Goal: Transaction & Acquisition: Book appointment/travel/reservation

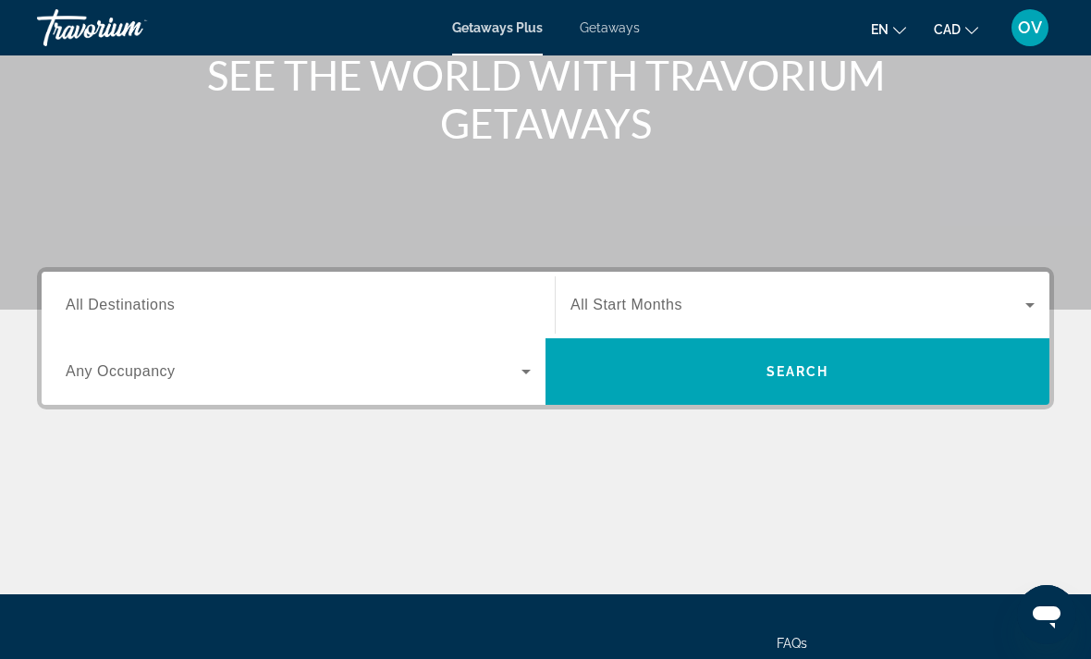
click at [213, 303] on input "Destination All Destinations" at bounding box center [298, 306] width 465 height 22
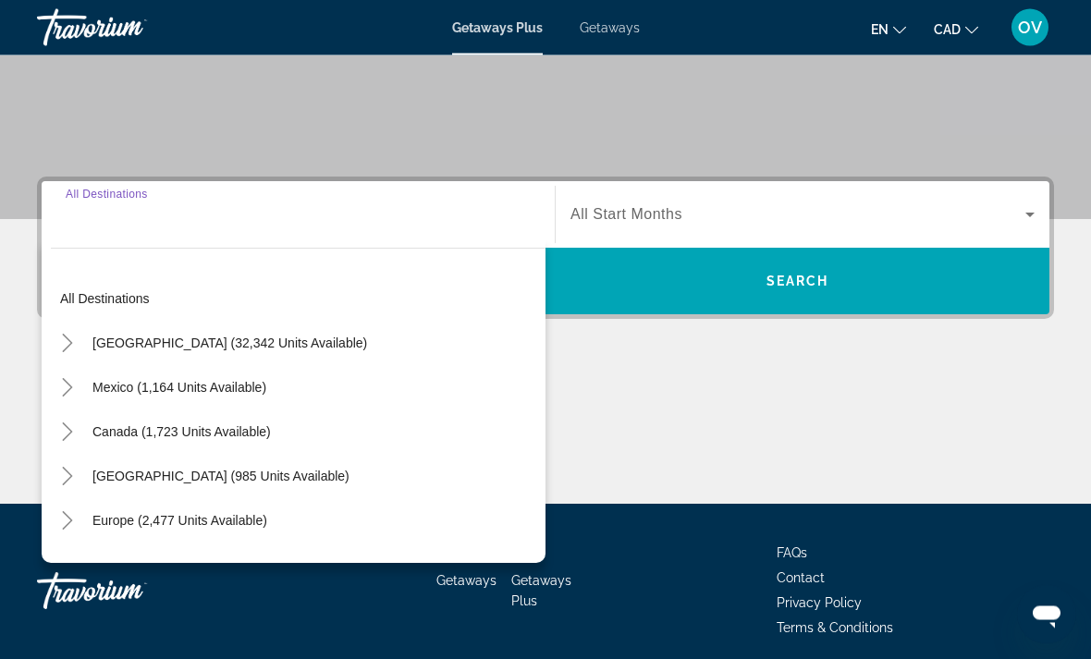
scroll to position [348, 0]
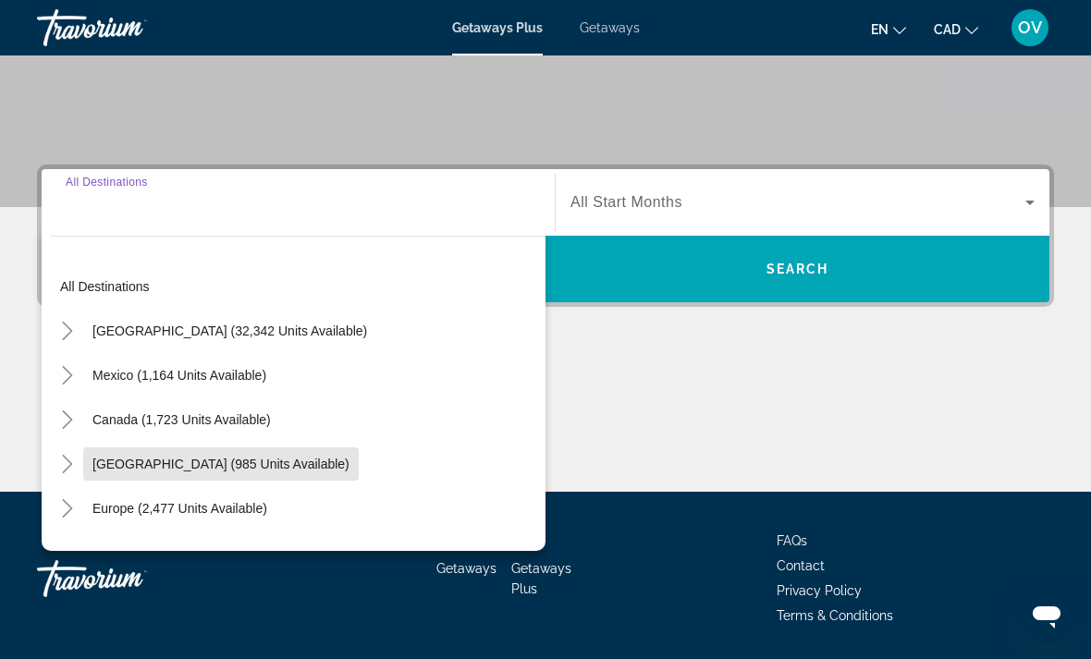
click at [226, 467] on span "[GEOGRAPHIC_DATA] (985 units available)" at bounding box center [220, 464] width 257 height 15
type input "**********"
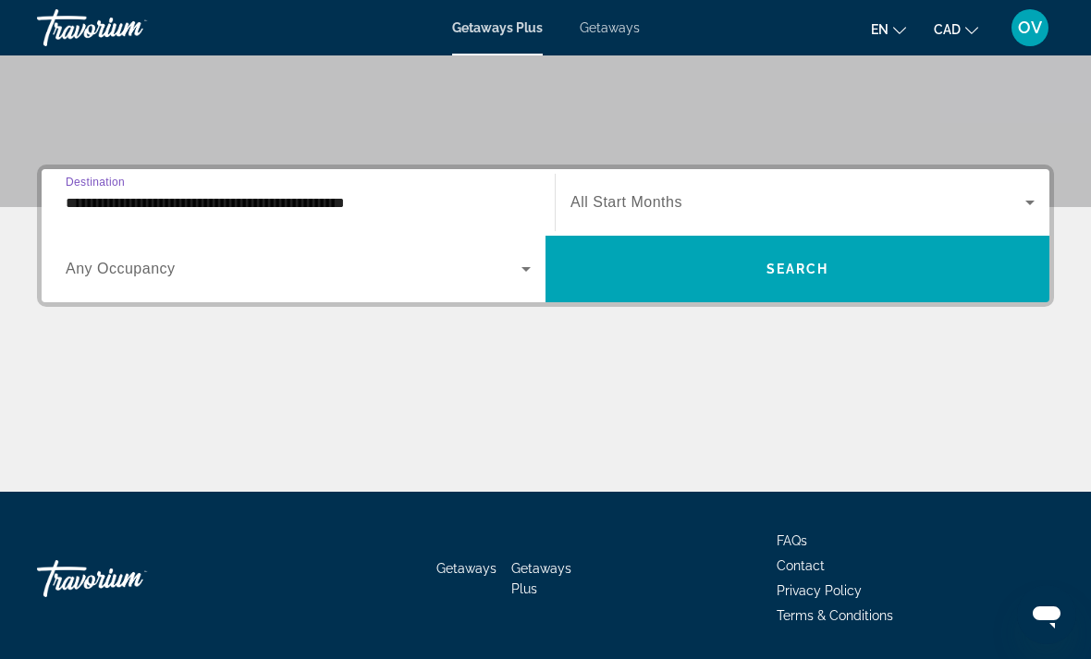
click at [912, 195] on span "Search widget" at bounding box center [797, 202] width 455 height 22
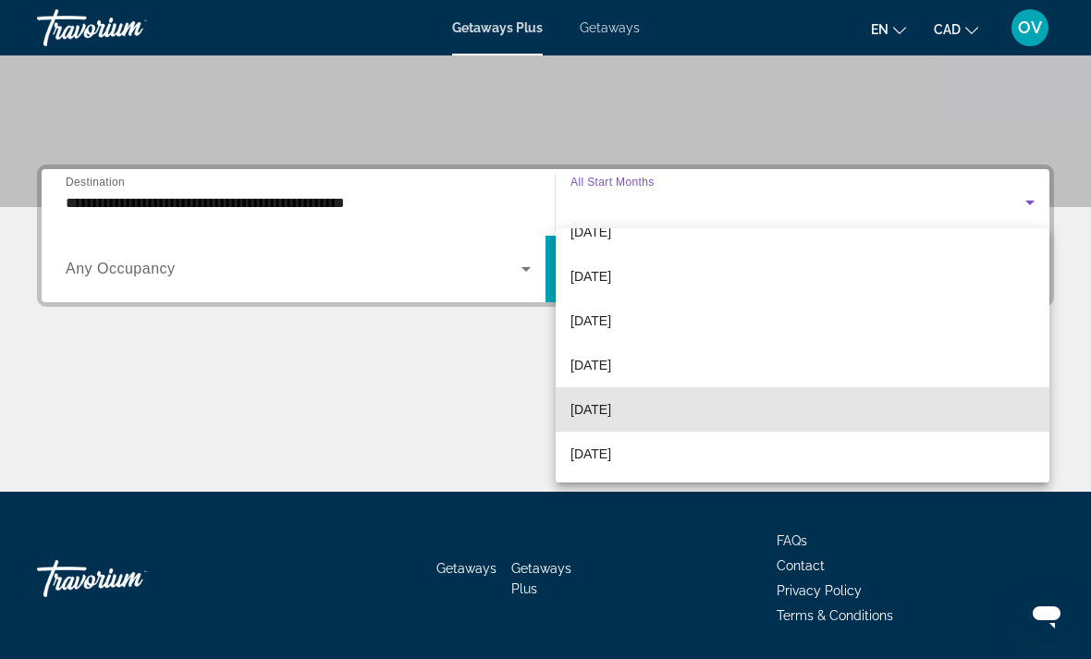
scroll to position [164, 0]
click at [646, 410] on mat-option "[DATE]" at bounding box center [802, 405] width 494 height 44
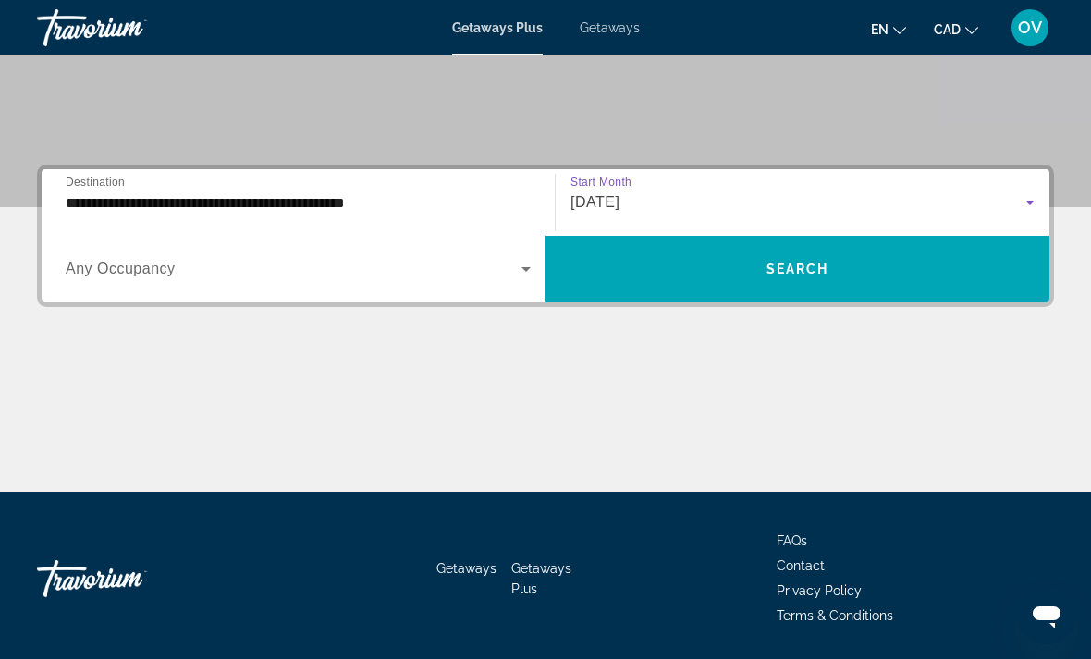
click at [836, 281] on span "Search widget" at bounding box center [797, 269] width 504 height 44
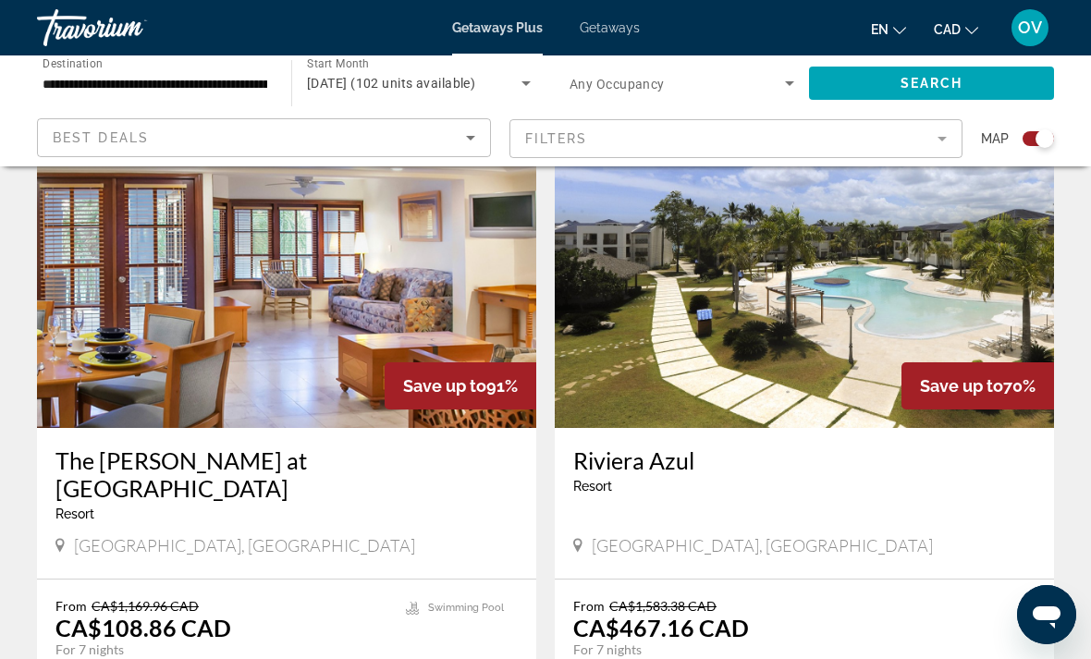
scroll to position [2064, 0]
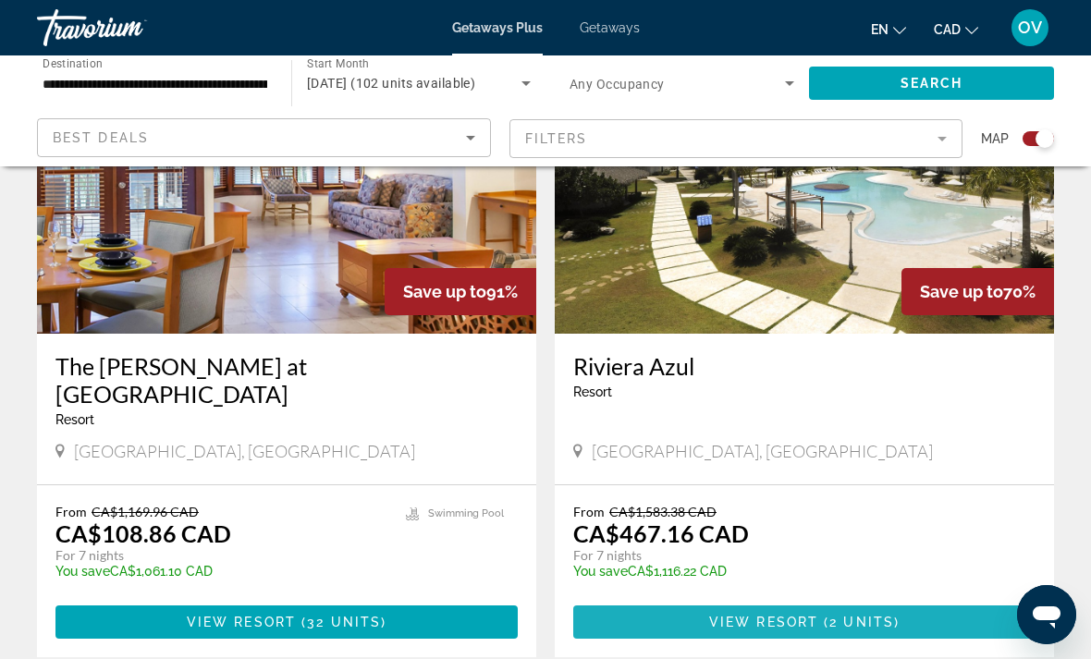
click at [910, 600] on span "Main content" at bounding box center [804, 622] width 462 height 44
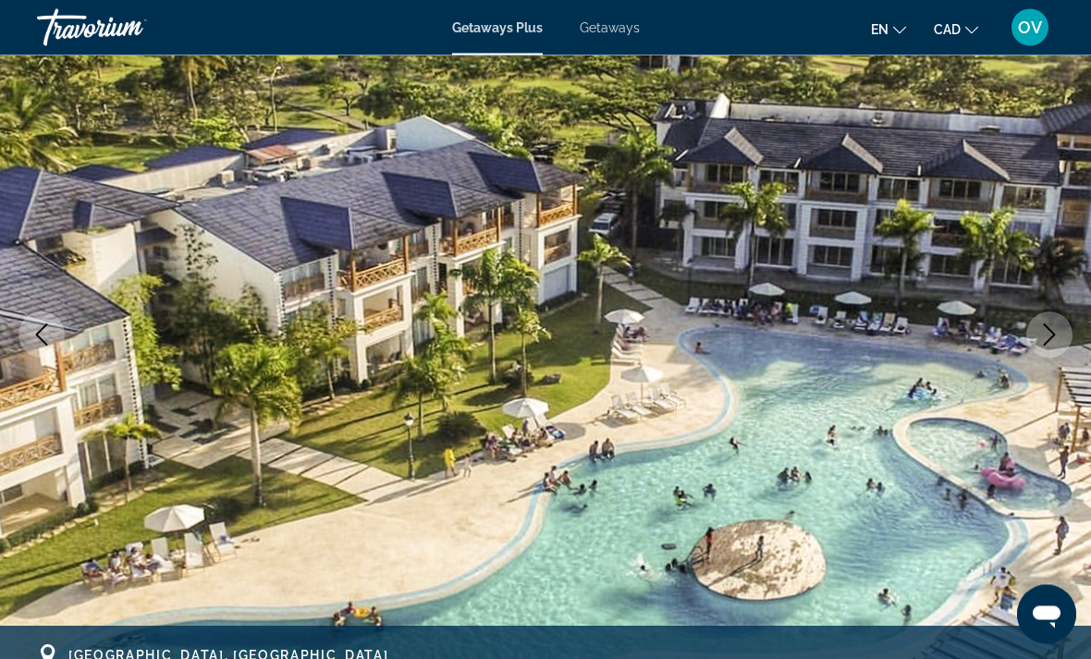
scroll to position [138, 0]
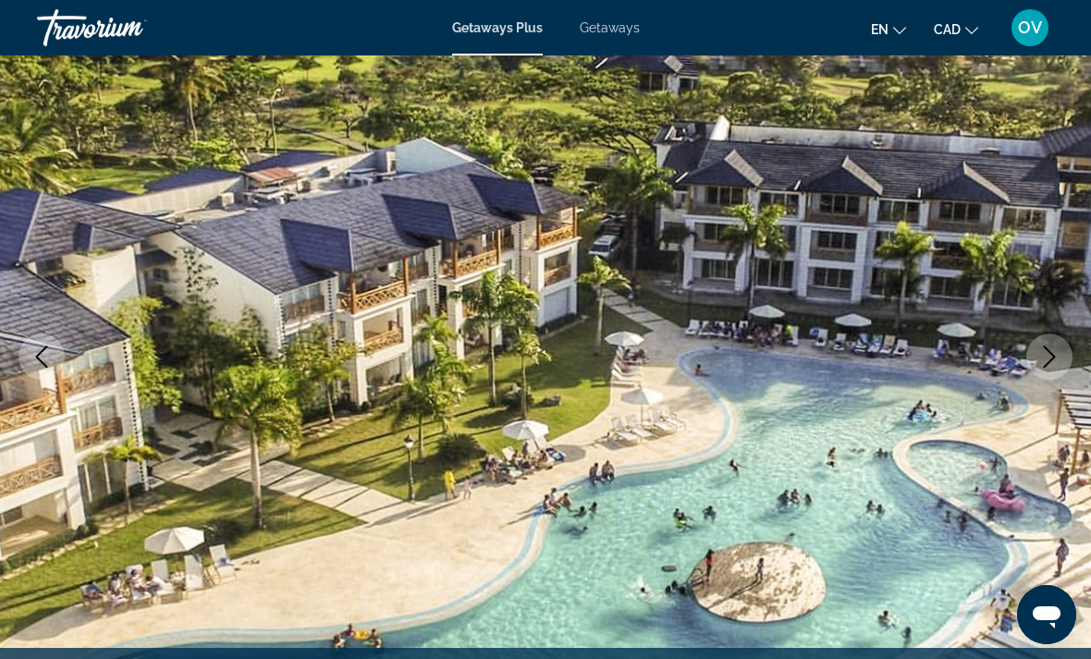
click at [1048, 353] on icon "Next image" at bounding box center [1049, 357] width 22 height 22
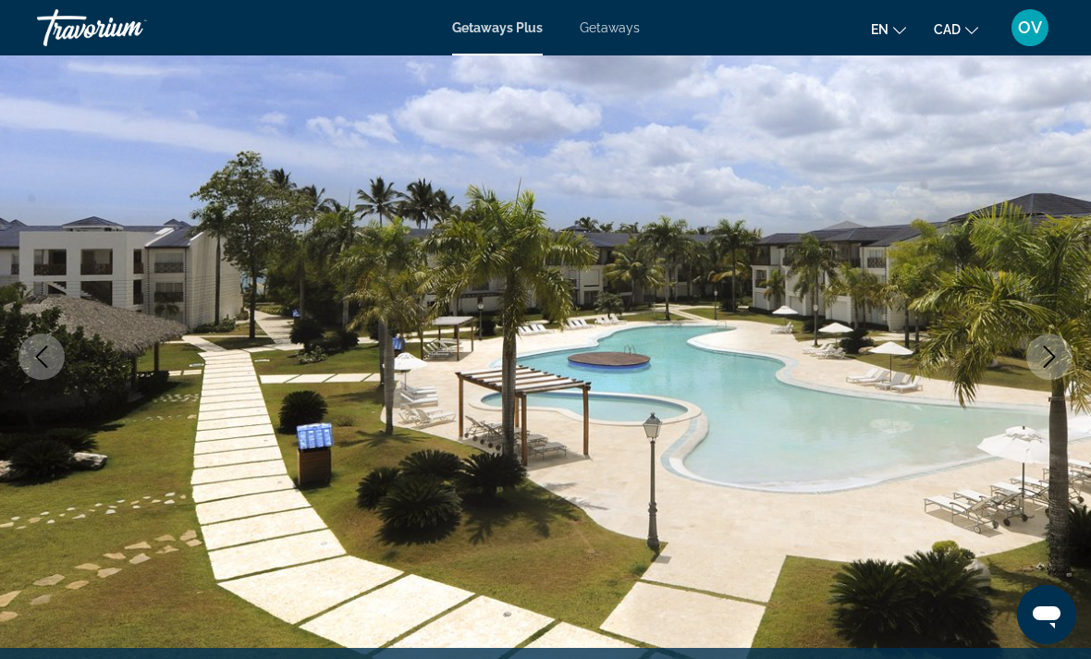
click at [1043, 361] on icon "Next image" at bounding box center [1049, 357] width 22 height 22
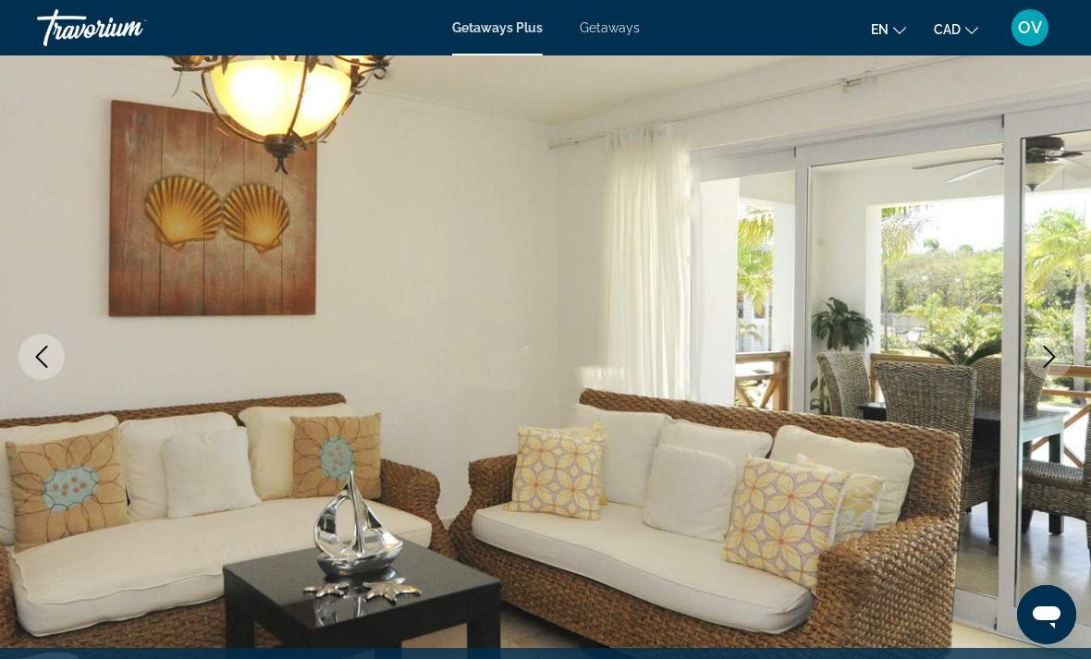
click at [1054, 360] on icon "Next image" at bounding box center [1049, 357] width 22 height 22
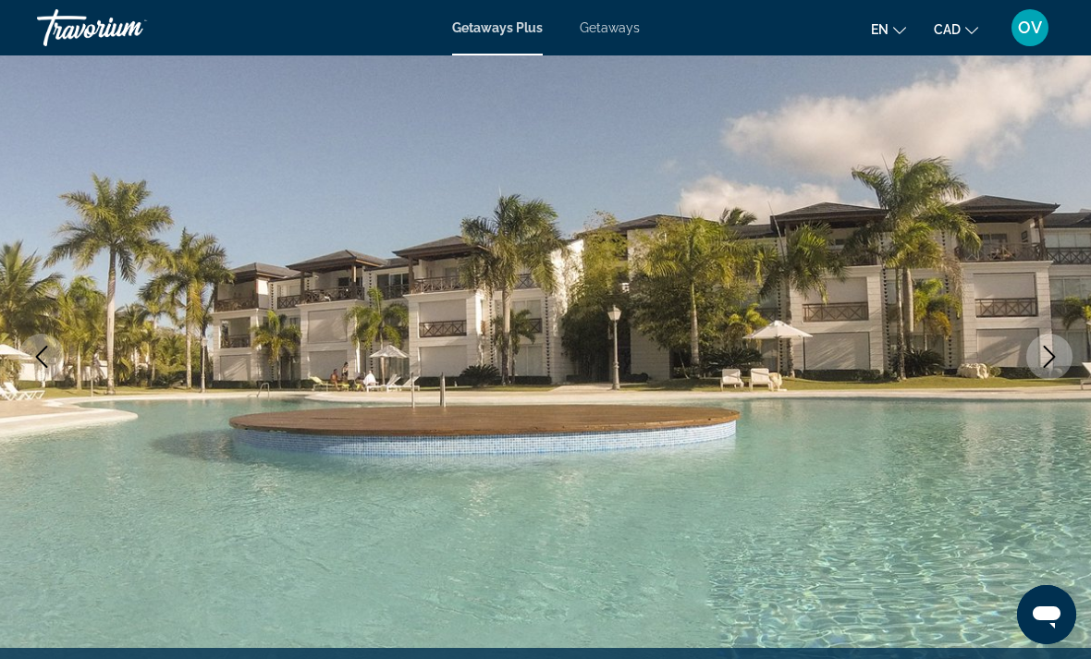
click at [1049, 360] on icon "Next image" at bounding box center [1049, 357] width 22 height 22
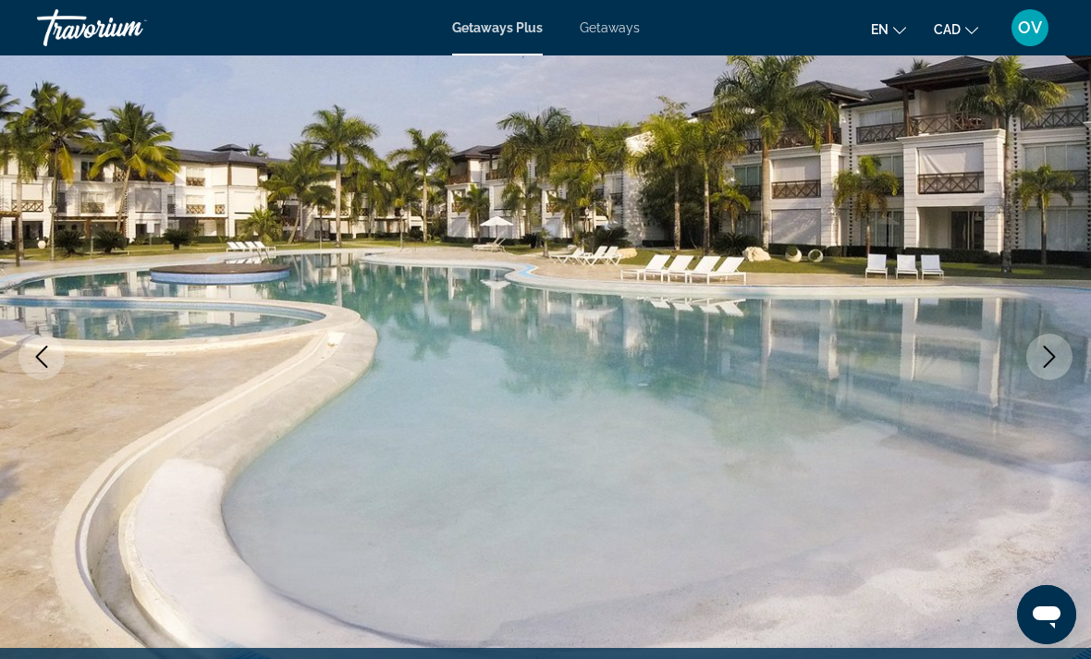
click at [1046, 355] on icon "Next image" at bounding box center [1049, 357] width 22 height 22
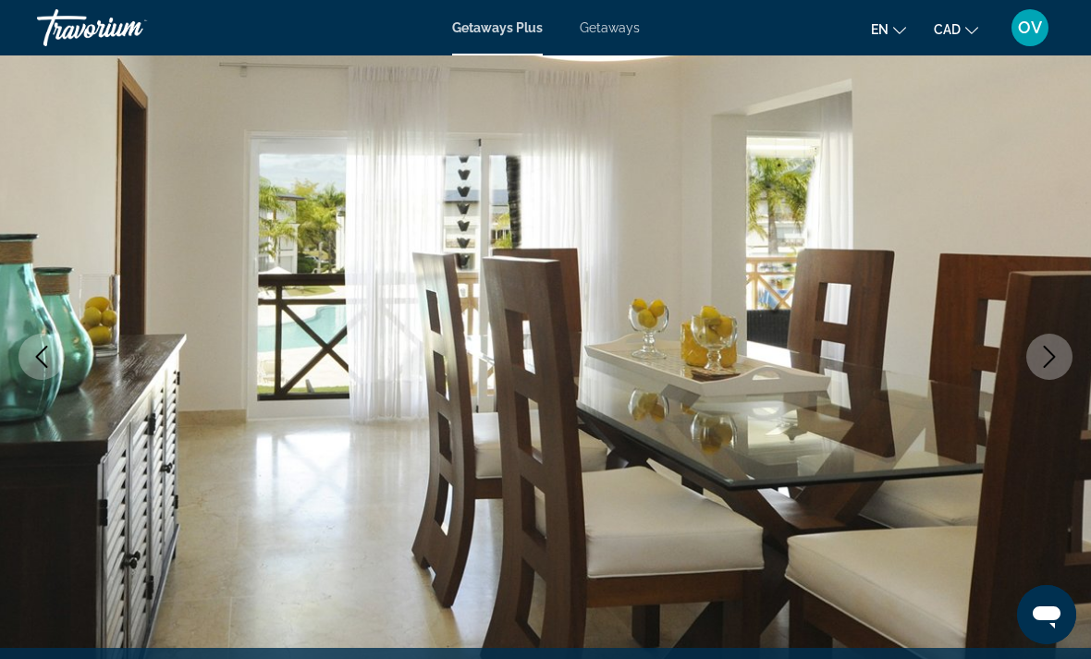
click at [1058, 361] on icon "Next image" at bounding box center [1049, 357] width 22 height 22
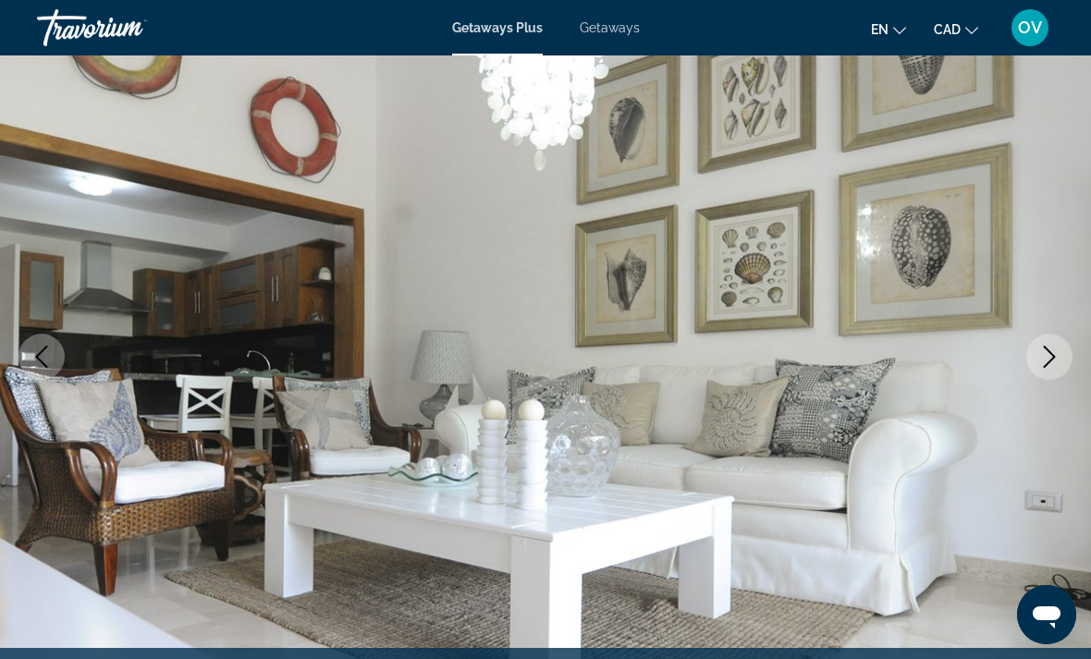
click at [1040, 366] on icon "Next image" at bounding box center [1049, 357] width 22 height 22
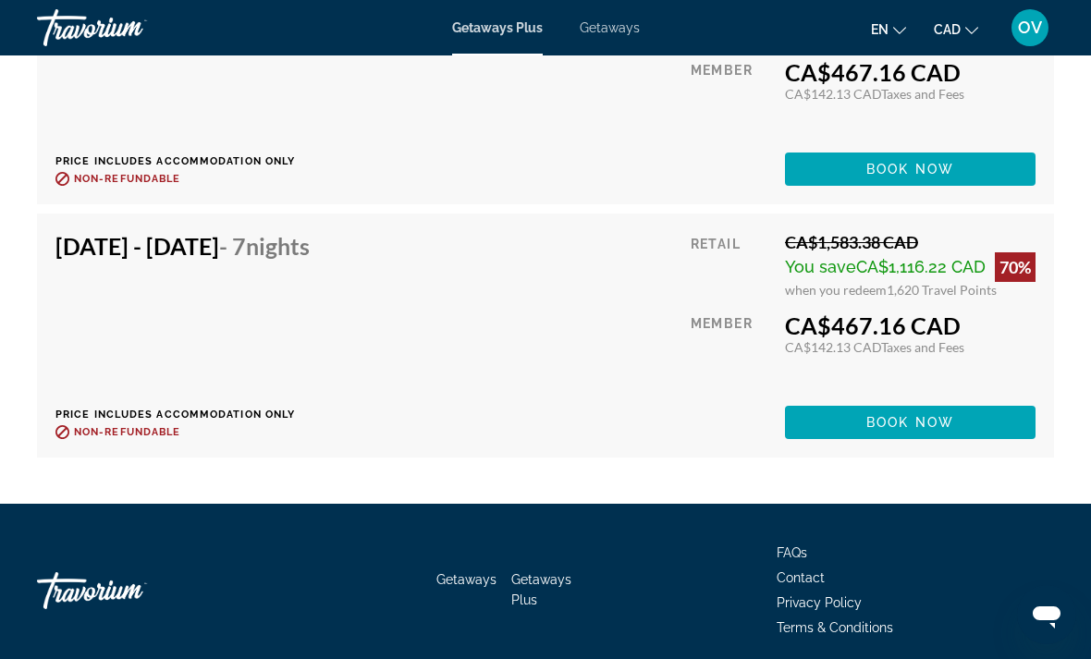
scroll to position [3456, 0]
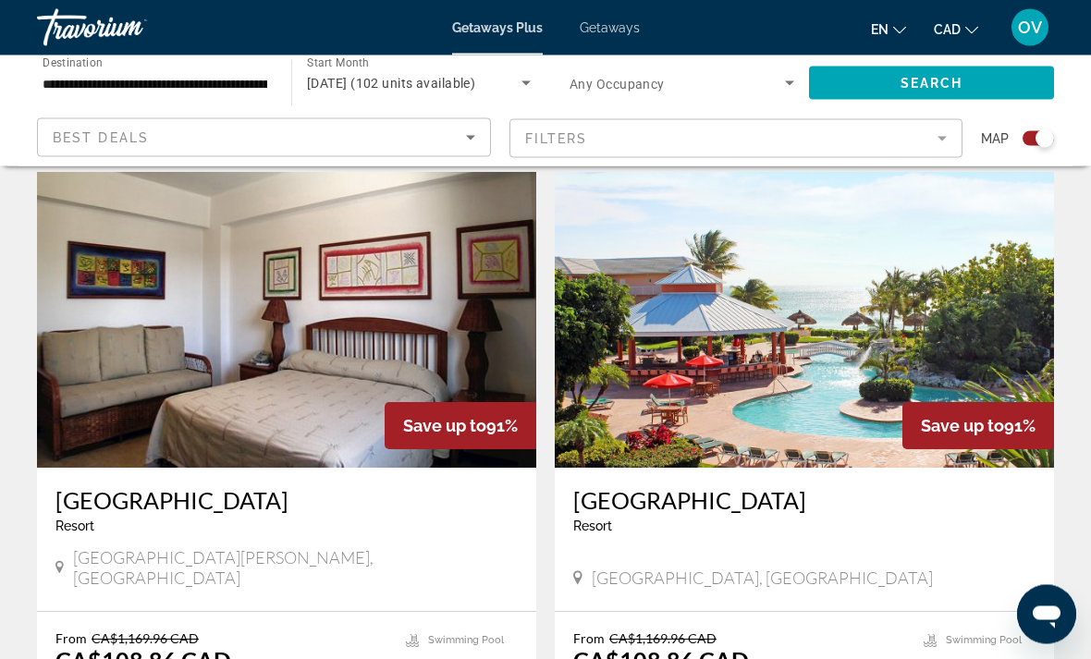
scroll to position [1180, 0]
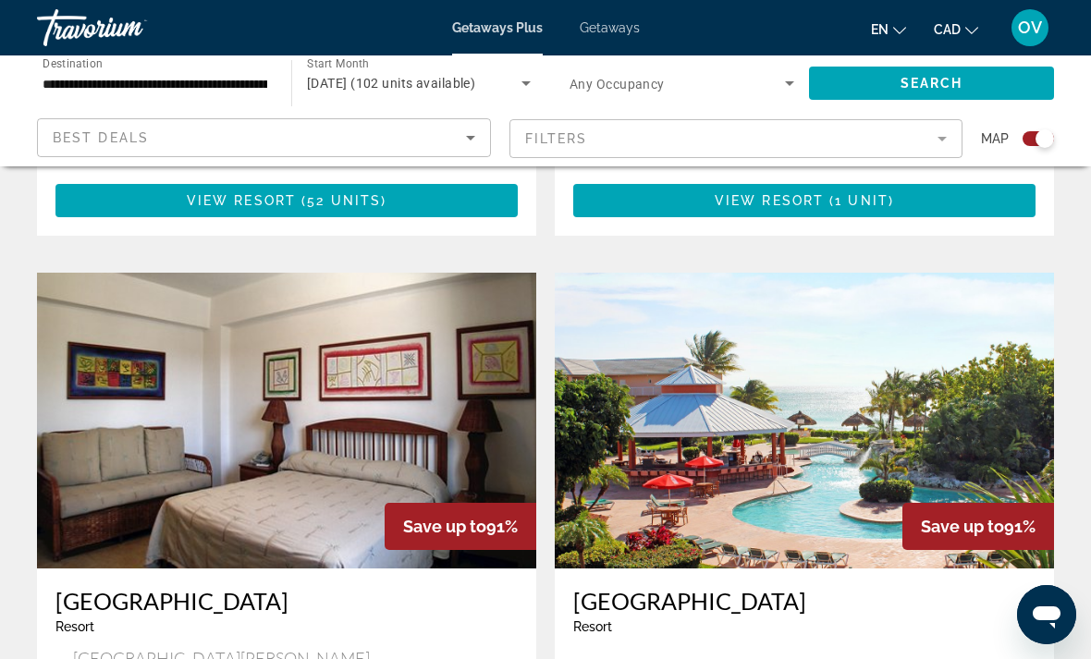
click at [633, 21] on span "Getaways" at bounding box center [610, 27] width 60 height 15
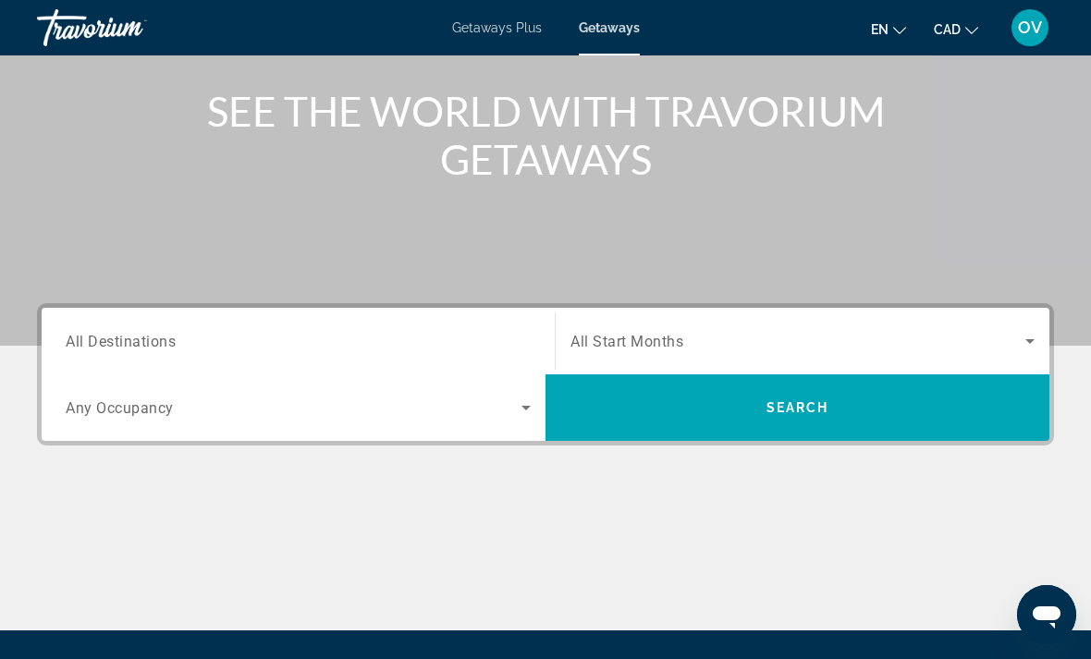
click at [286, 344] on input "Destination All Destinations" at bounding box center [298, 342] width 465 height 22
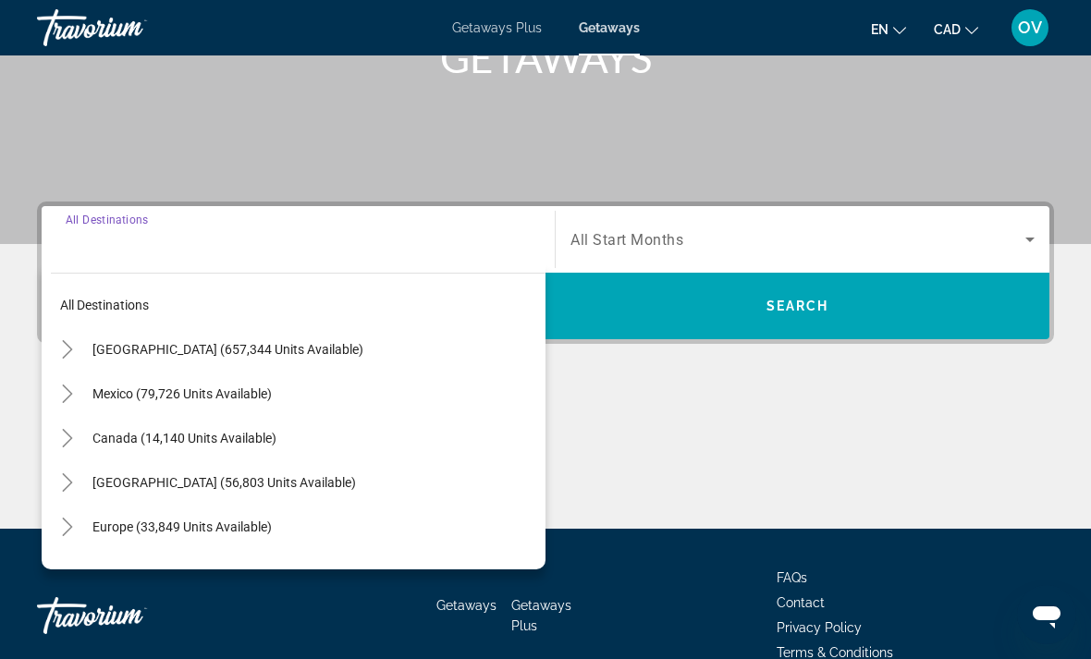
scroll to position [348, 0]
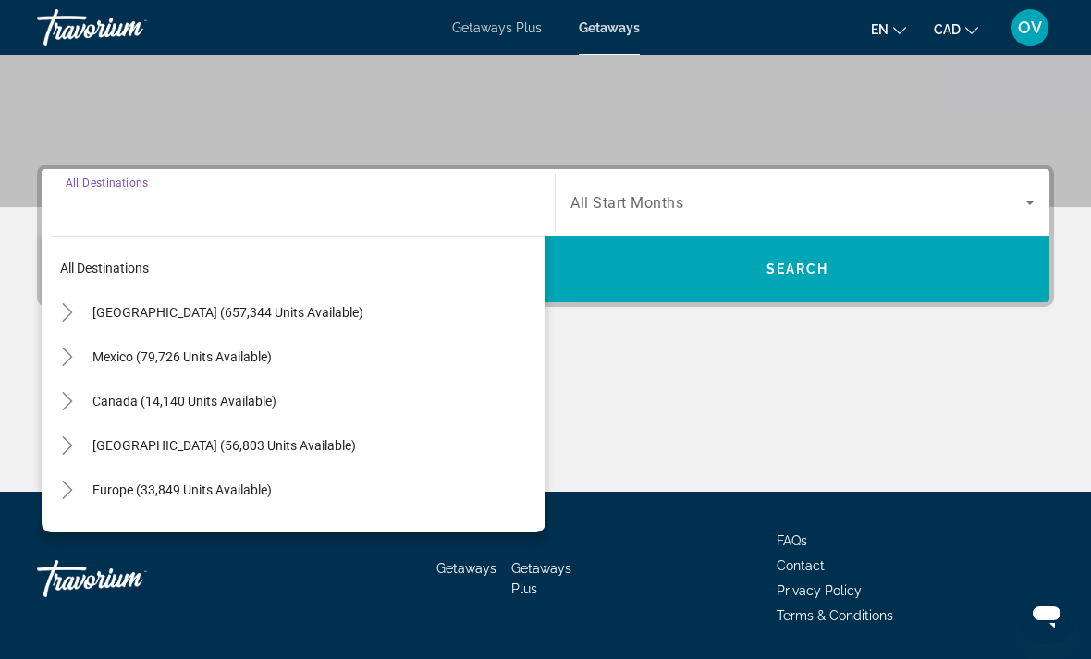
click at [315, 442] on span "[GEOGRAPHIC_DATA] (56,803 units available)" at bounding box center [223, 445] width 263 height 15
type input "**********"
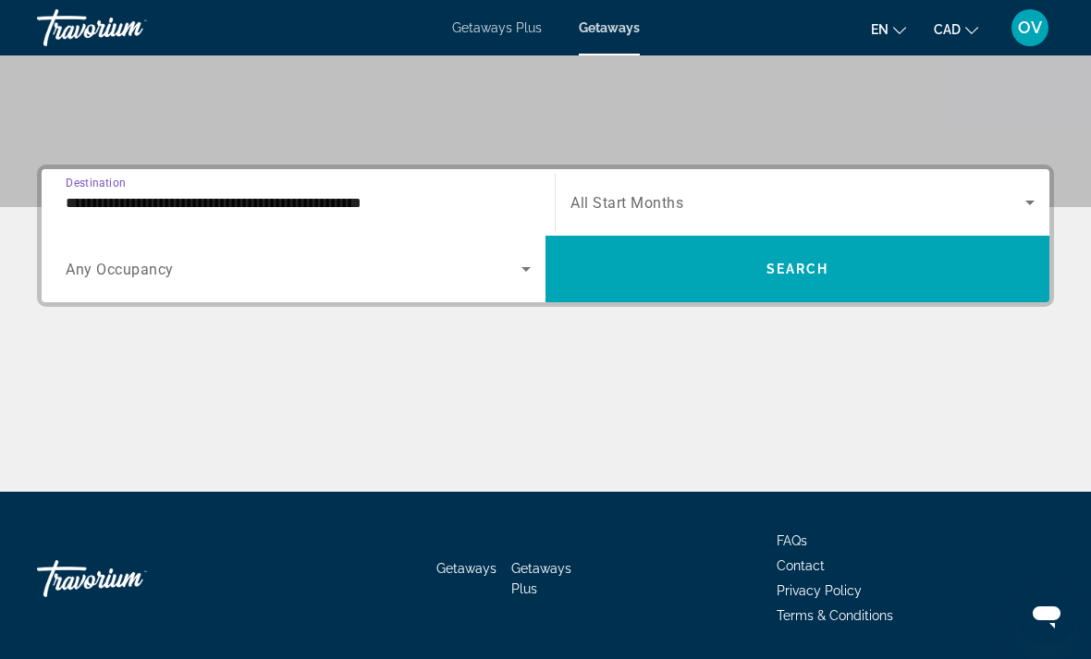
click at [851, 200] on span "Search widget" at bounding box center [797, 202] width 455 height 22
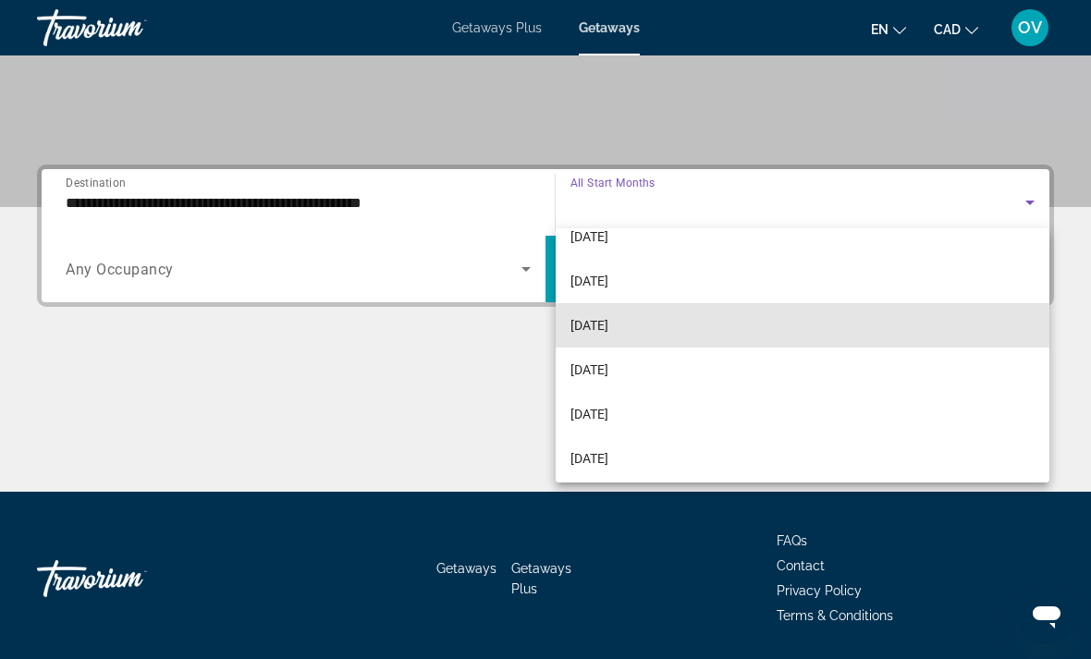
scroll to position [124, 0]
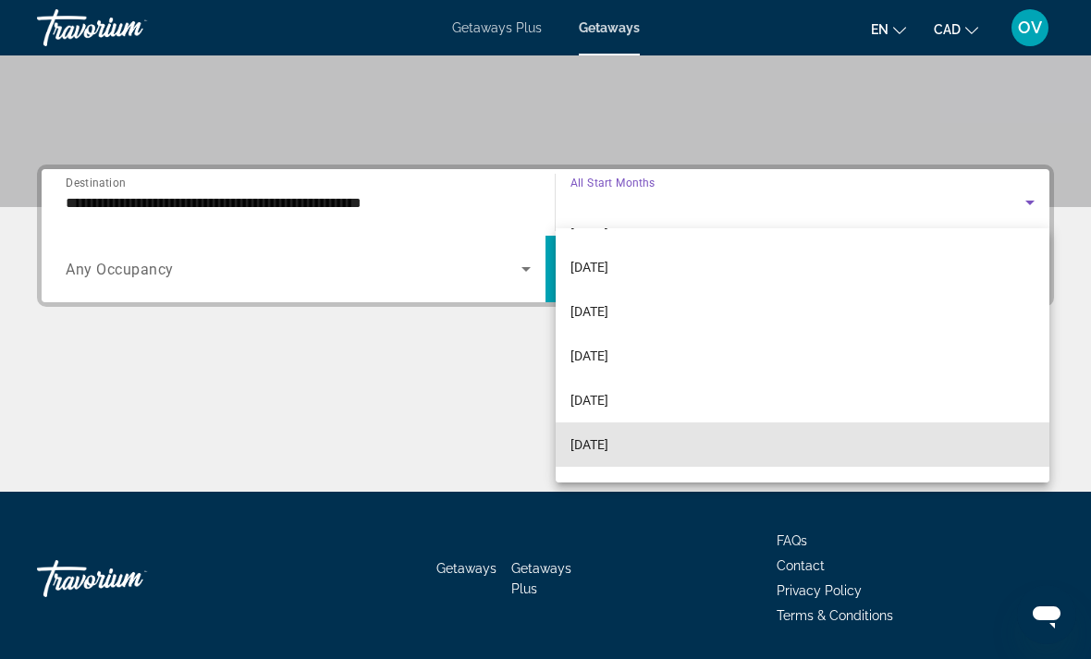
click at [648, 449] on mat-option "[DATE]" at bounding box center [802, 444] width 494 height 44
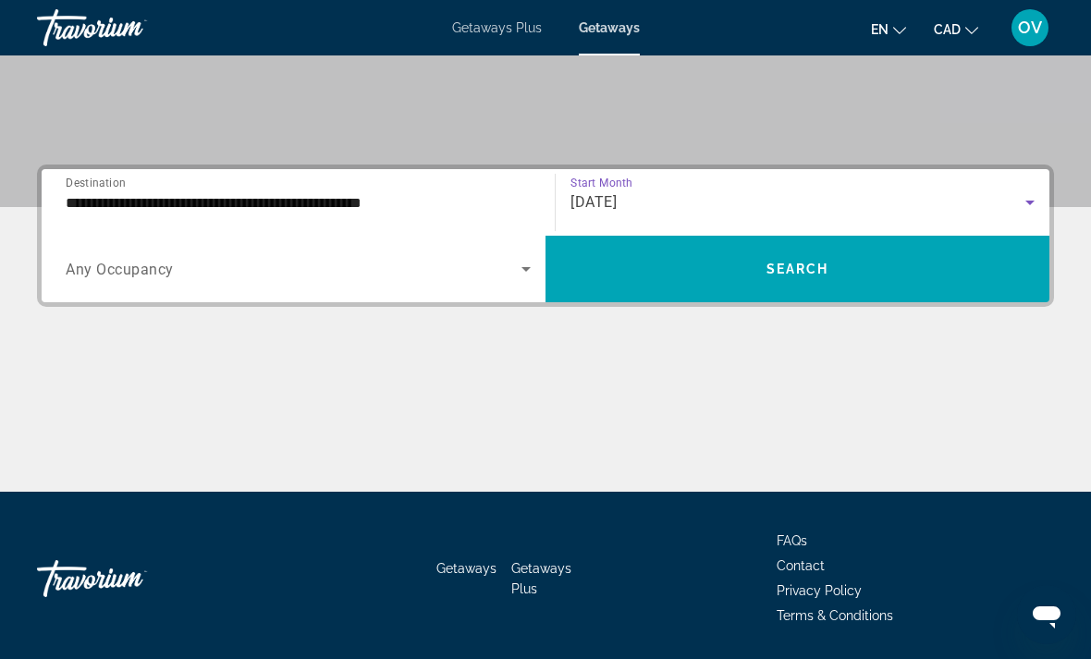
click at [851, 280] on span "Search widget" at bounding box center [797, 269] width 504 height 44
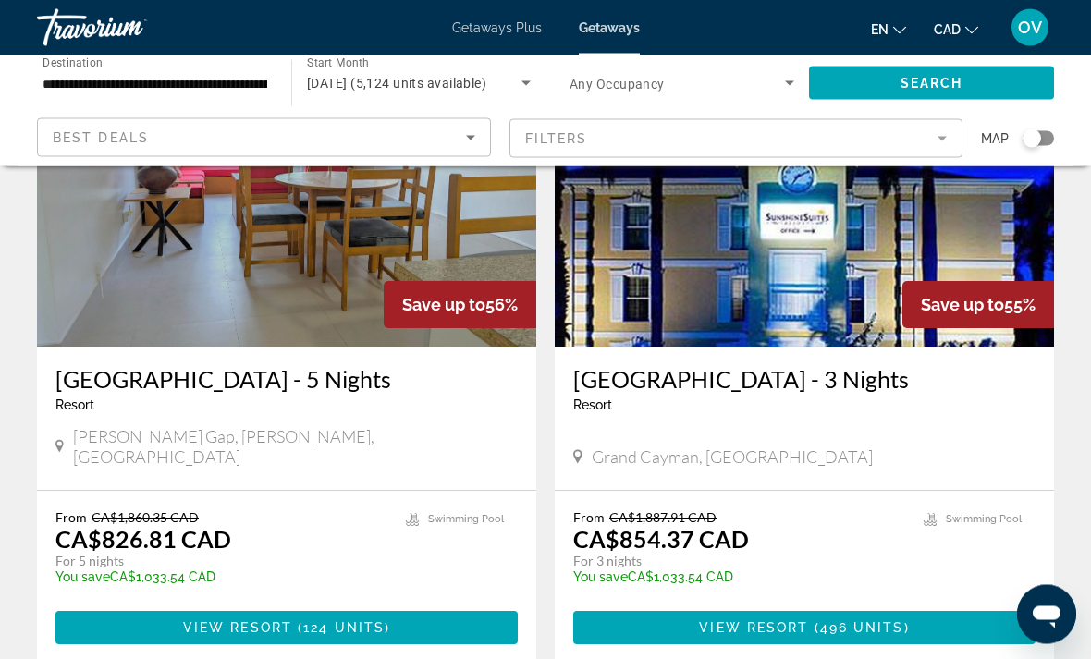
scroll to position [3587, 0]
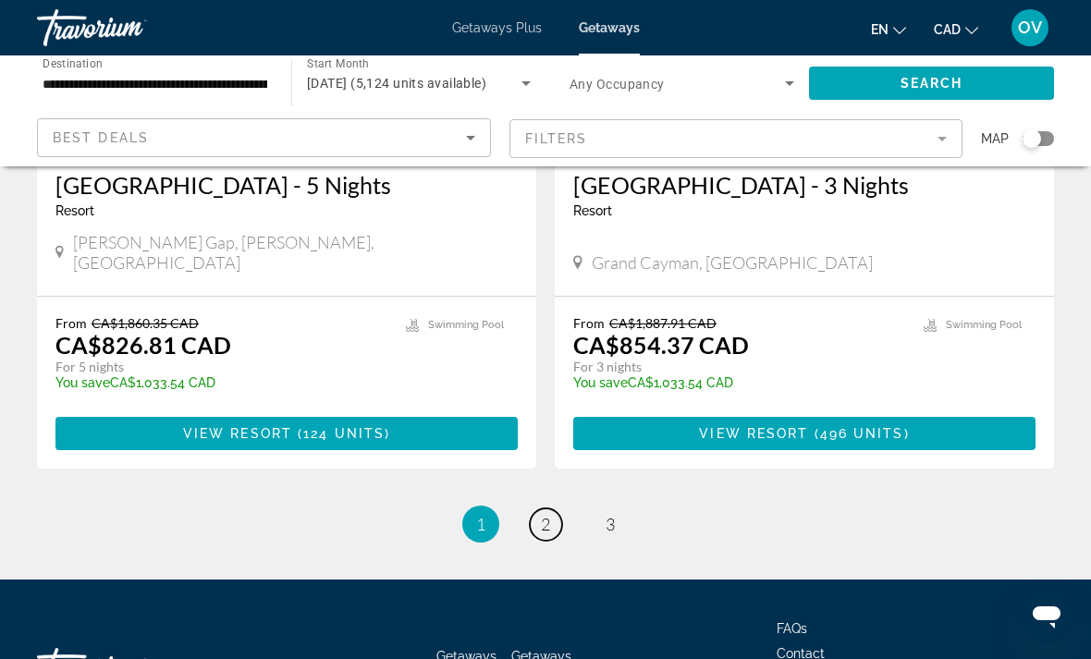
click at [556, 508] on link "page 2" at bounding box center [546, 524] width 32 height 32
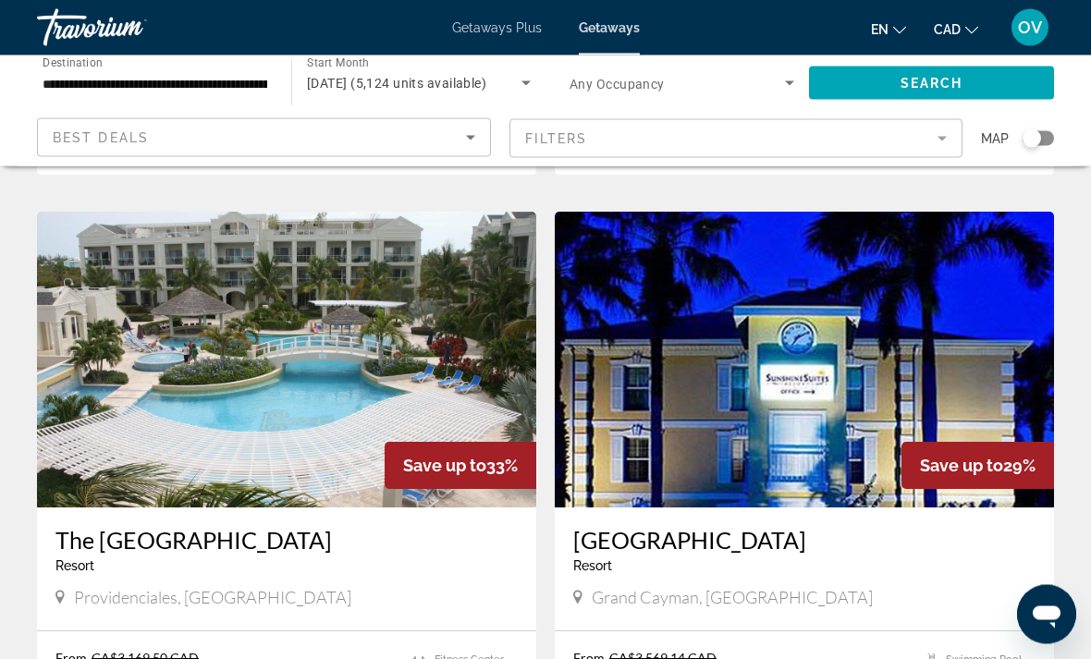
scroll to position [1973, 0]
click at [140, 303] on img "Main content" at bounding box center [286, 360] width 499 height 296
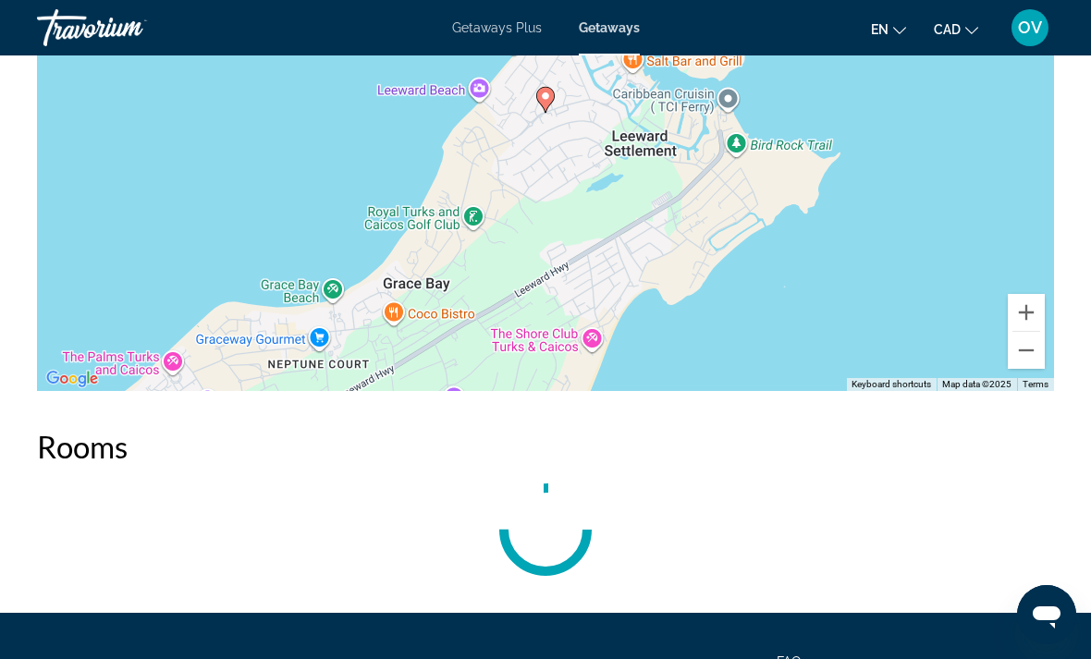
scroll to position [2671, 0]
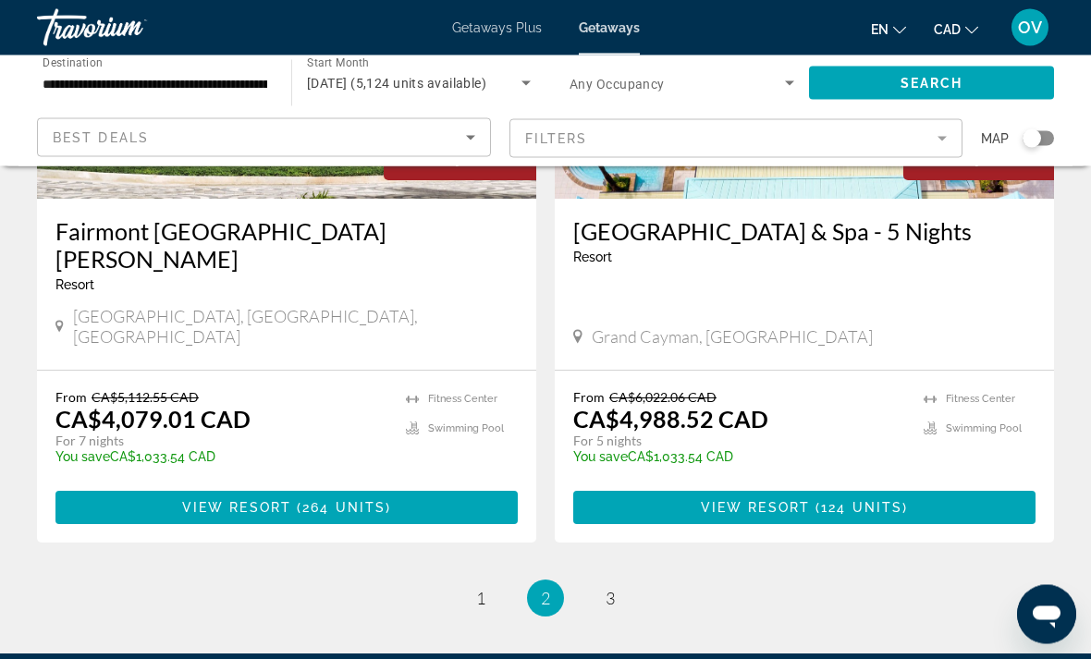
scroll to position [3641, 0]
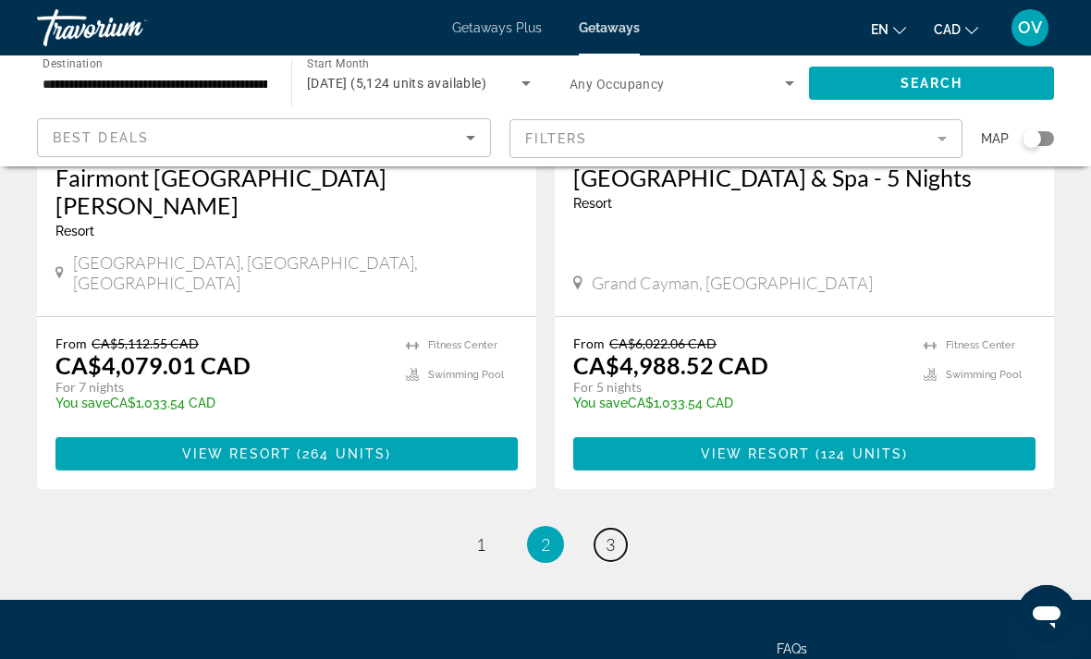
click at [616, 529] on link "page 3" at bounding box center [610, 545] width 32 height 32
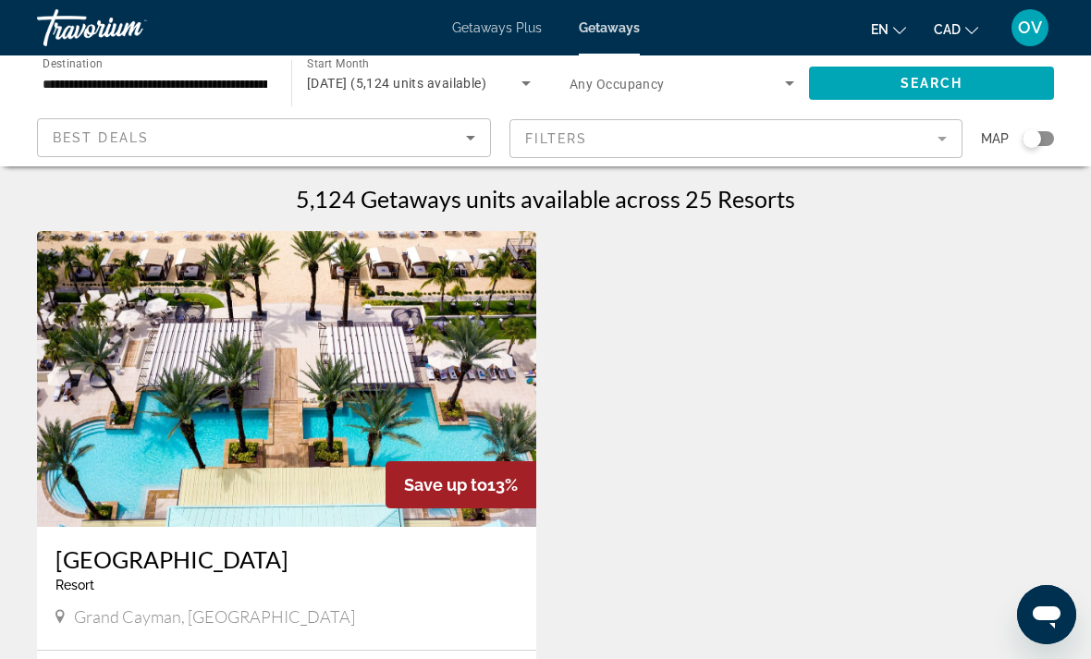
click at [473, 80] on span "[DATE] (5,124 units available)" at bounding box center [396, 83] width 179 height 15
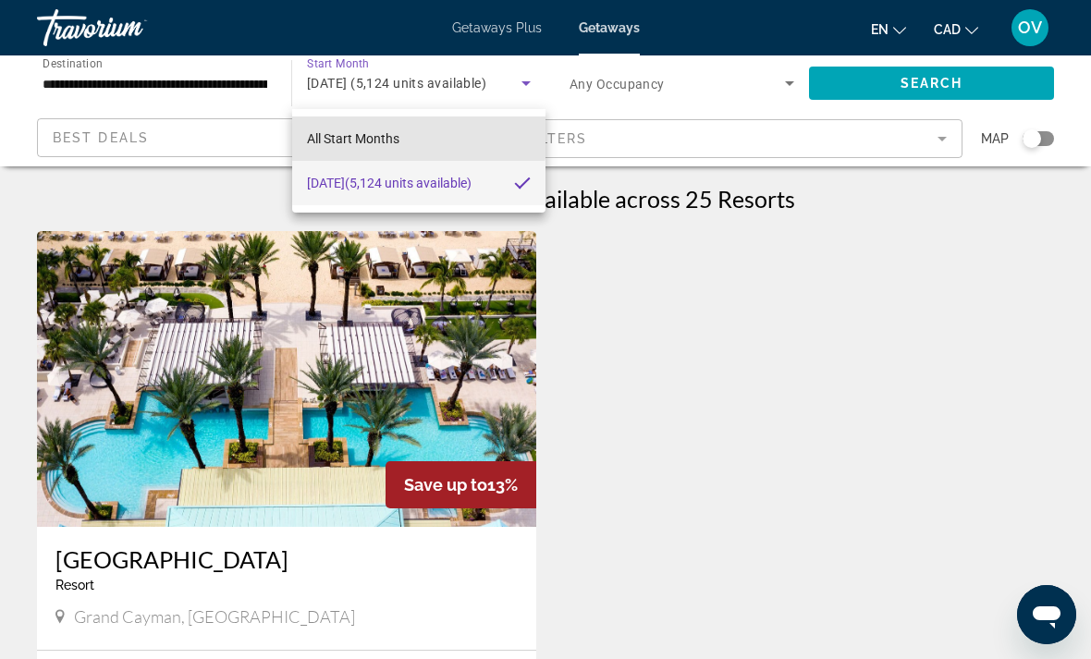
click at [413, 137] on mat-option "All Start Months" at bounding box center [418, 138] width 253 height 44
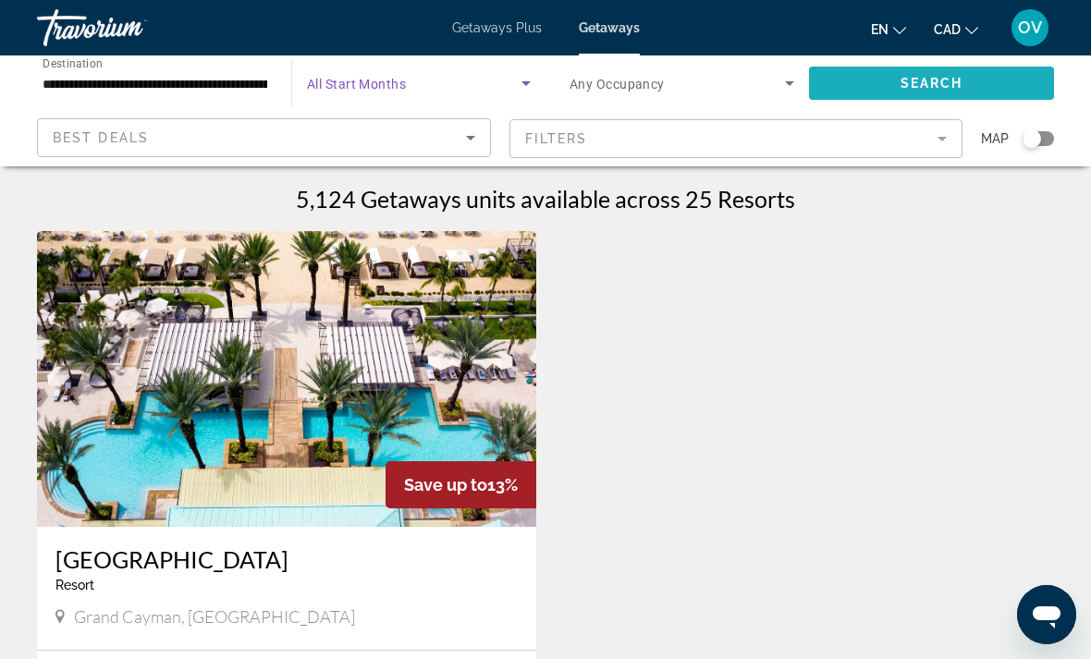
click at [961, 80] on span "Search" at bounding box center [931, 83] width 63 height 15
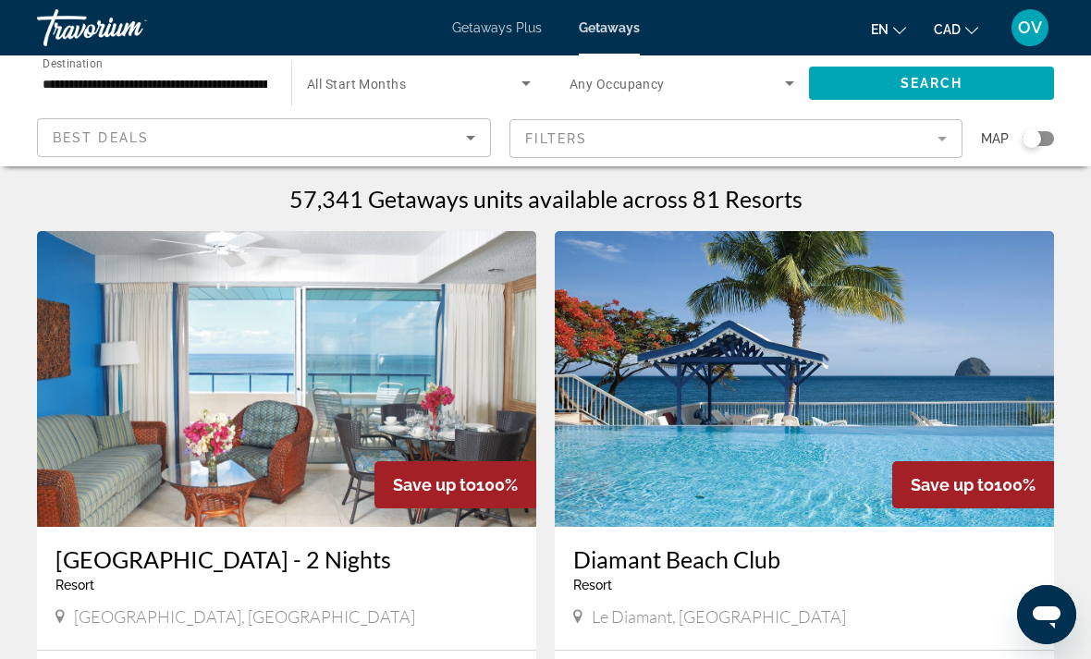
click at [919, 398] on img "Main content" at bounding box center [804, 379] width 499 height 296
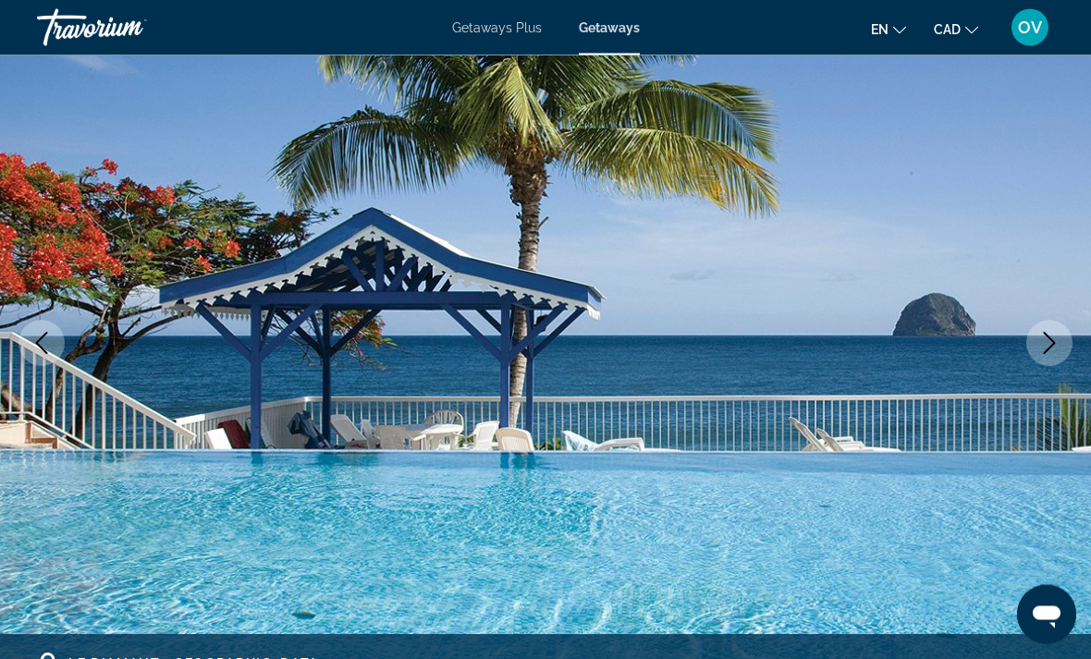
scroll to position [155, 0]
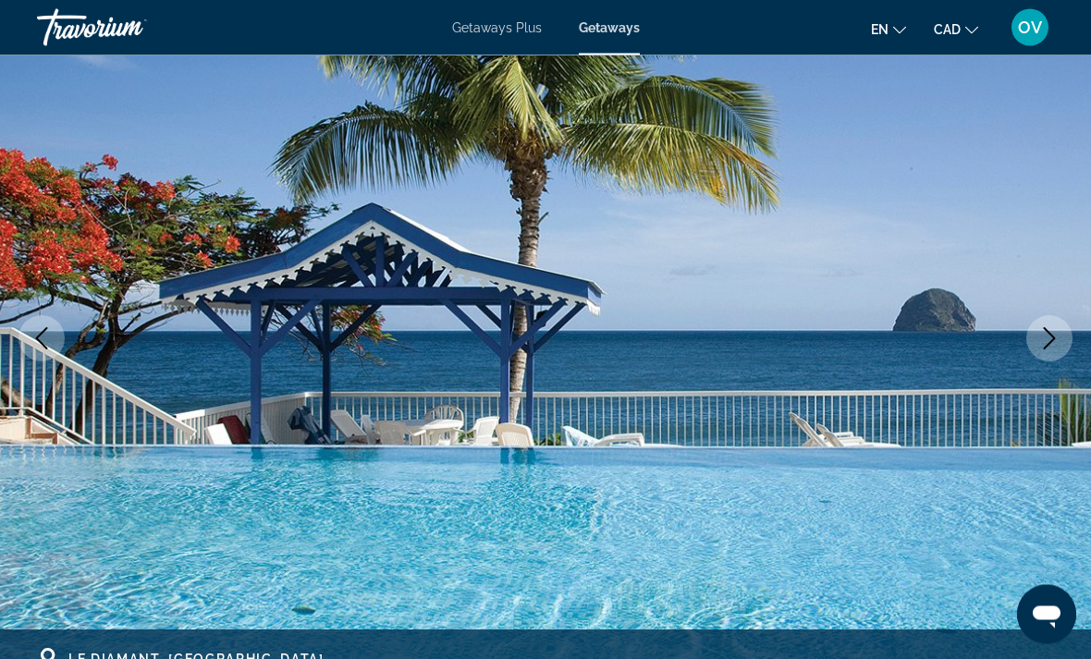
click at [1042, 346] on icon "Next image" at bounding box center [1049, 339] width 22 height 22
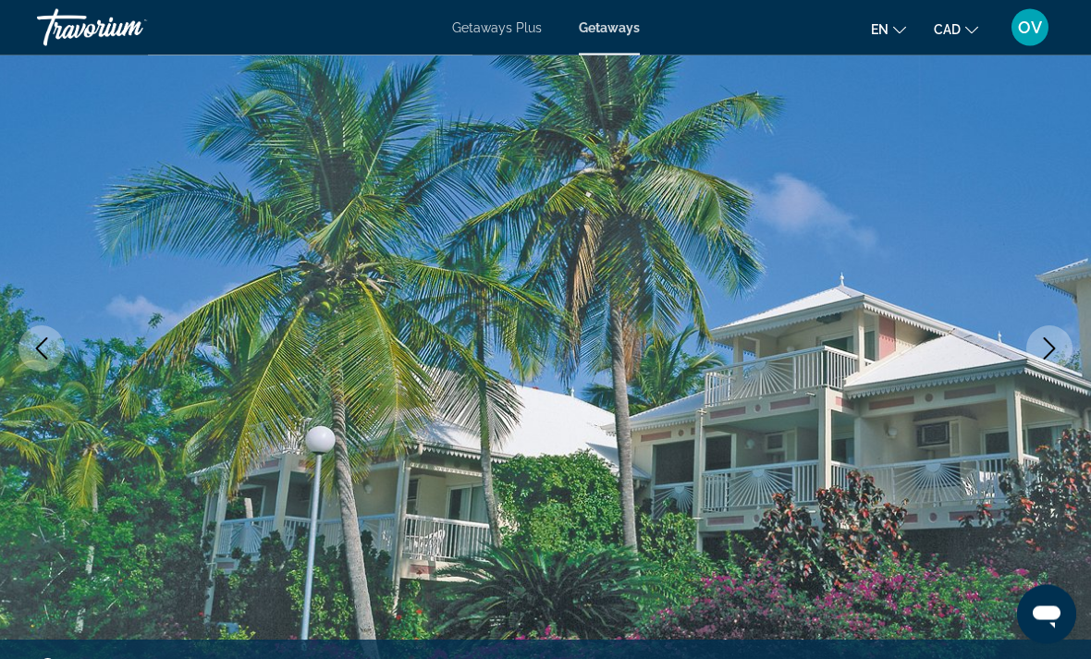
scroll to position [142, 0]
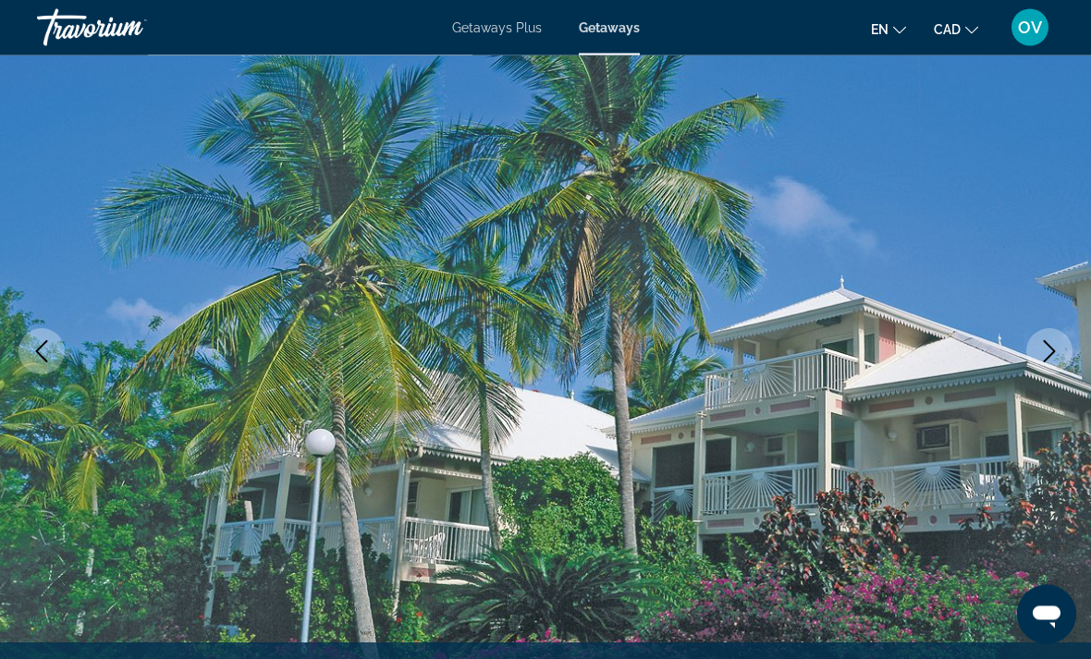
click at [1042, 358] on icon "Next image" at bounding box center [1049, 352] width 22 height 22
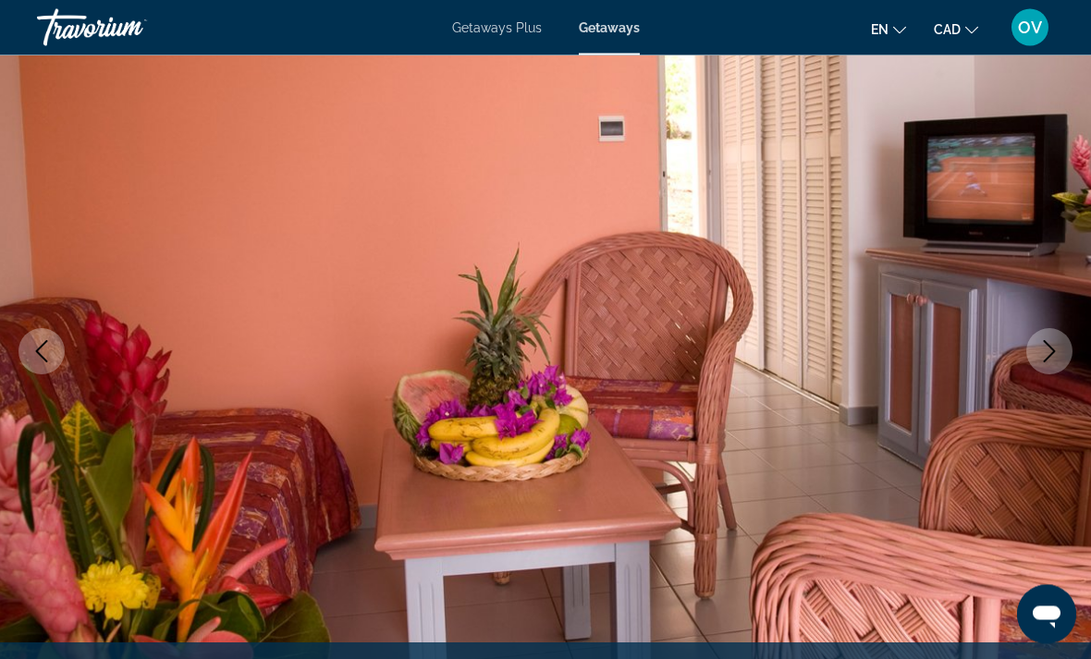
click at [1035, 358] on button "Next image" at bounding box center [1049, 352] width 46 height 46
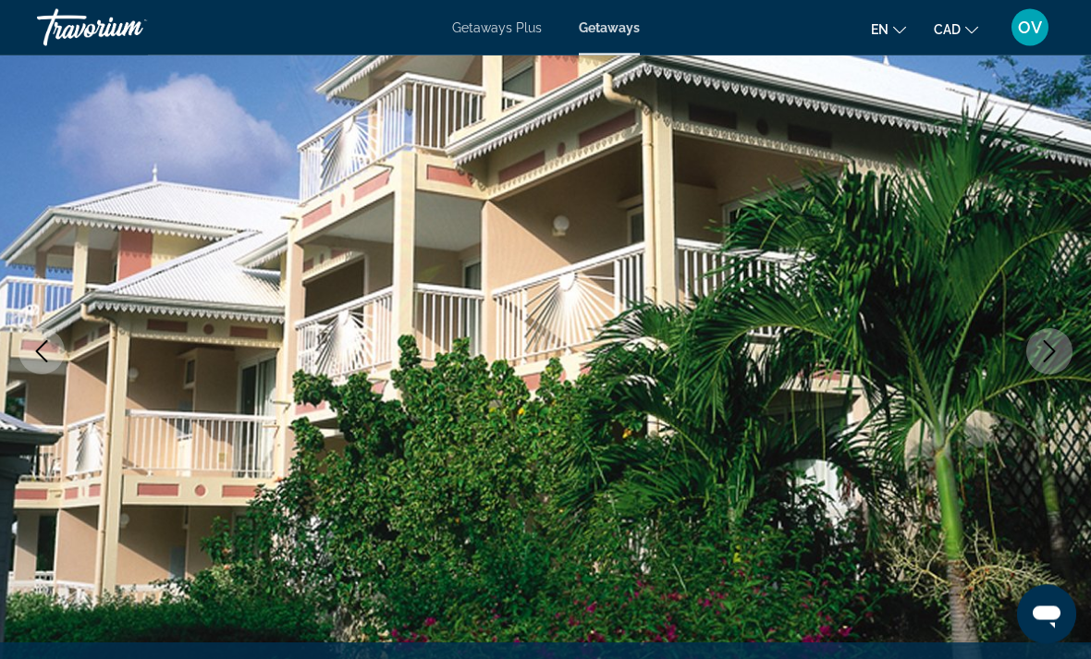
click at [1035, 355] on button "Next image" at bounding box center [1049, 352] width 46 height 46
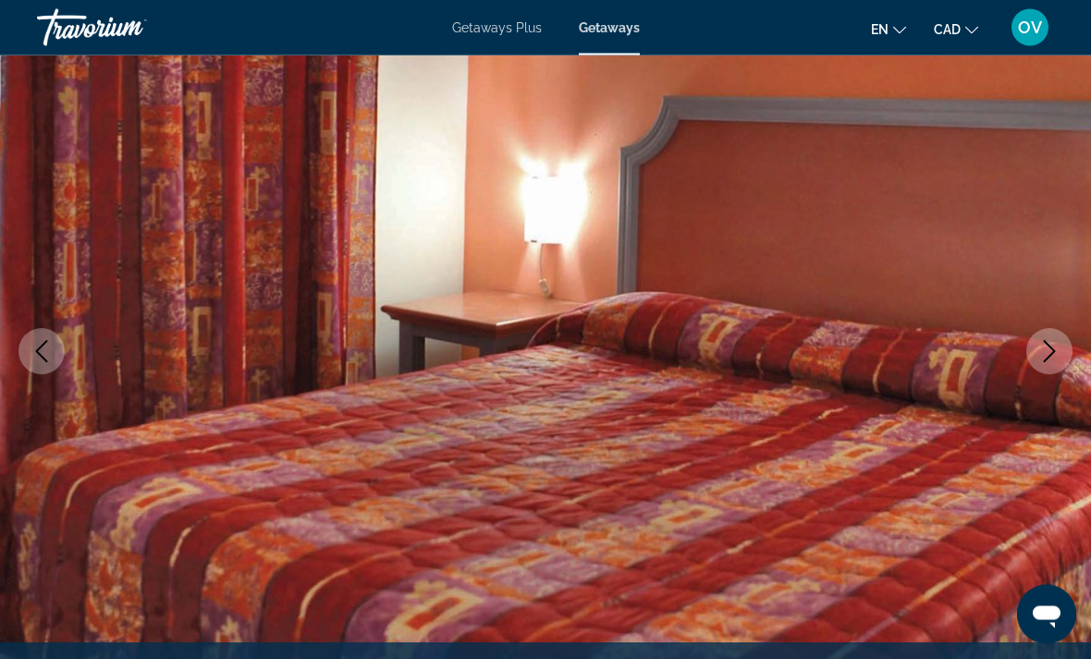
click at [1044, 351] on icon "Next image" at bounding box center [1049, 352] width 22 height 22
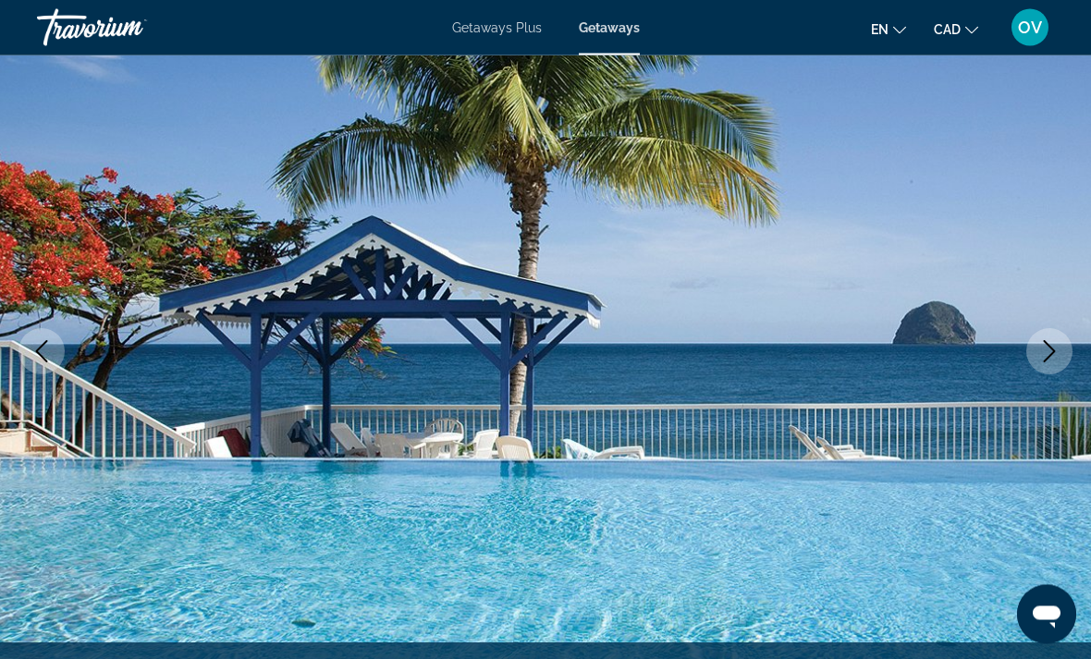
click at [1051, 355] on icon "Next image" at bounding box center [1050, 352] width 12 height 22
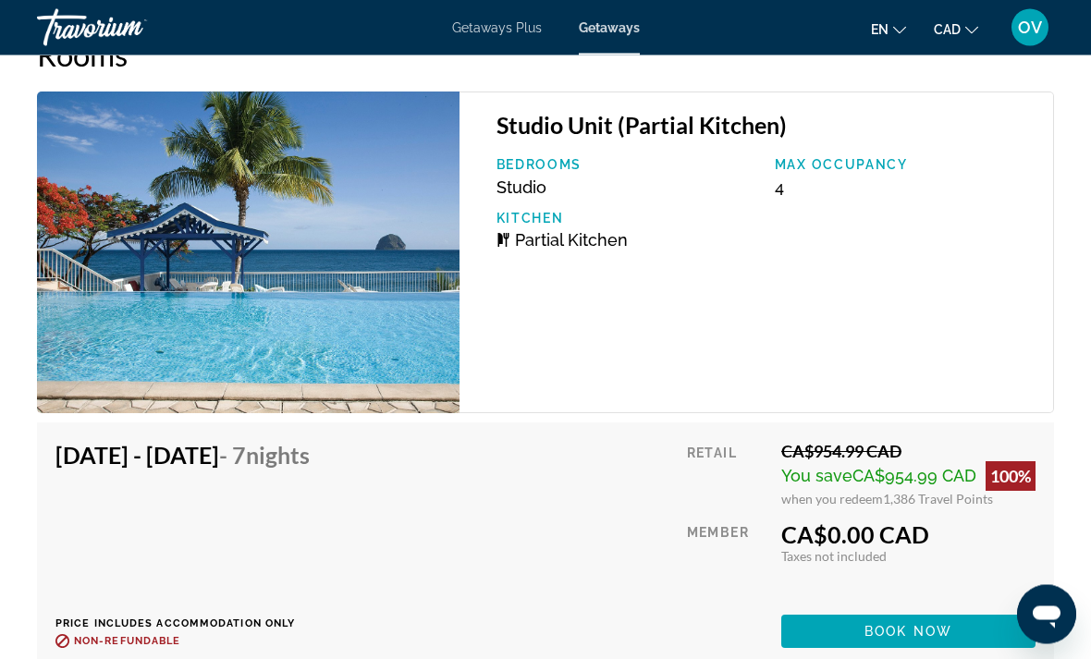
scroll to position [3501, 0]
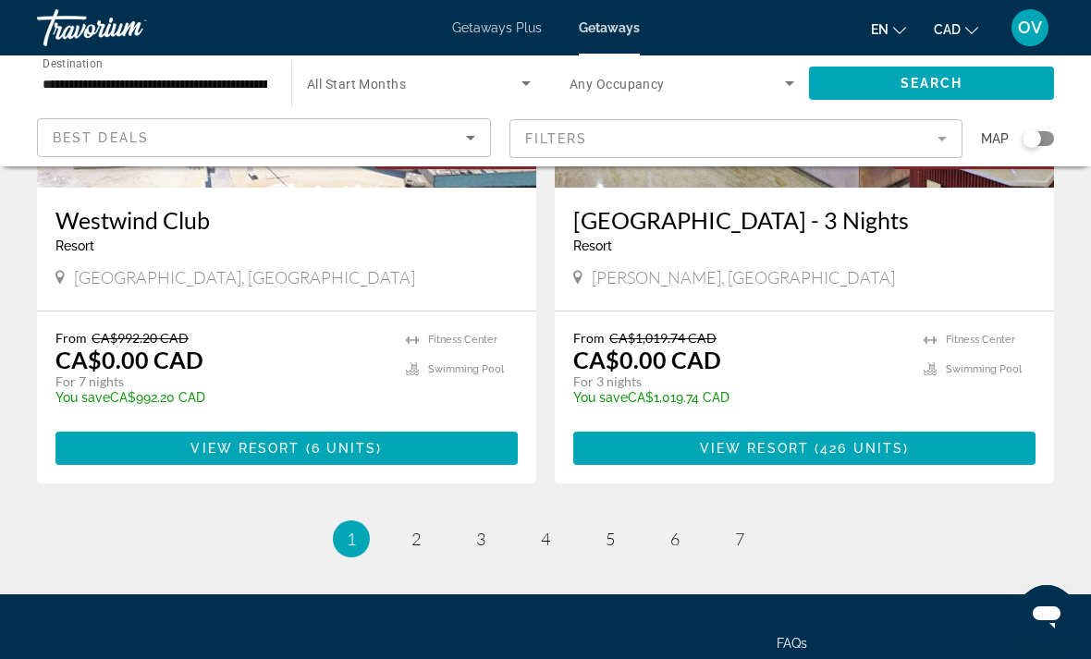
scroll to position [3585, 0]
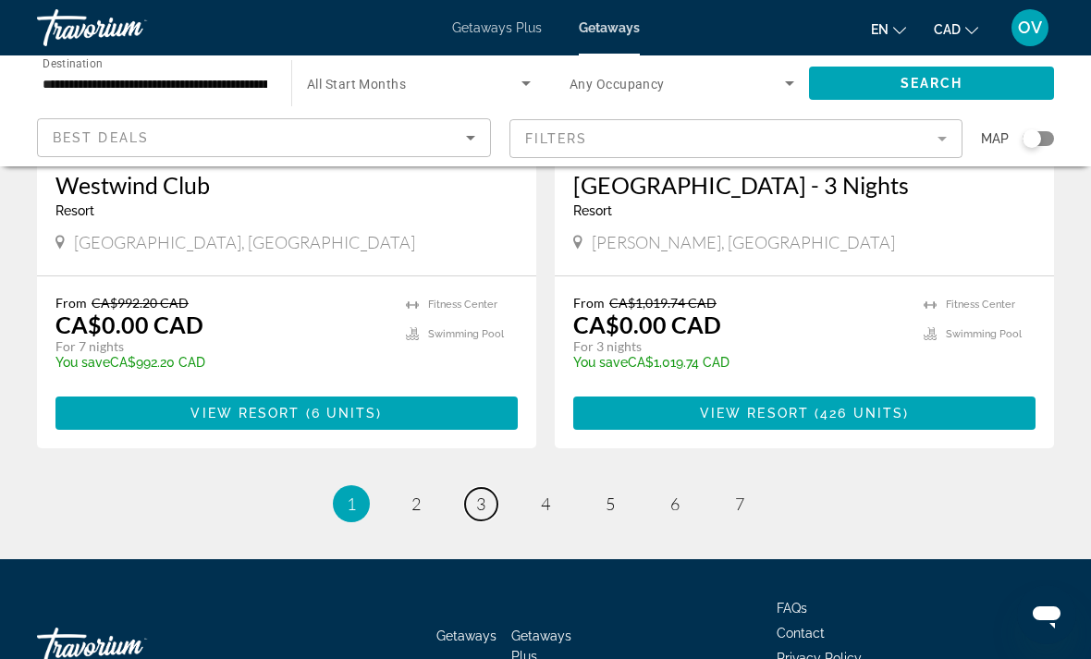
click at [470, 488] on link "page 3" at bounding box center [481, 504] width 32 height 32
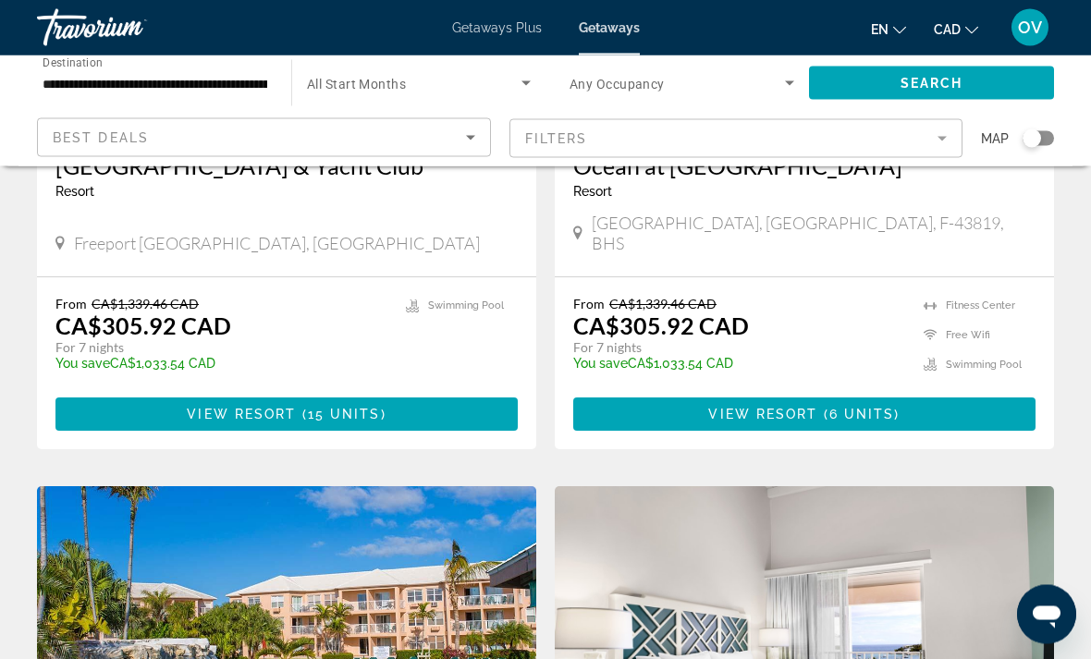
scroll to position [3614, 0]
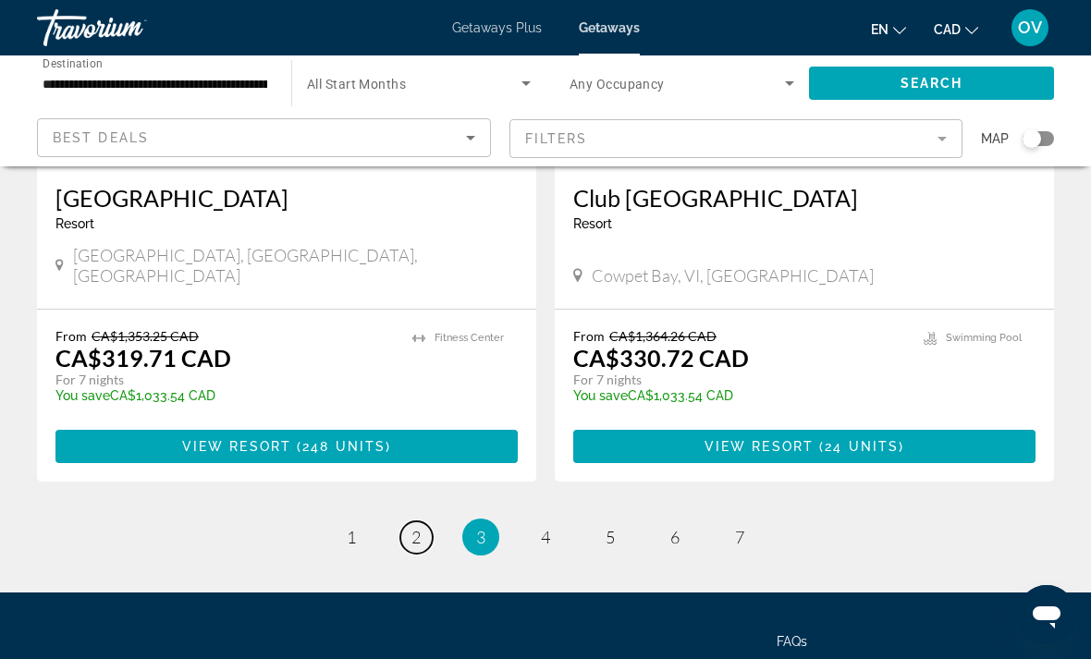
click at [422, 521] on link "page 2" at bounding box center [416, 537] width 32 height 32
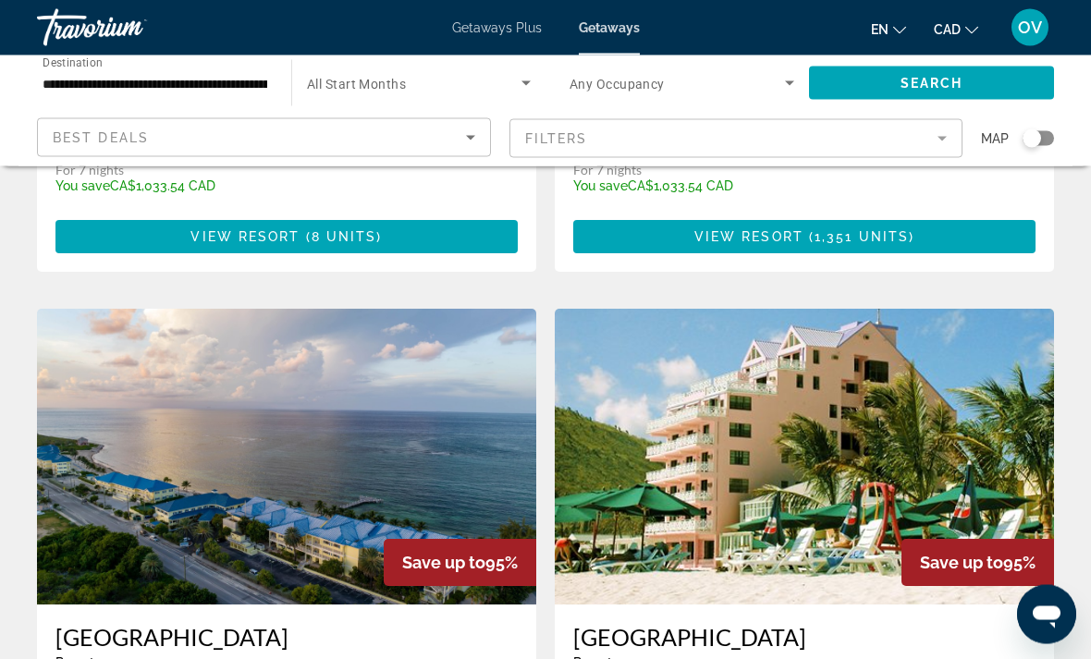
scroll to position [2014, 0]
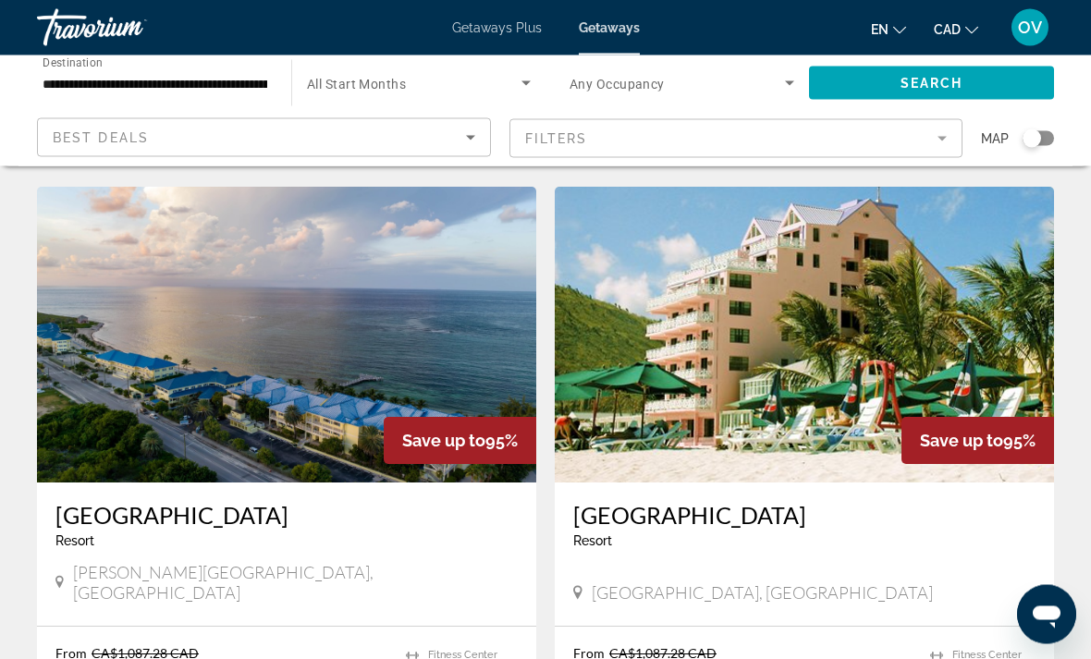
click at [110, 290] on img "Main content" at bounding box center [286, 336] width 499 height 296
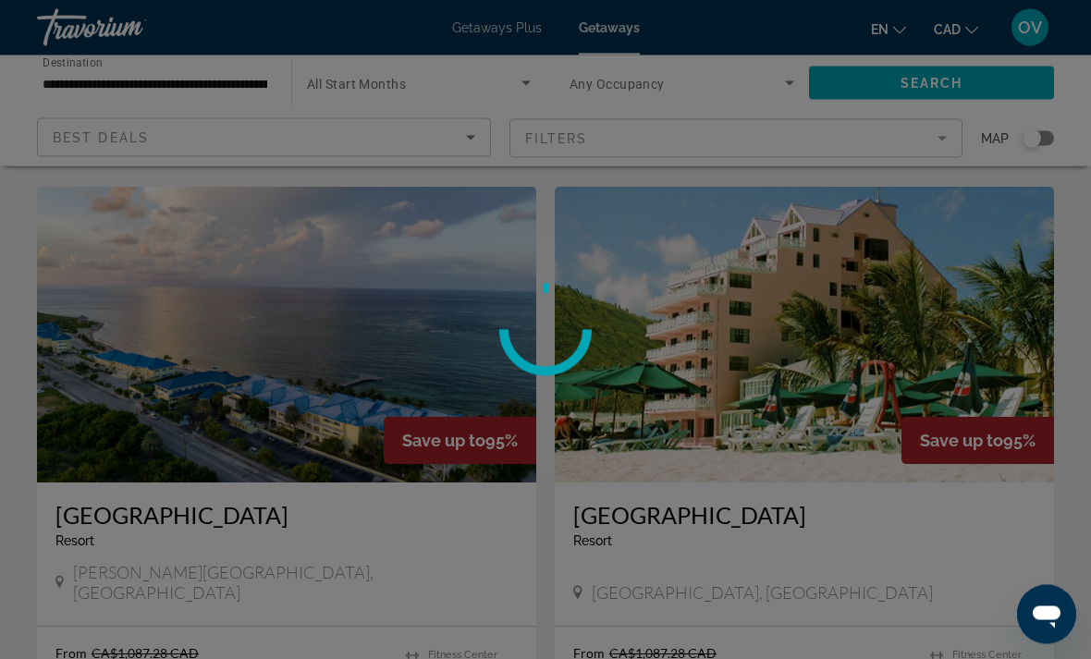
scroll to position [1930, 0]
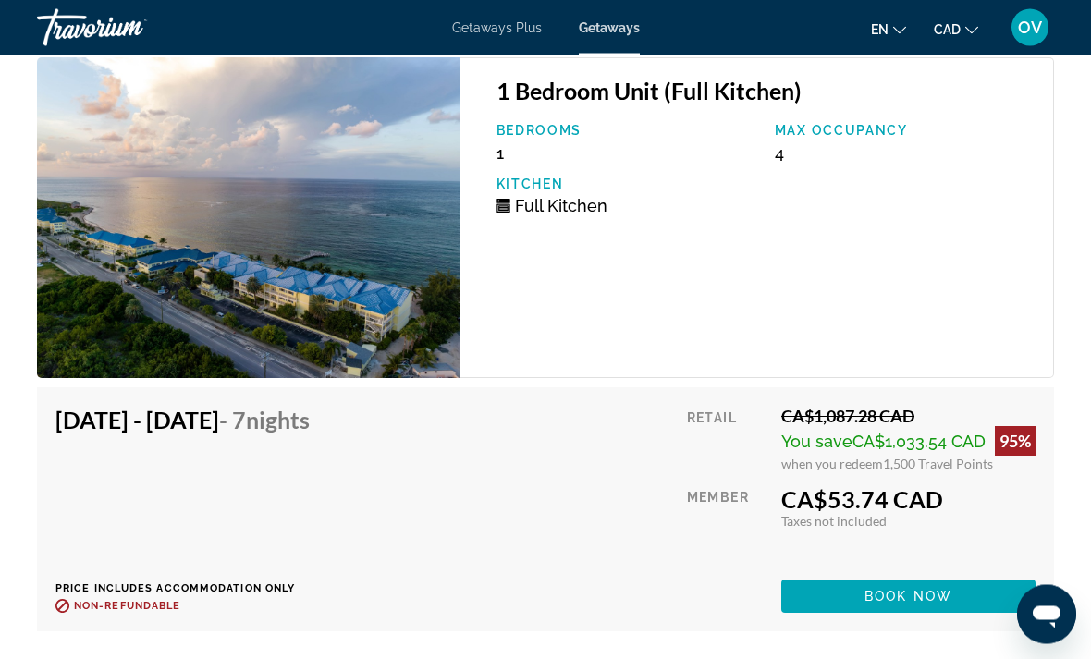
scroll to position [3680, 0]
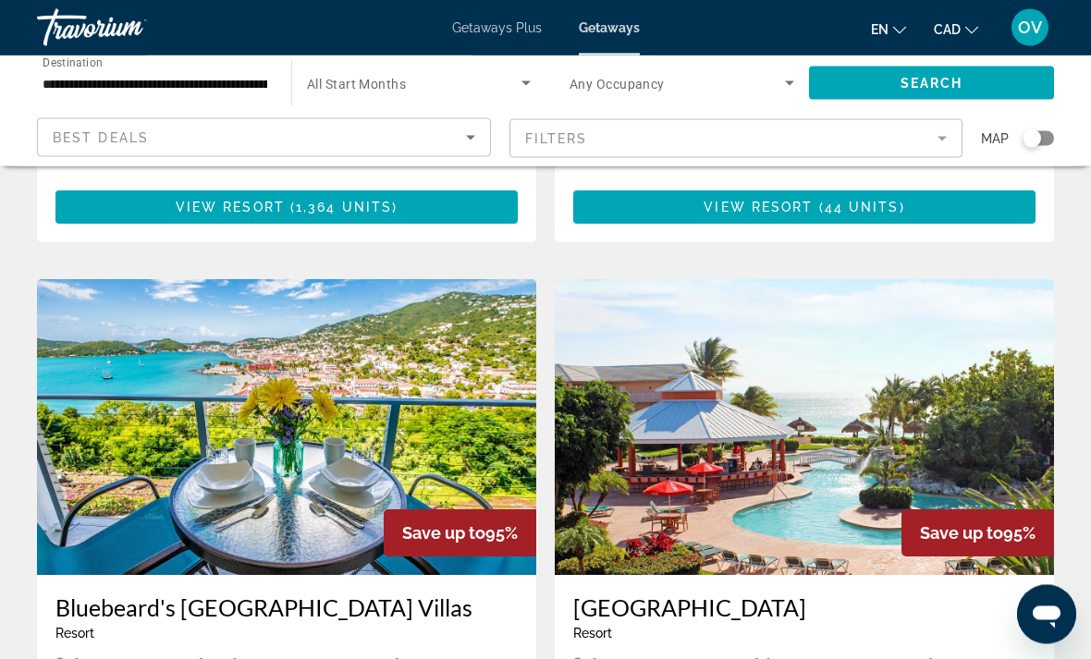
scroll to position [1209, 0]
click at [458, 423] on img "Main content" at bounding box center [286, 427] width 499 height 296
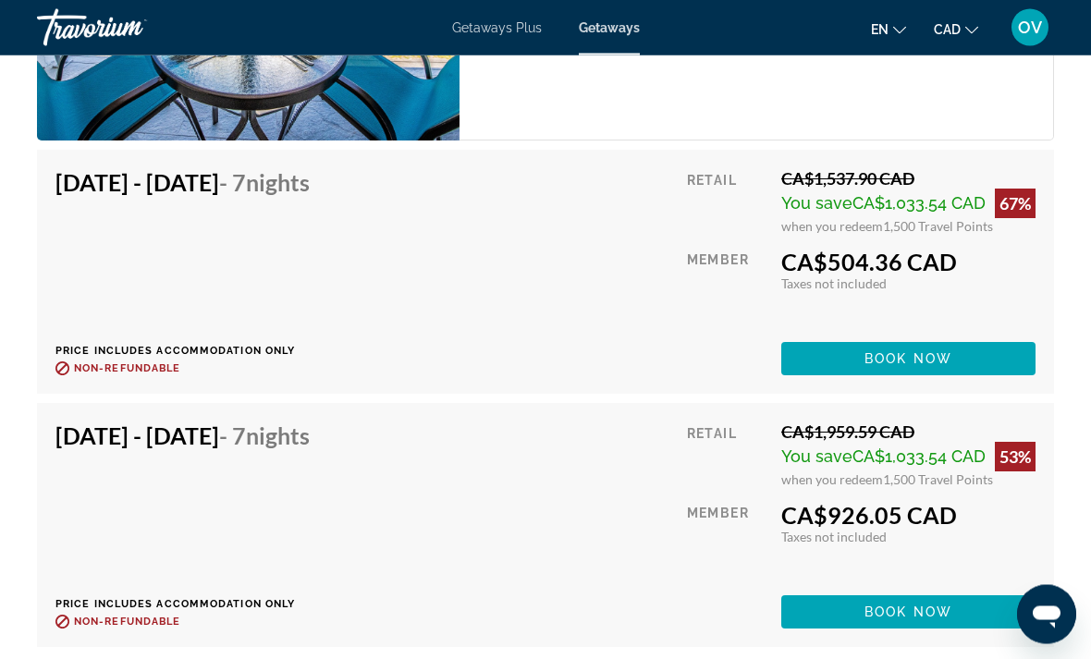
scroll to position [4571, 0]
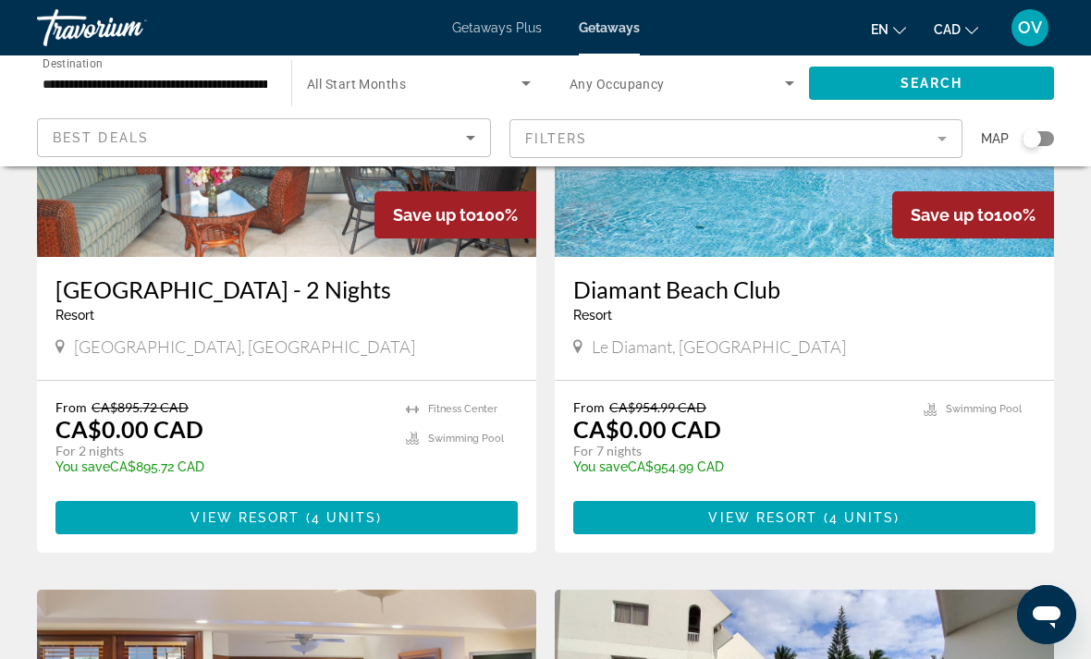
scroll to position [271, 0]
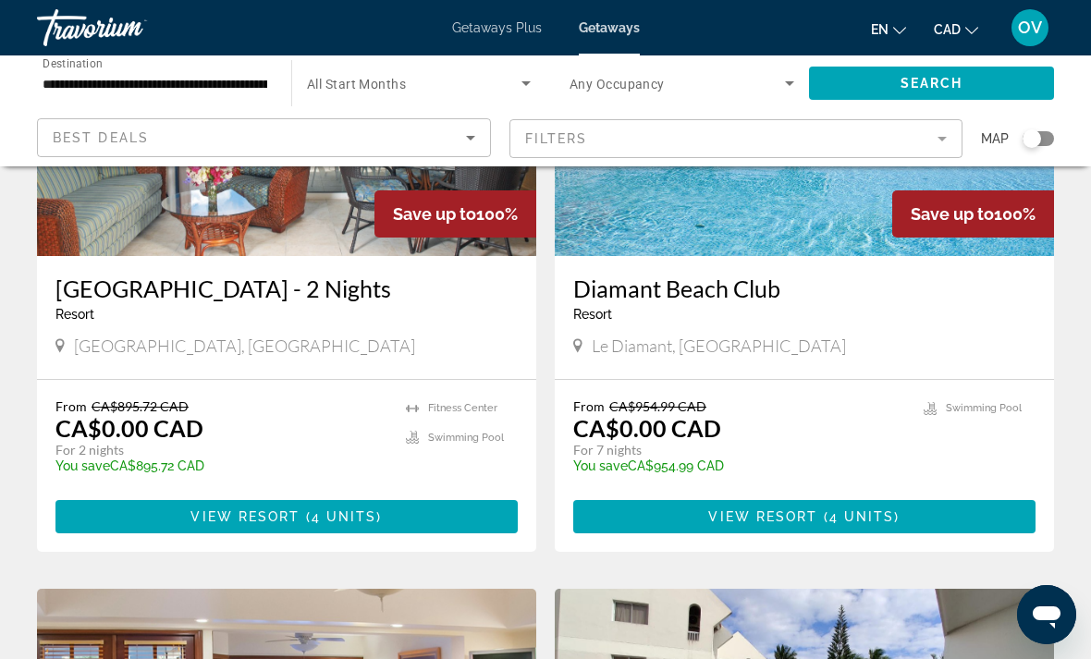
click at [924, 528] on span "Main content" at bounding box center [804, 516] width 462 height 44
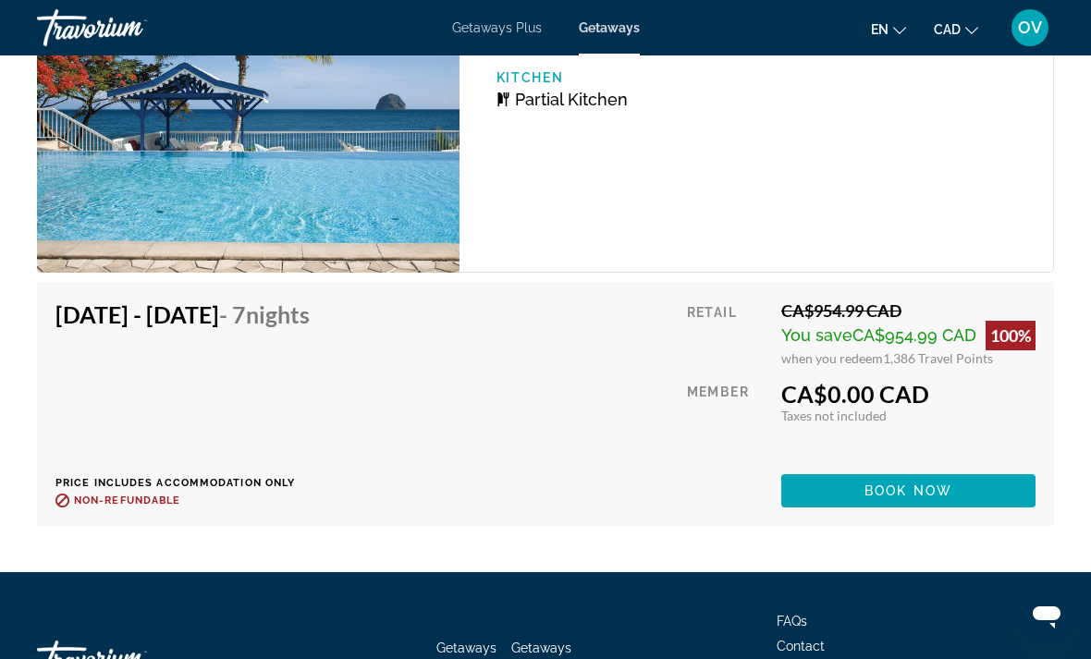
scroll to position [3518, 0]
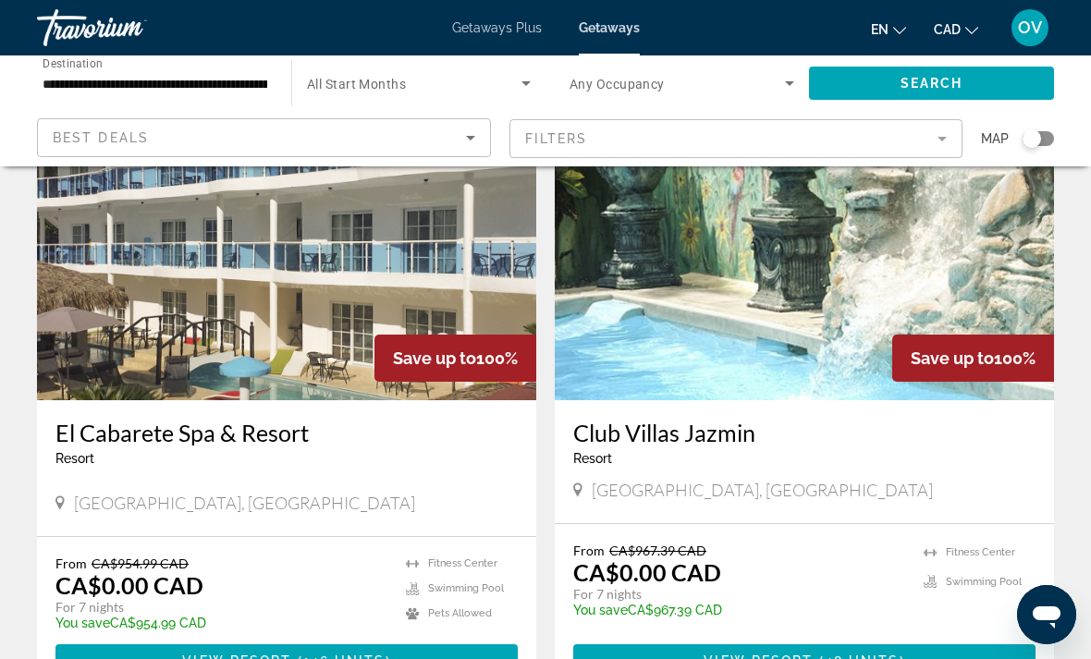
scroll to position [1412, 0]
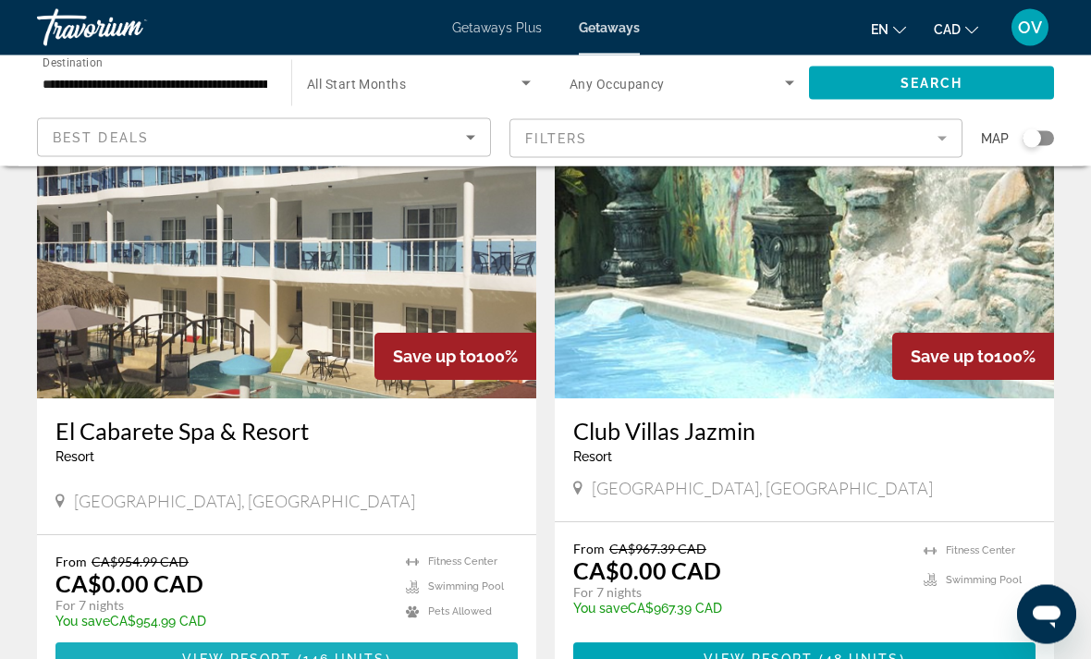
click at [340, 641] on span "Main content" at bounding box center [286, 660] width 462 height 44
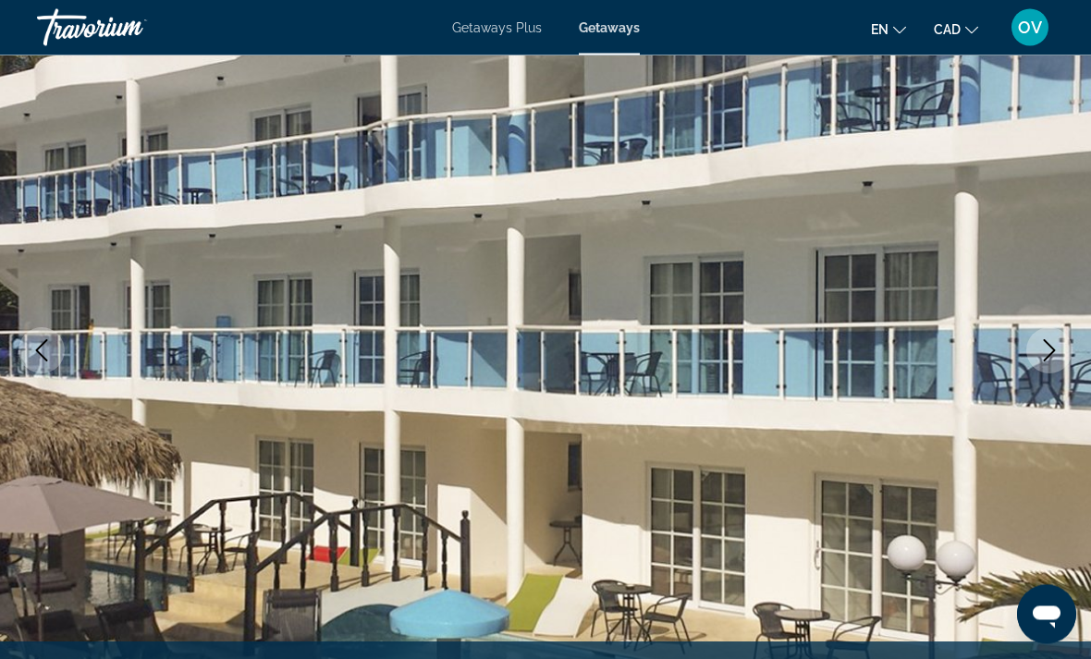
scroll to position [144, 0]
click at [1049, 361] on button "Next image" at bounding box center [1049, 350] width 46 height 46
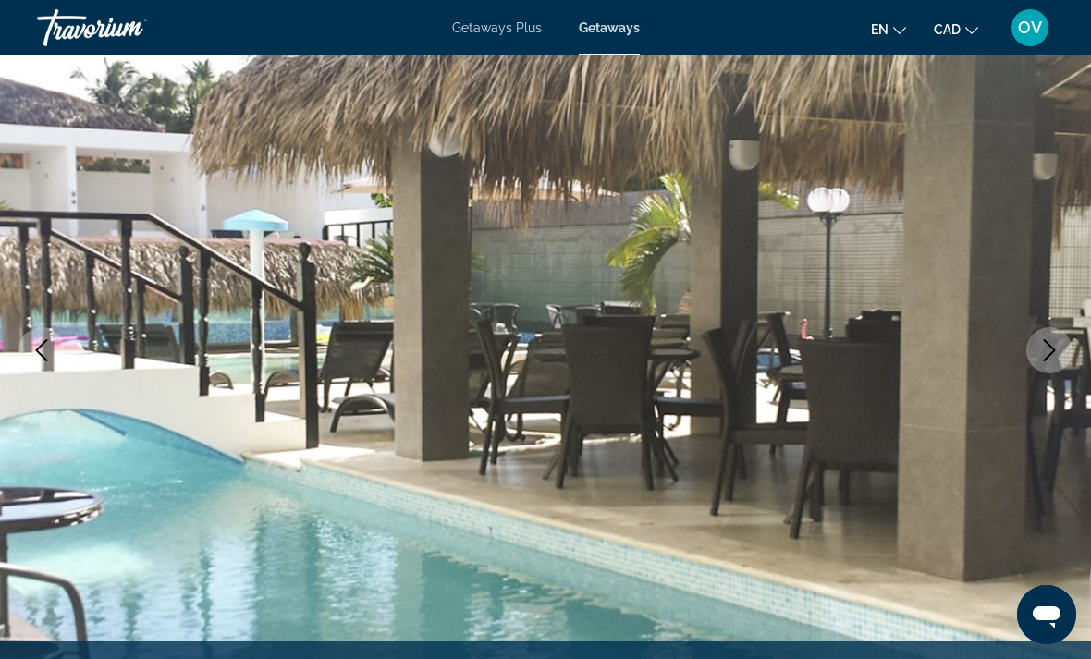
click at [1056, 359] on icon "Next image" at bounding box center [1049, 350] width 22 height 22
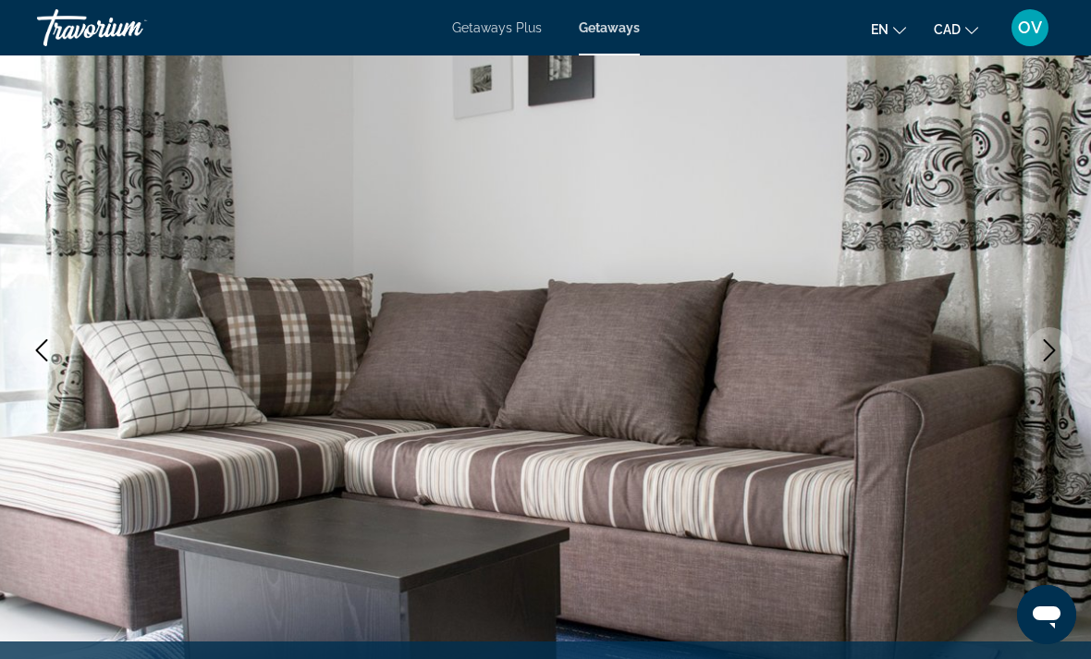
click at [1051, 367] on button "Next image" at bounding box center [1049, 350] width 46 height 46
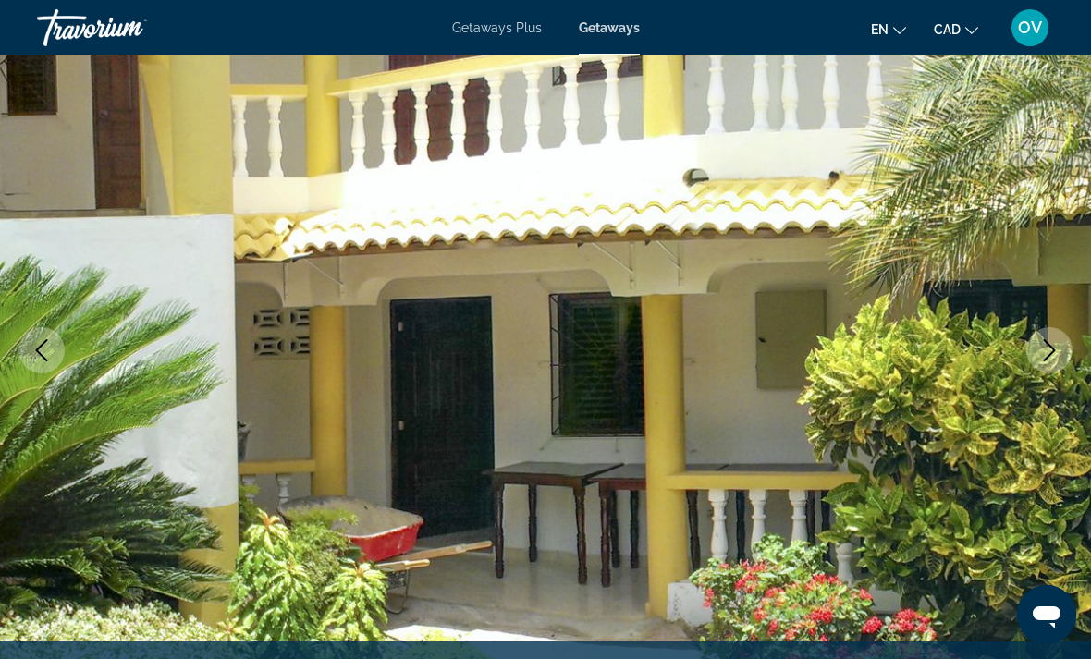
click at [1036, 358] on button "Next image" at bounding box center [1049, 350] width 46 height 46
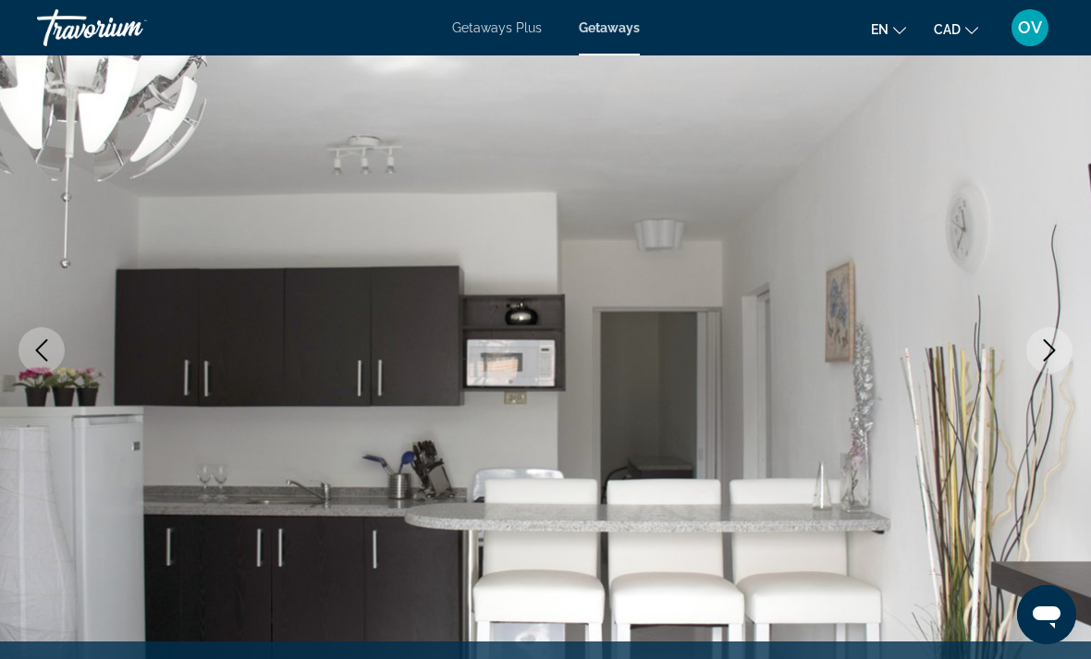
click at [1052, 348] on icon "Next image" at bounding box center [1050, 350] width 12 height 22
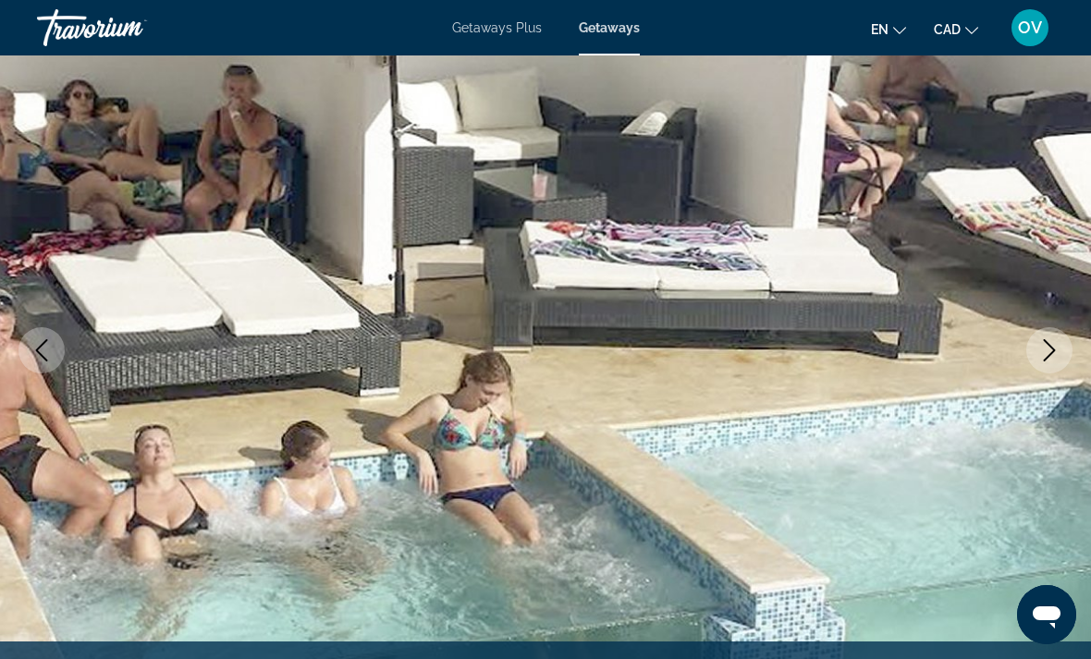
click at [1060, 346] on button "Next image" at bounding box center [1049, 350] width 46 height 46
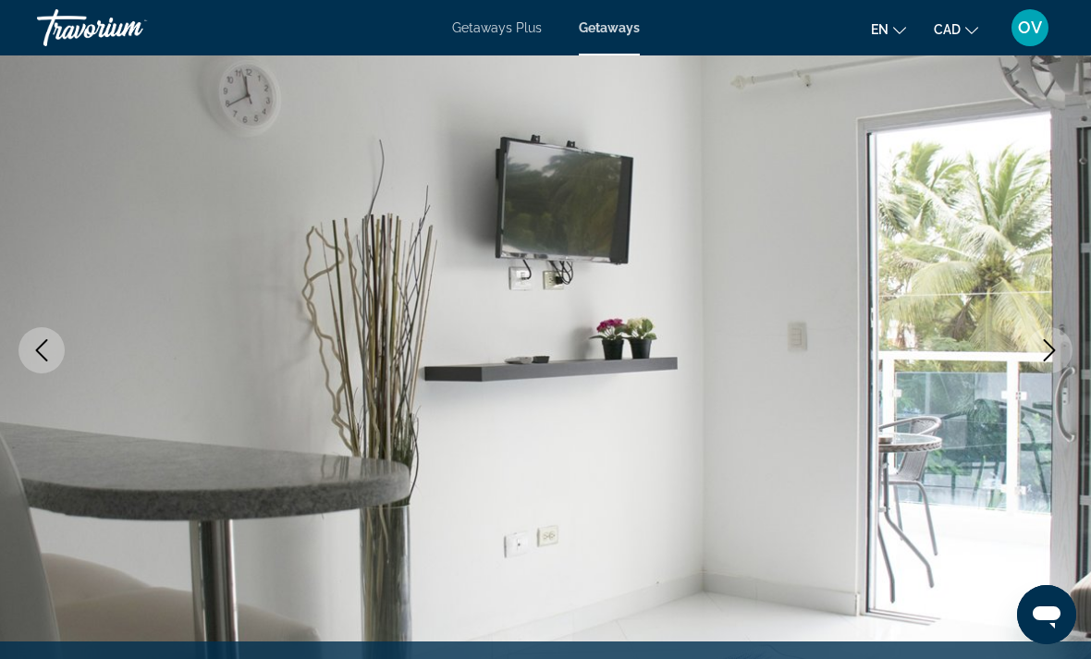
click at [1054, 351] on icon "Next image" at bounding box center [1050, 350] width 12 height 22
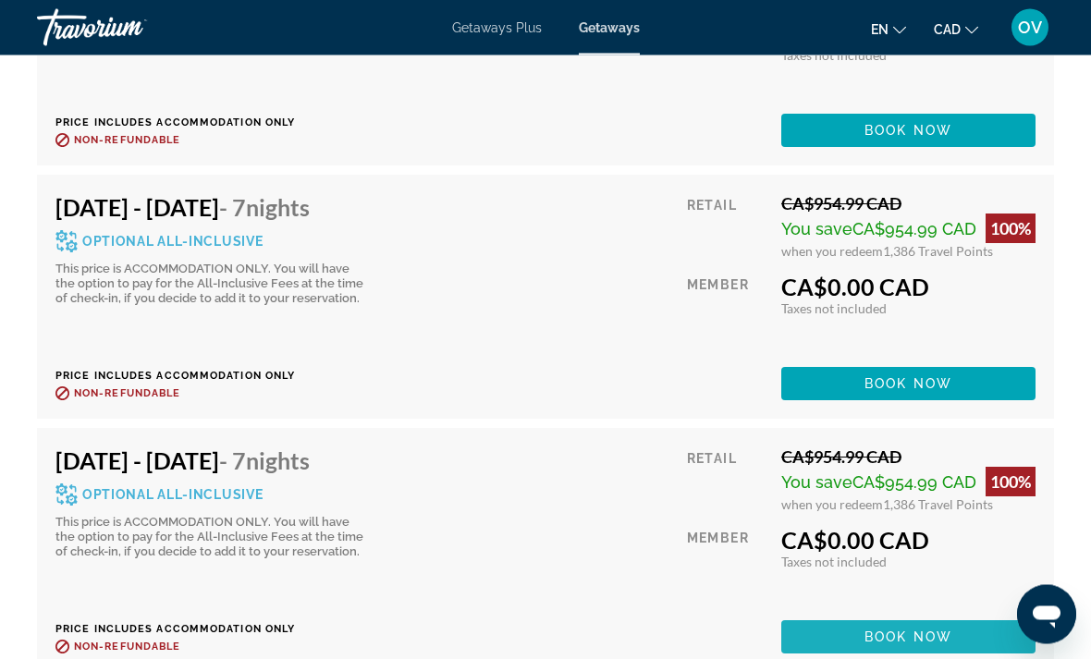
scroll to position [4367, 0]
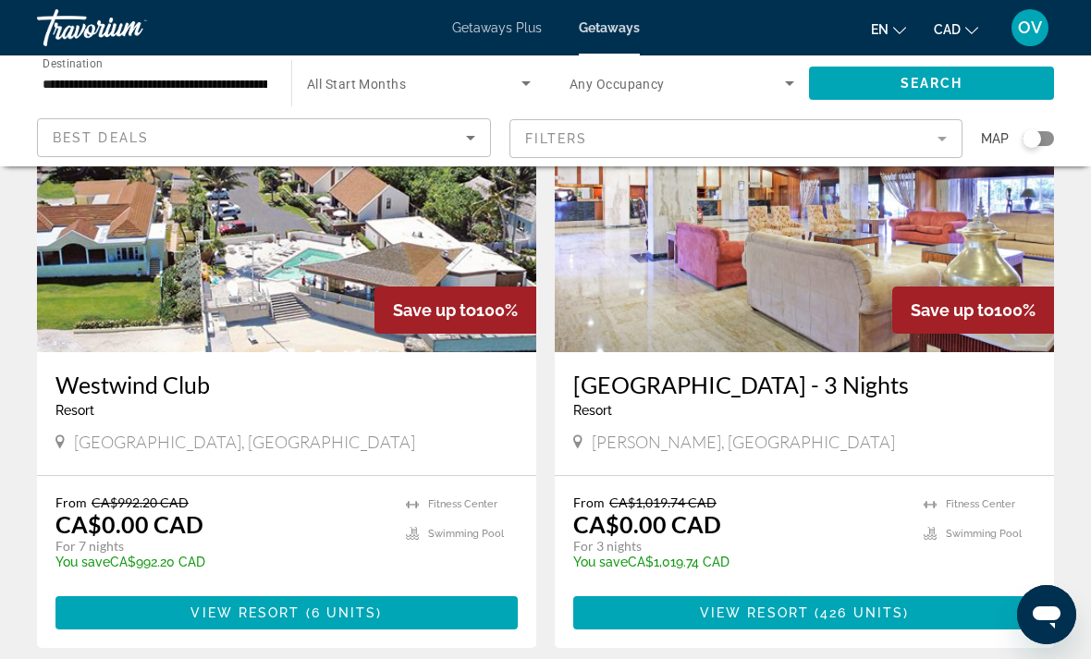
scroll to position [3394, 0]
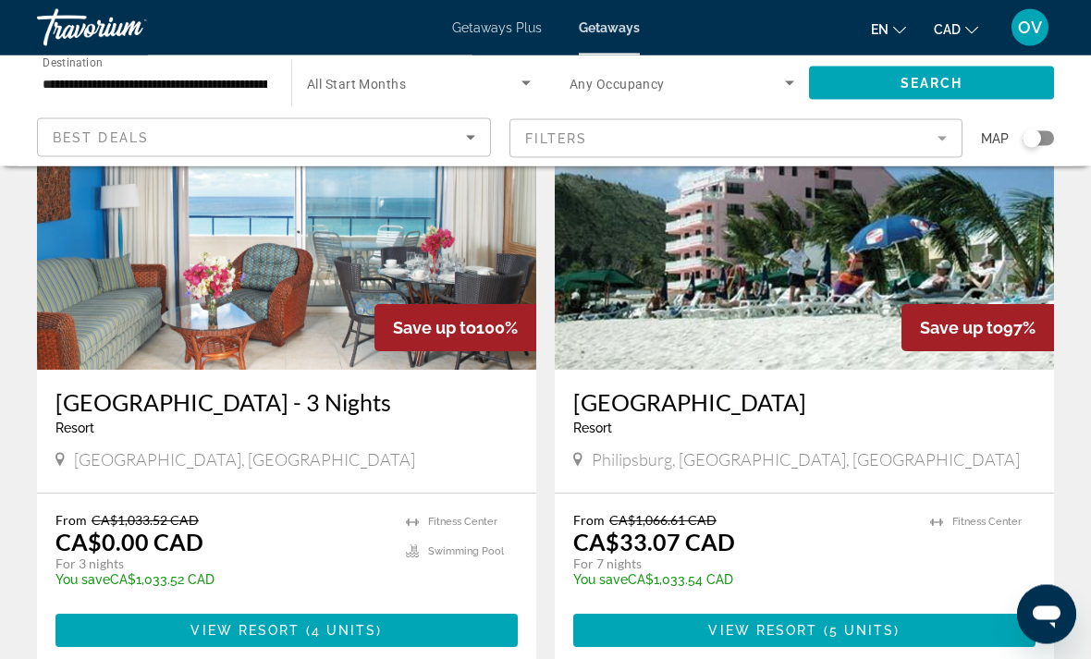
click at [789, 302] on img "Main content" at bounding box center [804, 223] width 499 height 296
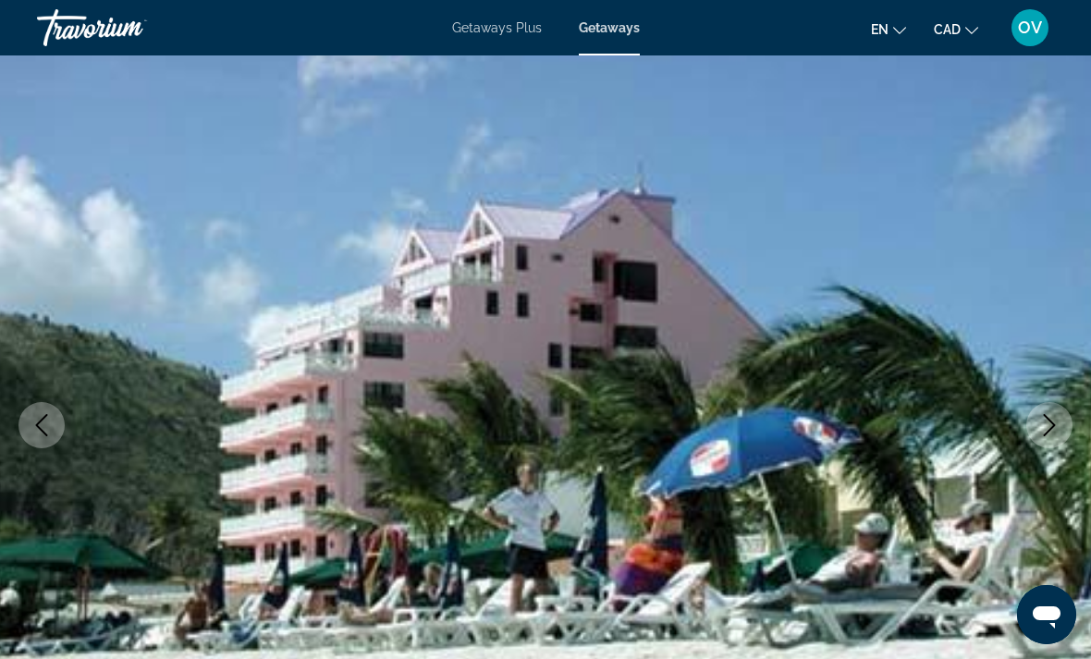
scroll to position [151, 0]
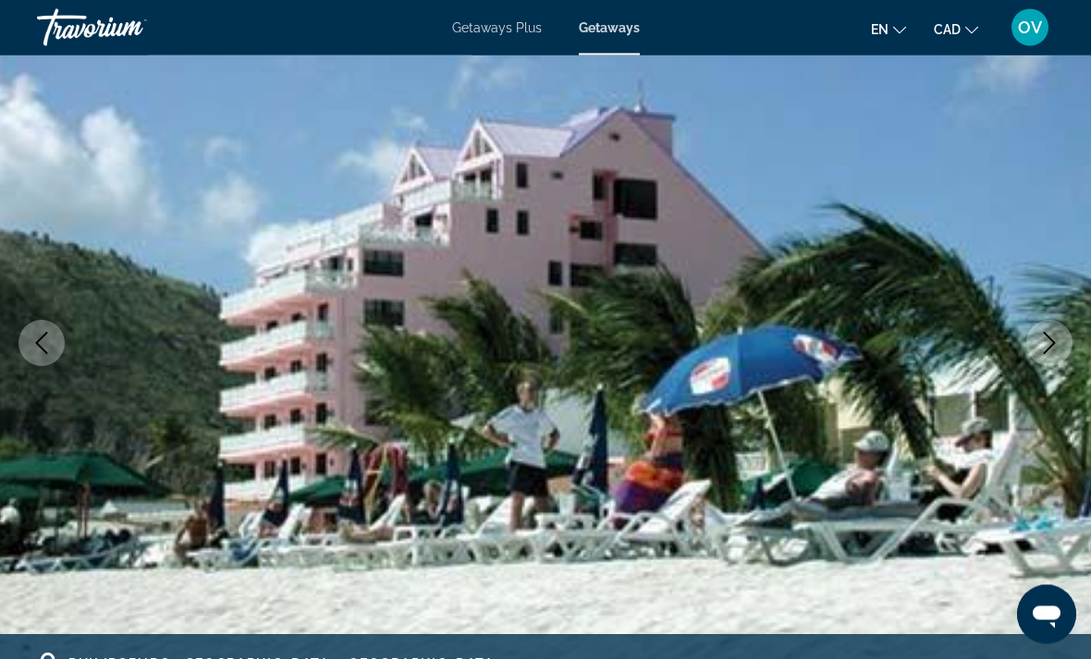
click at [1047, 349] on icon "Next image" at bounding box center [1050, 344] width 12 height 22
click at [1044, 346] on icon "Next image" at bounding box center [1049, 344] width 22 height 22
click at [1064, 353] on button "Next image" at bounding box center [1049, 344] width 46 height 46
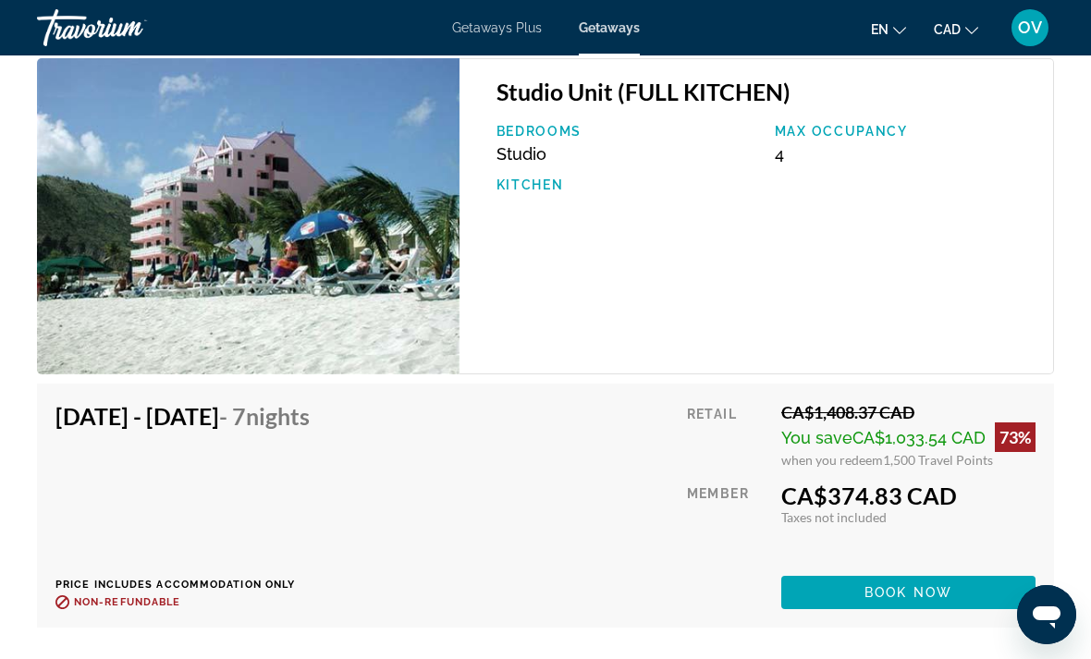
scroll to position [4531, 0]
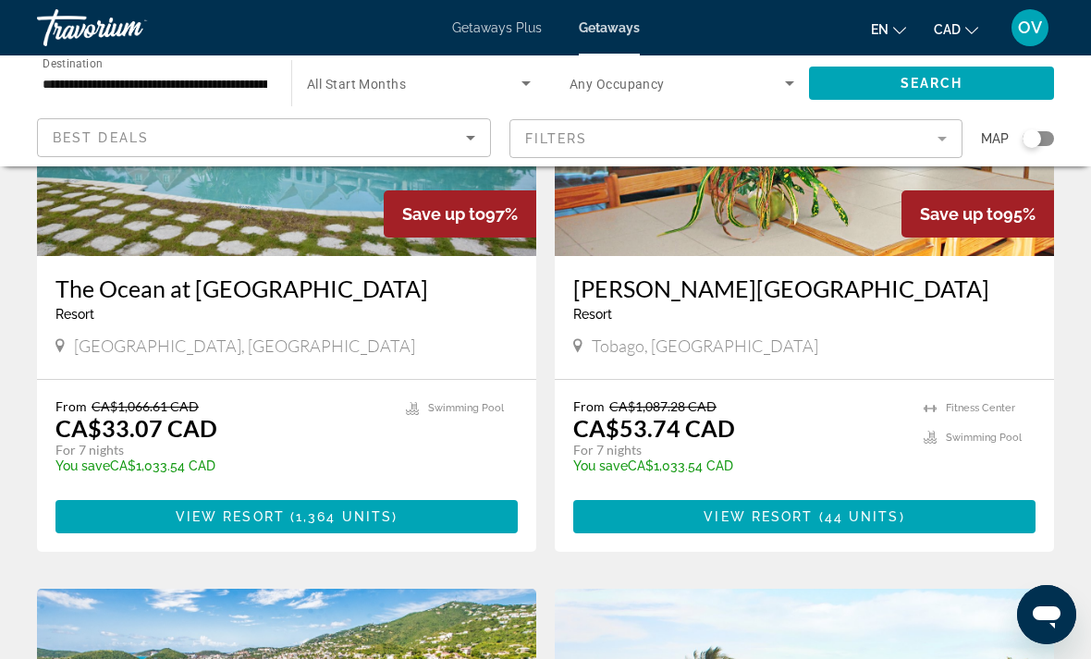
scroll to position [796, 0]
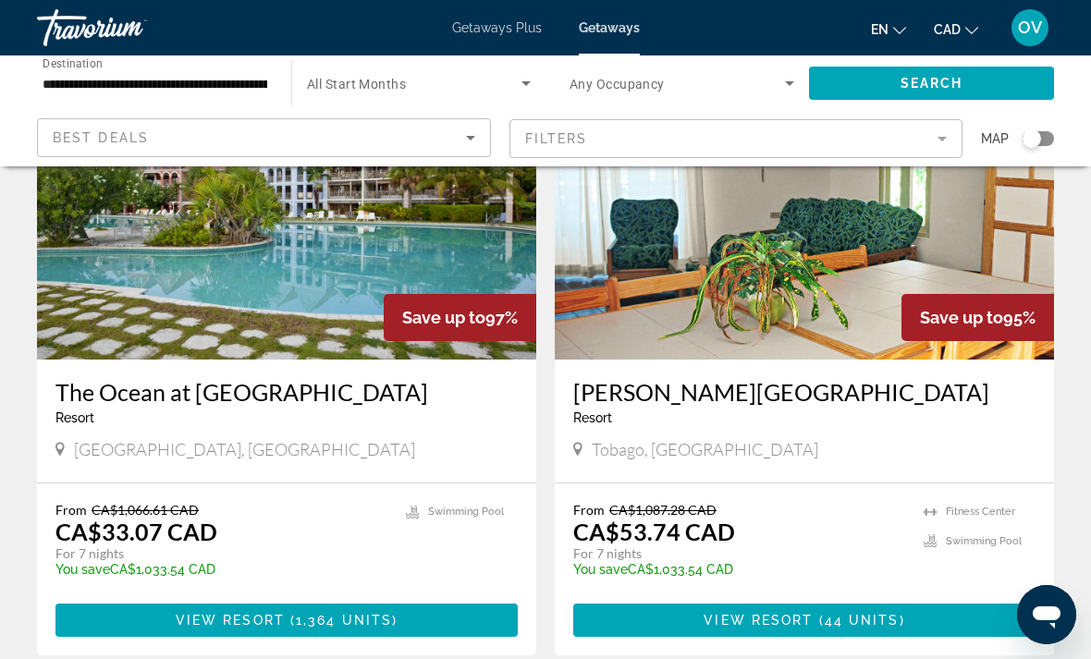
click at [909, 616] on span "Main content" at bounding box center [804, 620] width 462 height 44
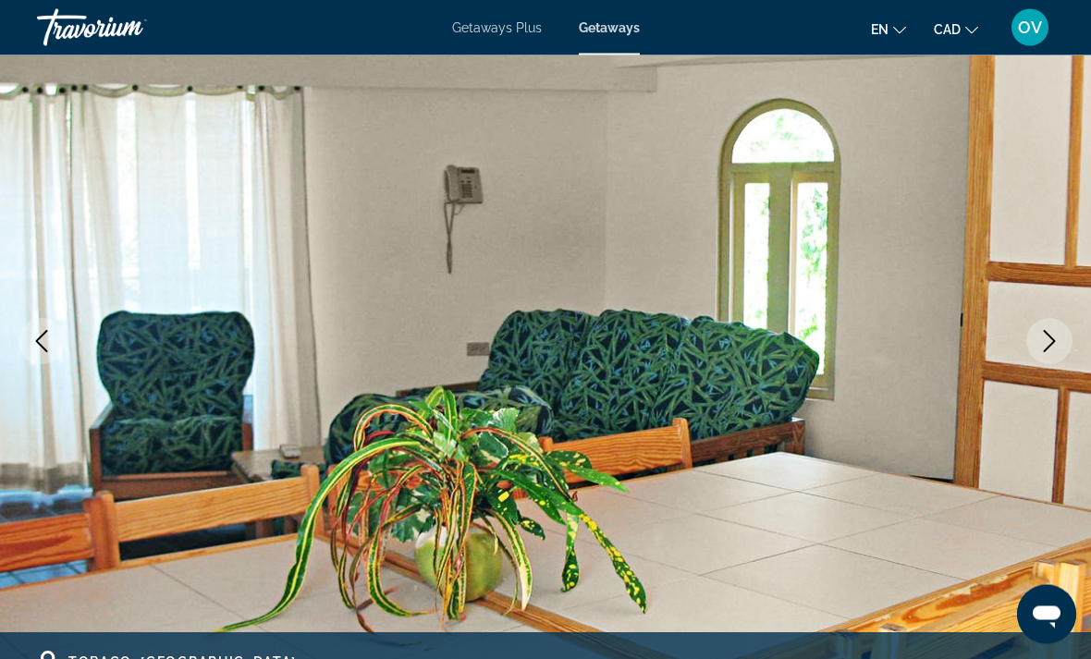
scroll to position [162, 0]
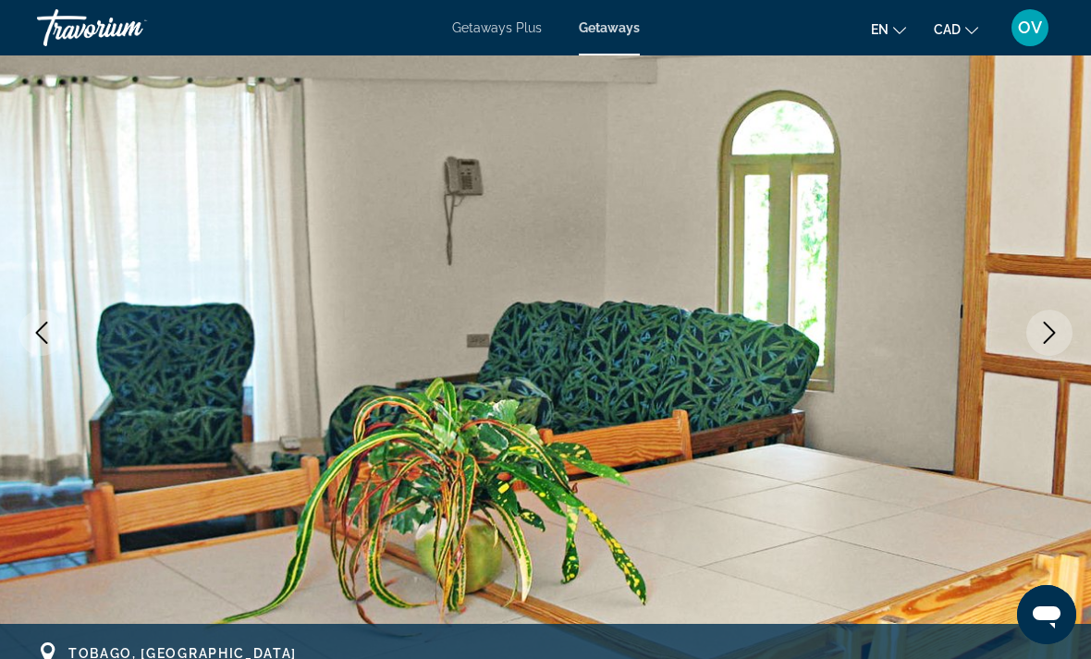
click at [1056, 330] on icon "Next image" at bounding box center [1049, 333] width 22 height 22
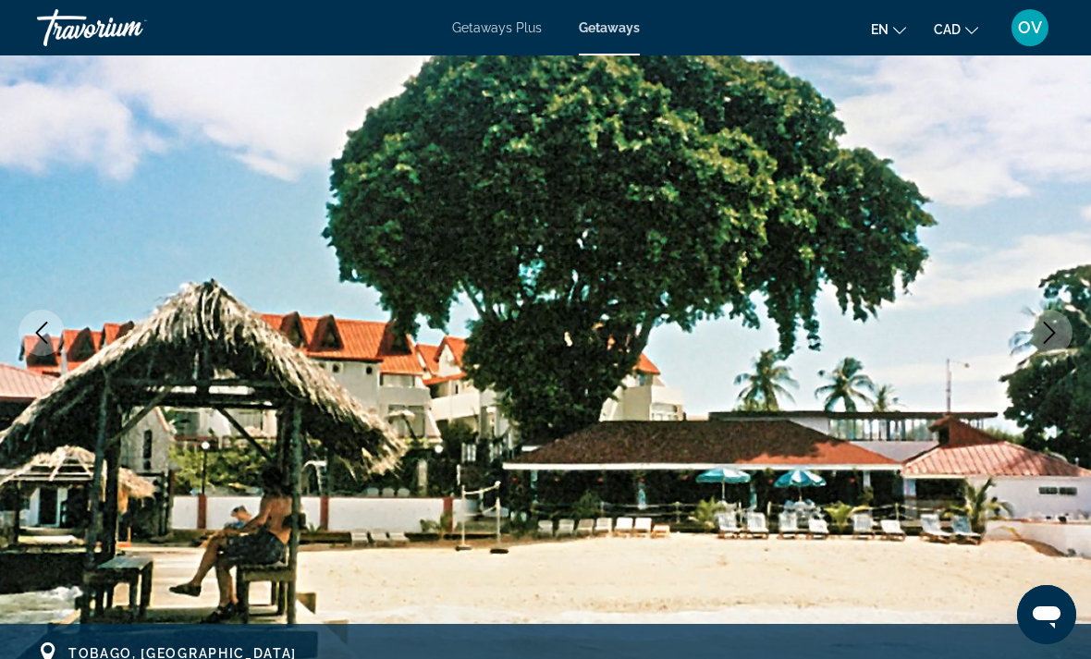
click at [1045, 342] on icon "Next image" at bounding box center [1050, 333] width 12 height 22
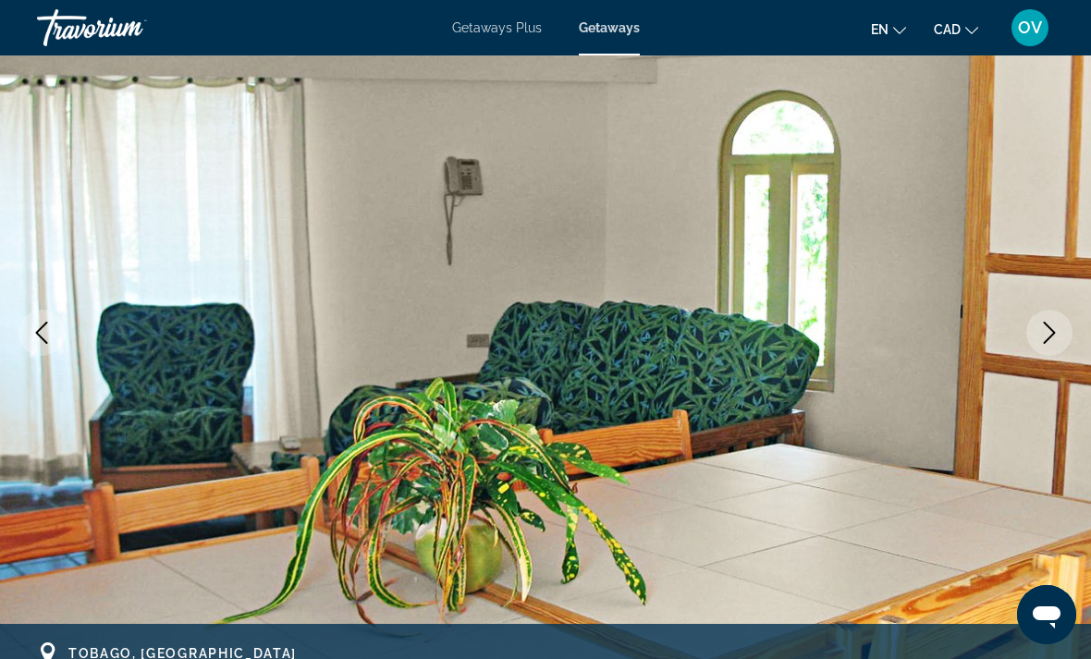
click at [1057, 342] on icon "Next image" at bounding box center [1049, 333] width 22 height 22
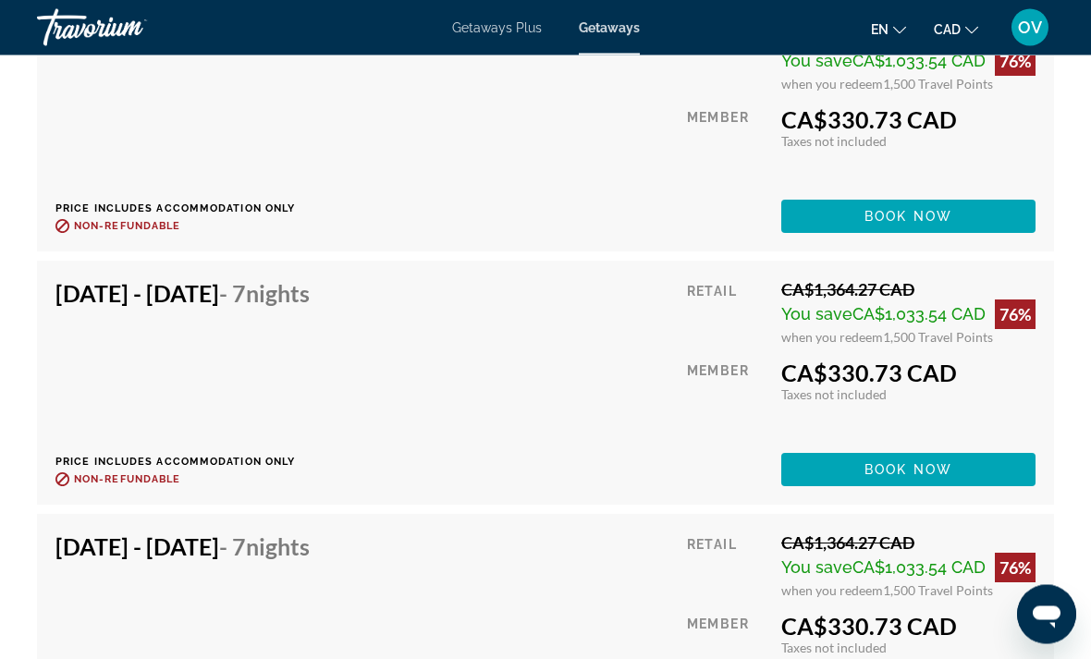
scroll to position [4245, 0]
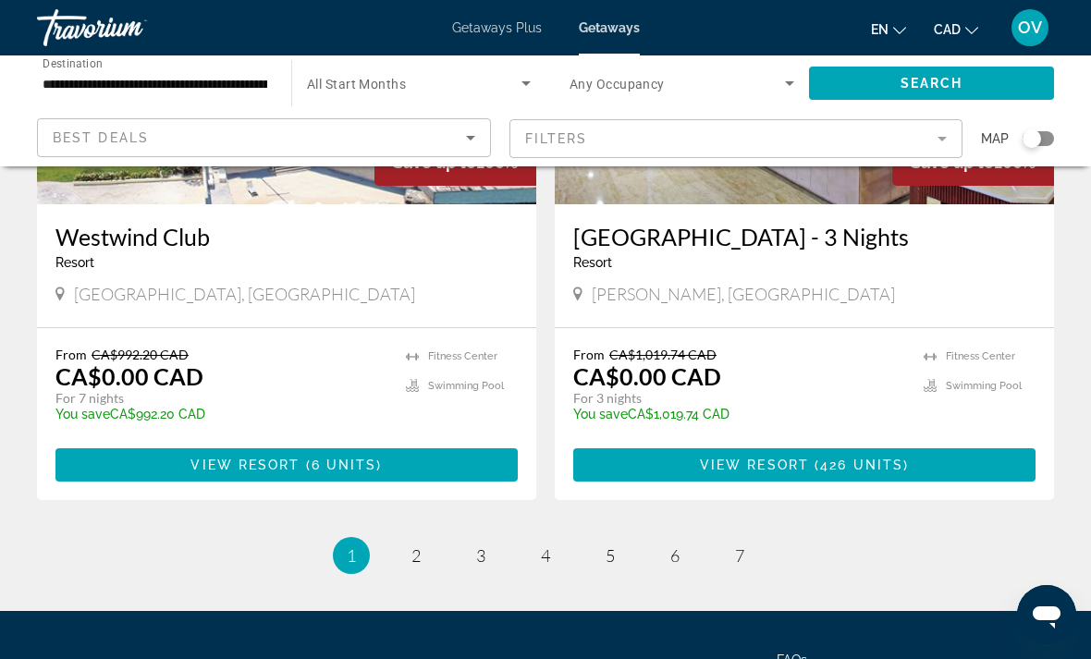
scroll to position [3585, 0]
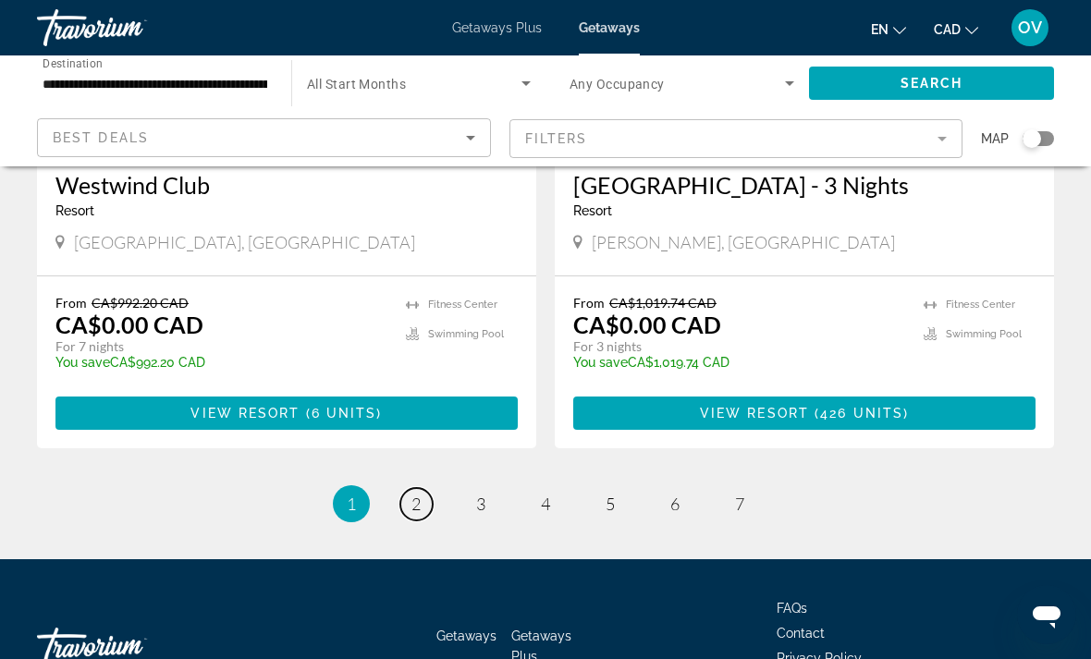
click at [420, 494] on span "2" at bounding box center [415, 504] width 9 height 20
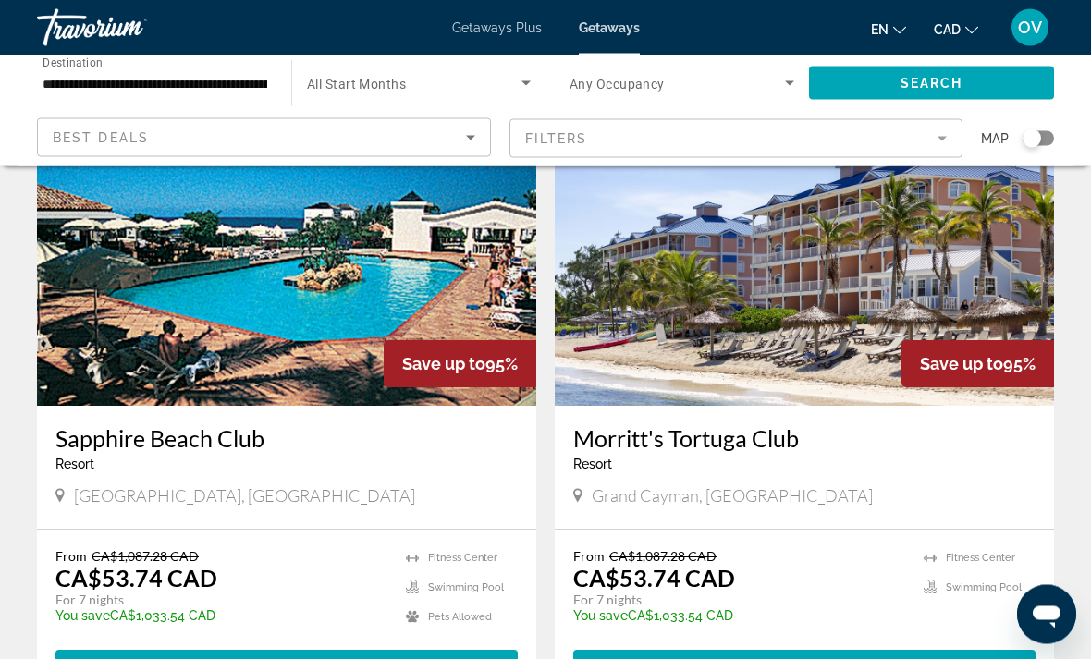
scroll to position [2655, 0]
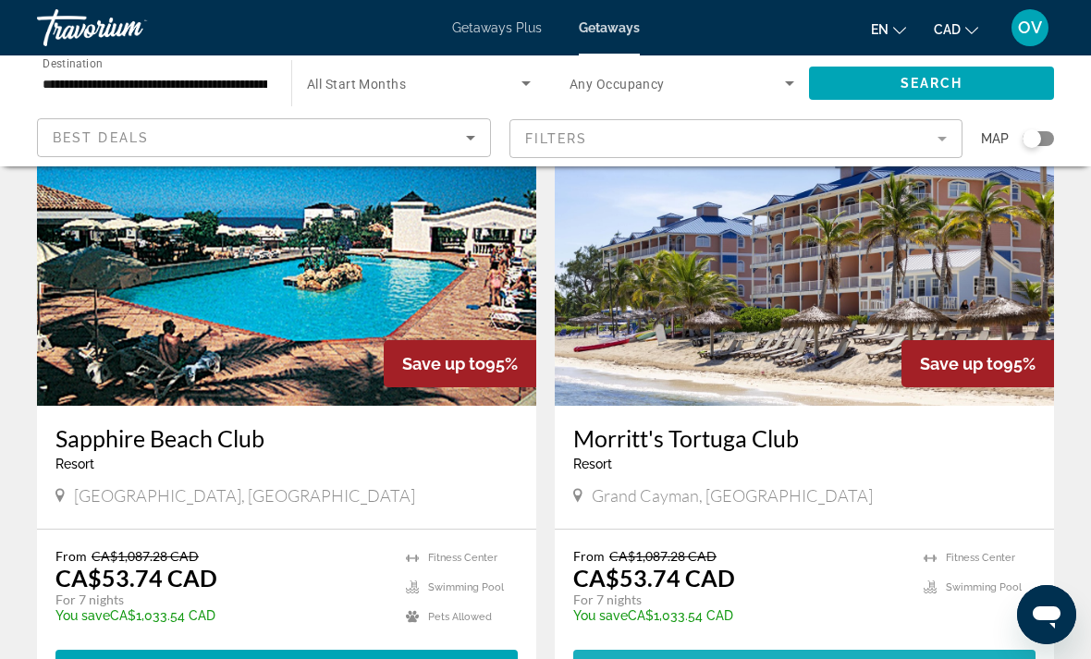
click at [847, 654] on span "Main content" at bounding box center [804, 666] width 462 height 44
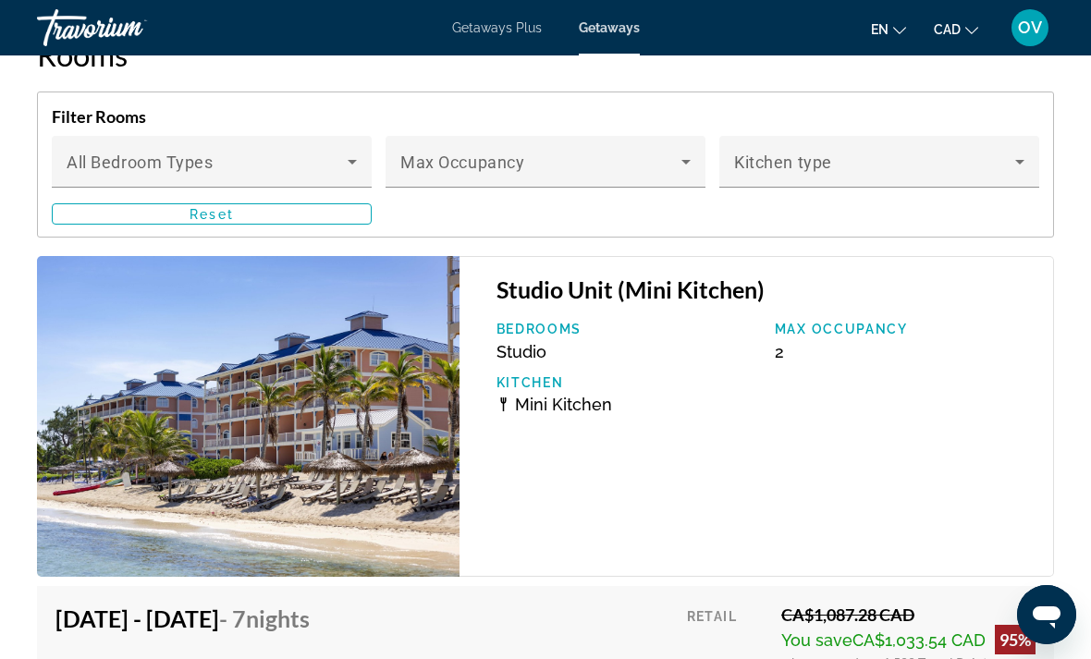
scroll to position [3558, 0]
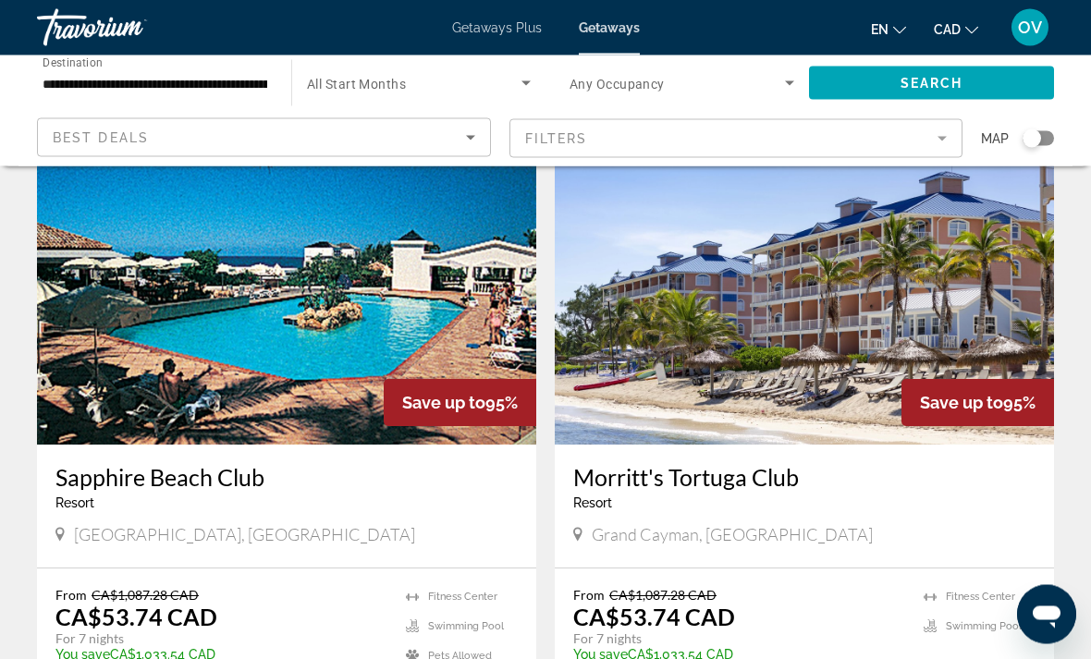
scroll to position [2617, 0]
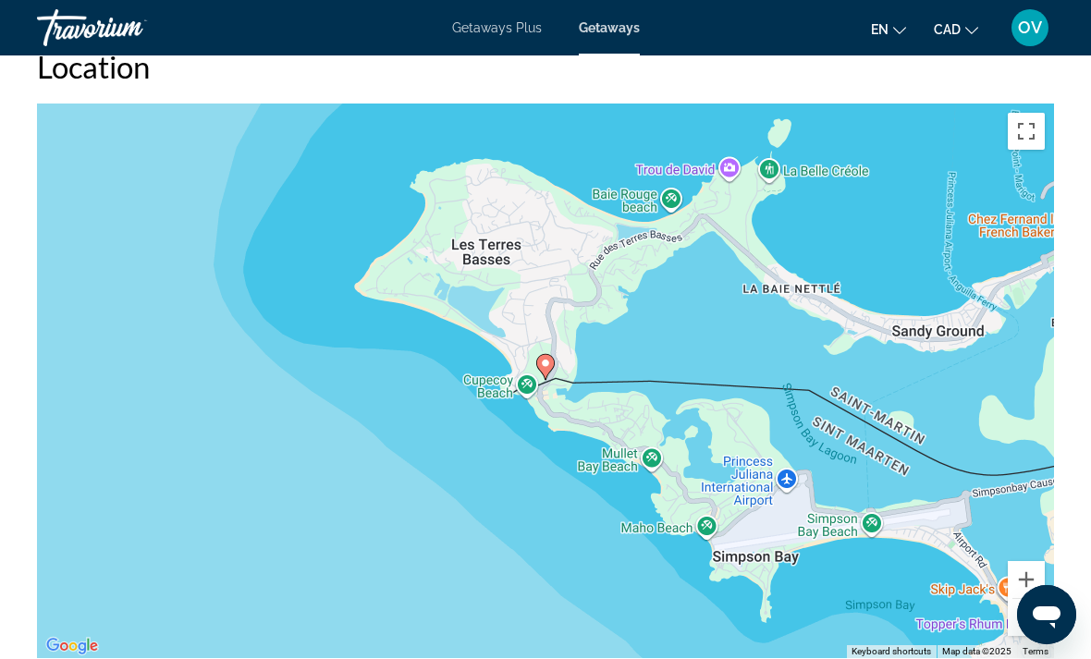
scroll to position [2926, 0]
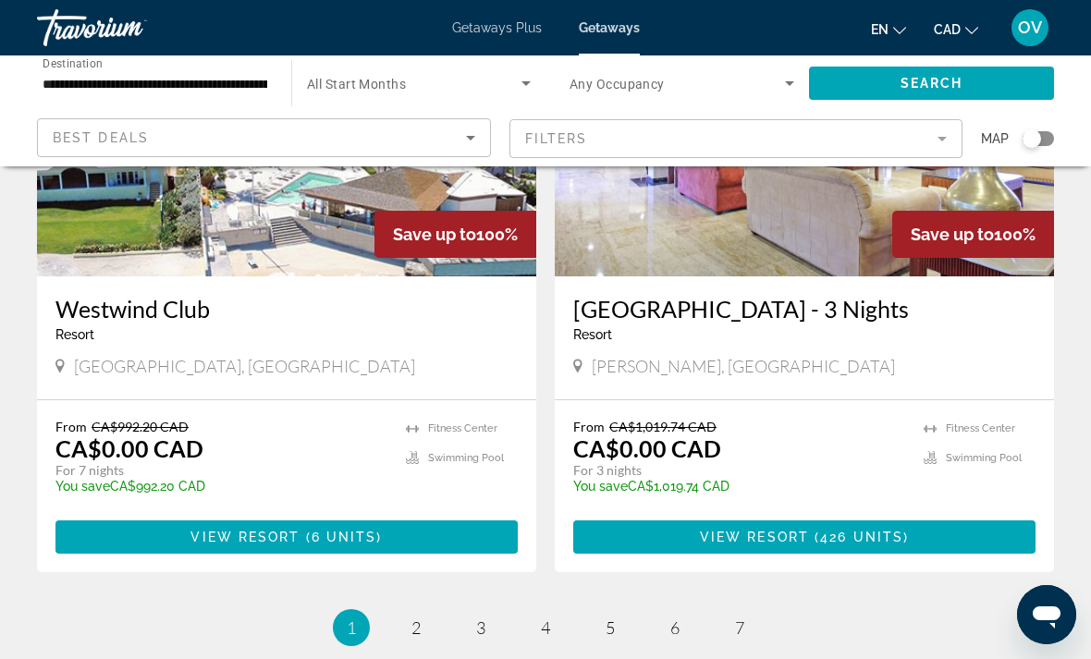
scroll to position [3585, 0]
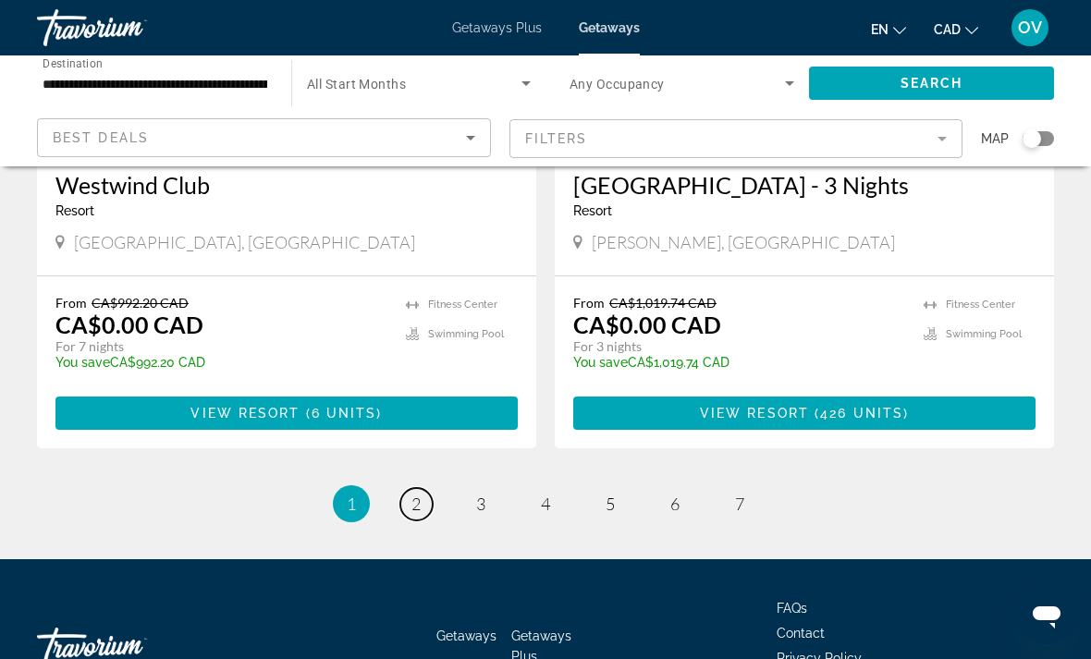
click at [418, 494] on span "2" at bounding box center [415, 504] width 9 height 20
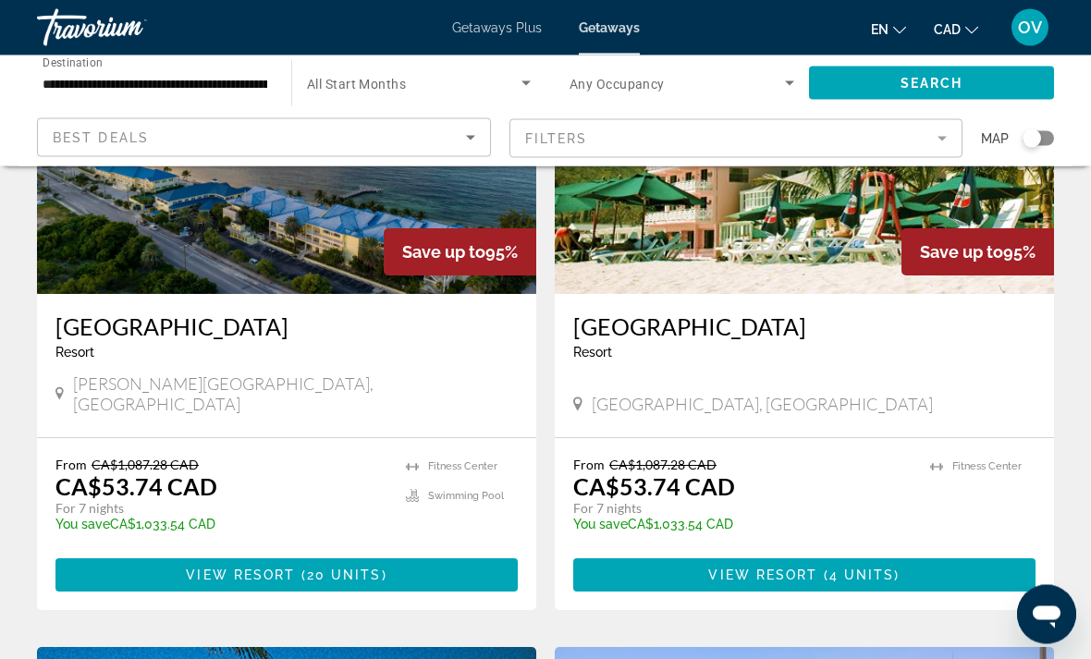
scroll to position [1888, 0]
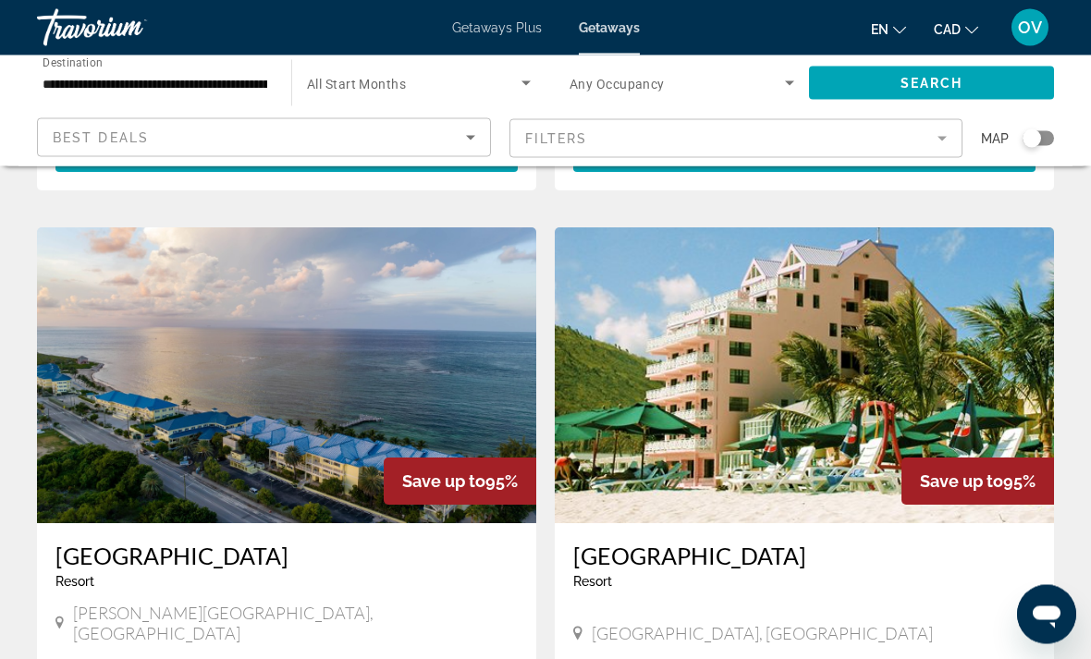
click at [983, 393] on img "Main content" at bounding box center [804, 376] width 499 height 296
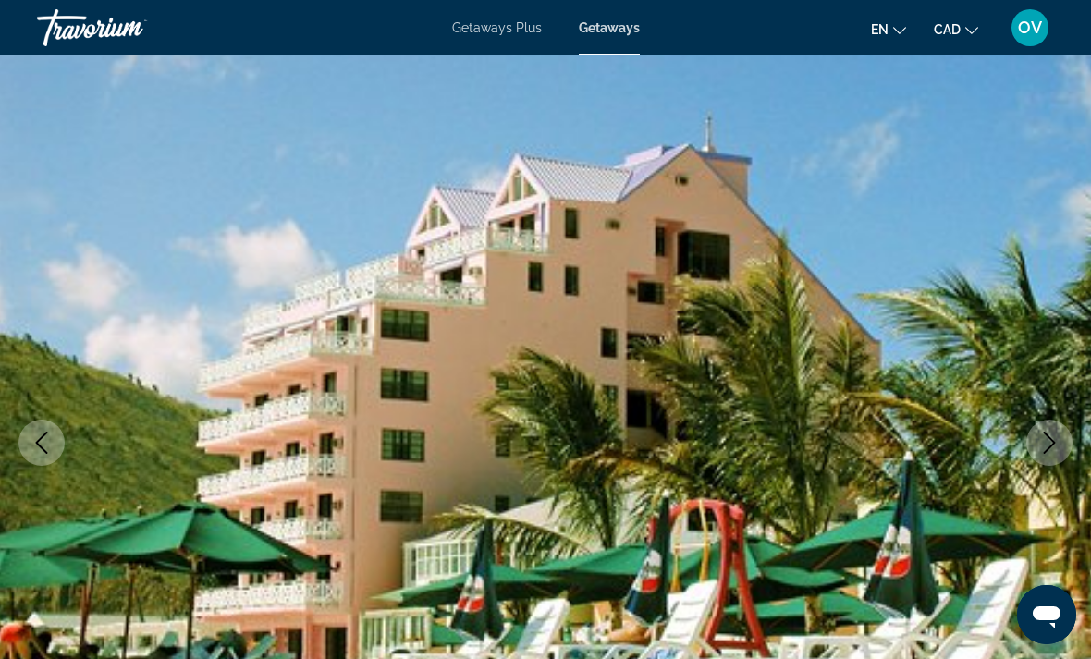
scroll to position [104, 0]
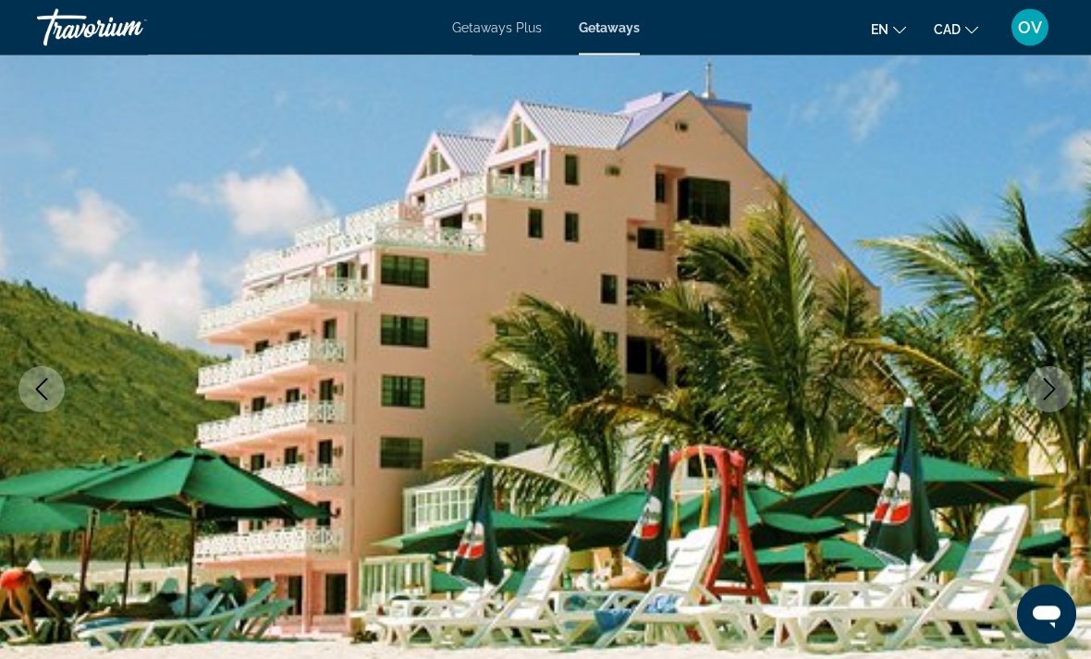
click at [1038, 403] on button "Next image" at bounding box center [1049, 390] width 46 height 46
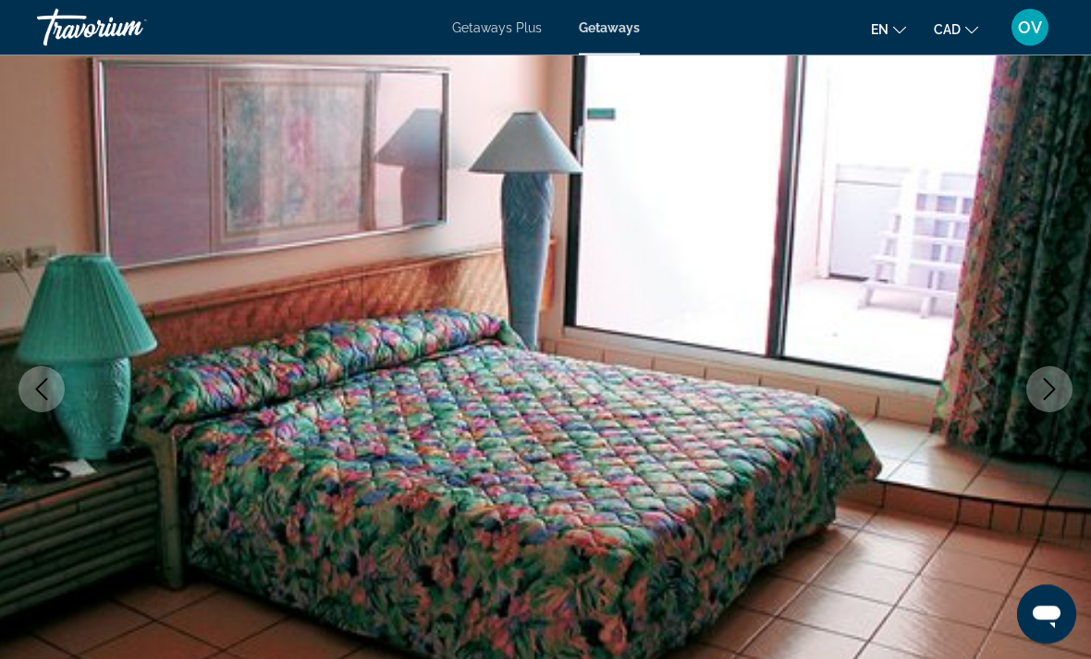
click at [1044, 402] on button "Next image" at bounding box center [1049, 390] width 46 height 46
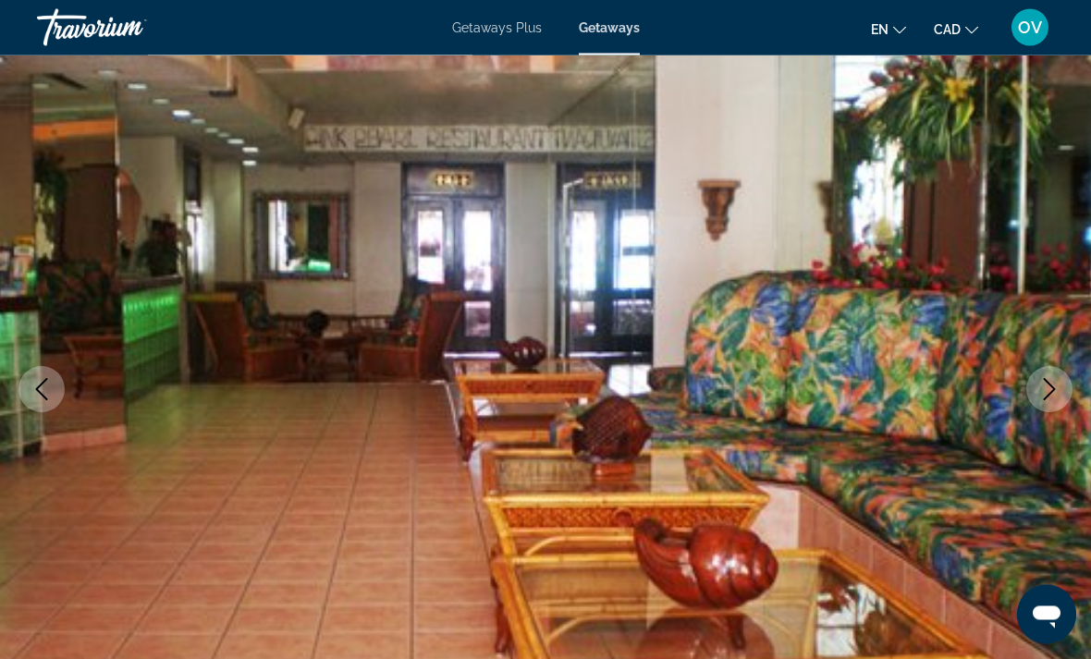
scroll to position [105, 0]
click at [1047, 393] on icon "Next image" at bounding box center [1049, 389] width 22 height 22
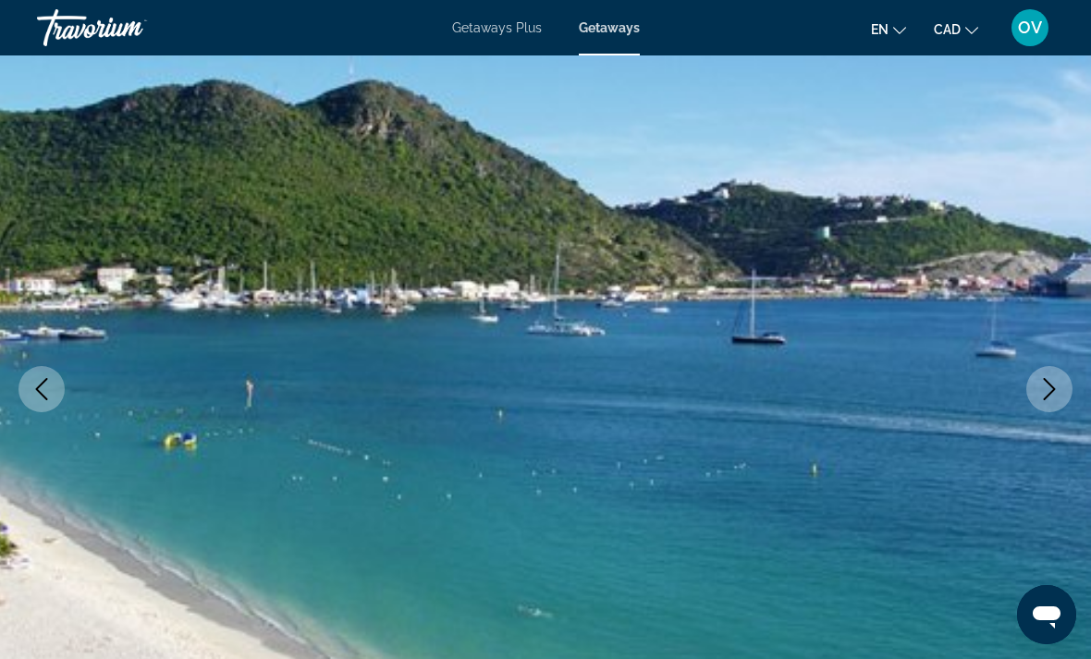
click at [1048, 392] on icon "Next image" at bounding box center [1049, 389] width 22 height 22
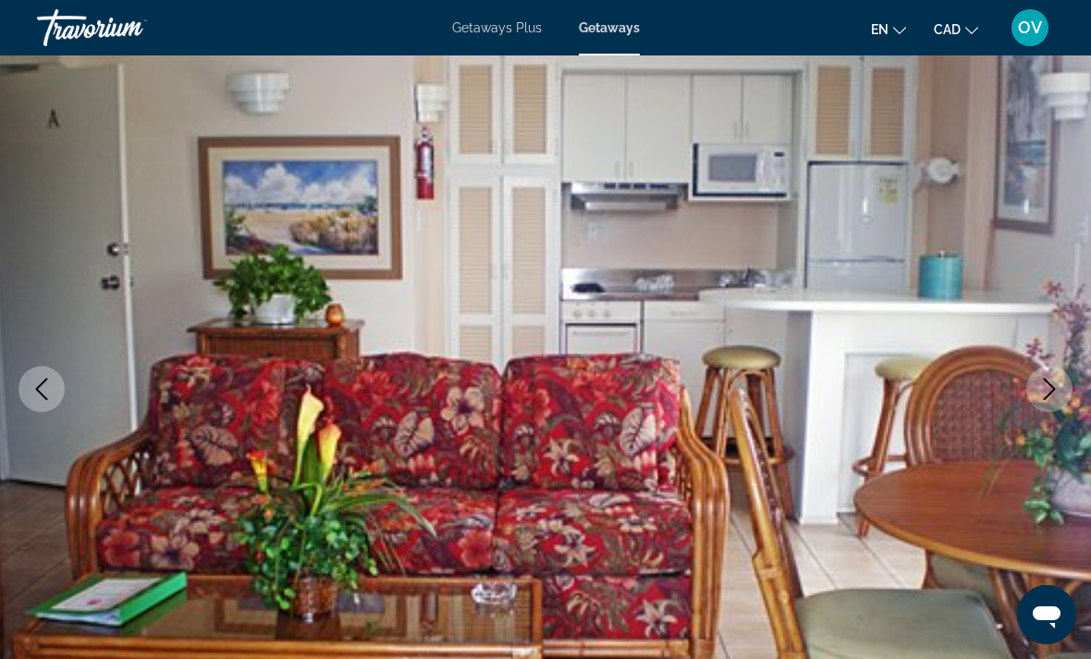
click at [1044, 395] on icon "Next image" at bounding box center [1049, 389] width 22 height 22
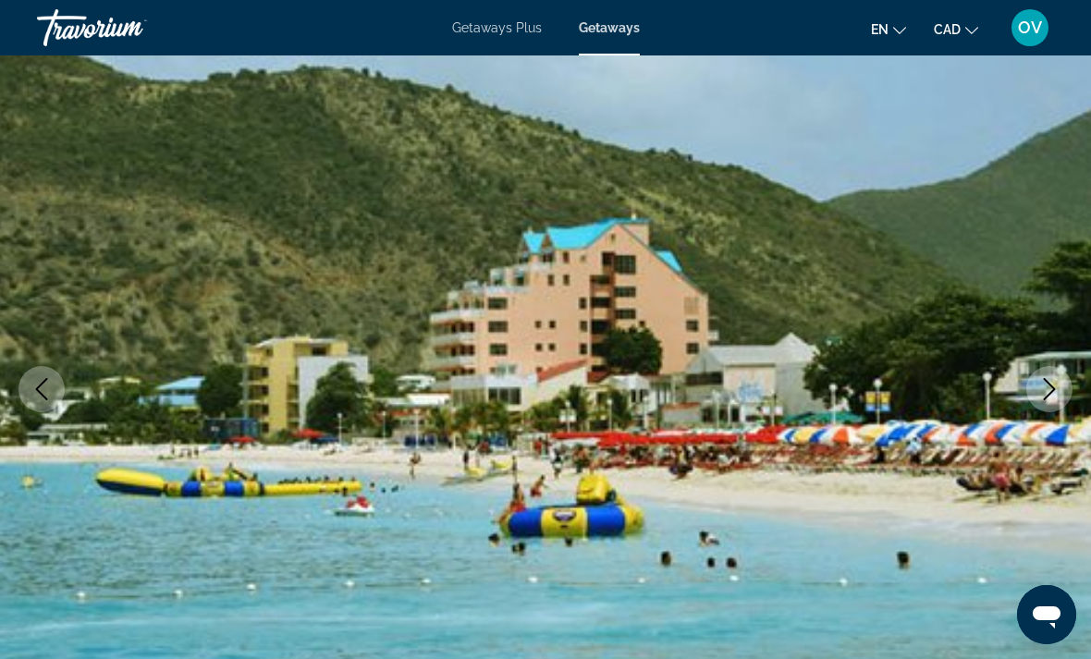
click at [1060, 378] on button "Next image" at bounding box center [1049, 389] width 46 height 46
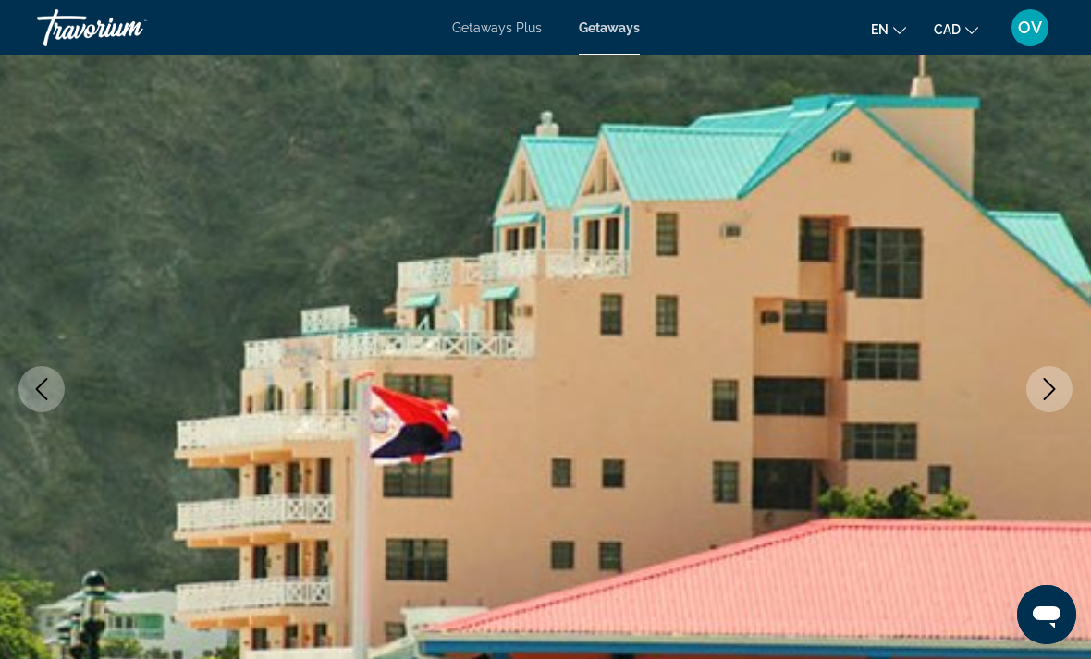
click at [1052, 402] on button "Next image" at bounding box center [1049, 389] width 46 height 46
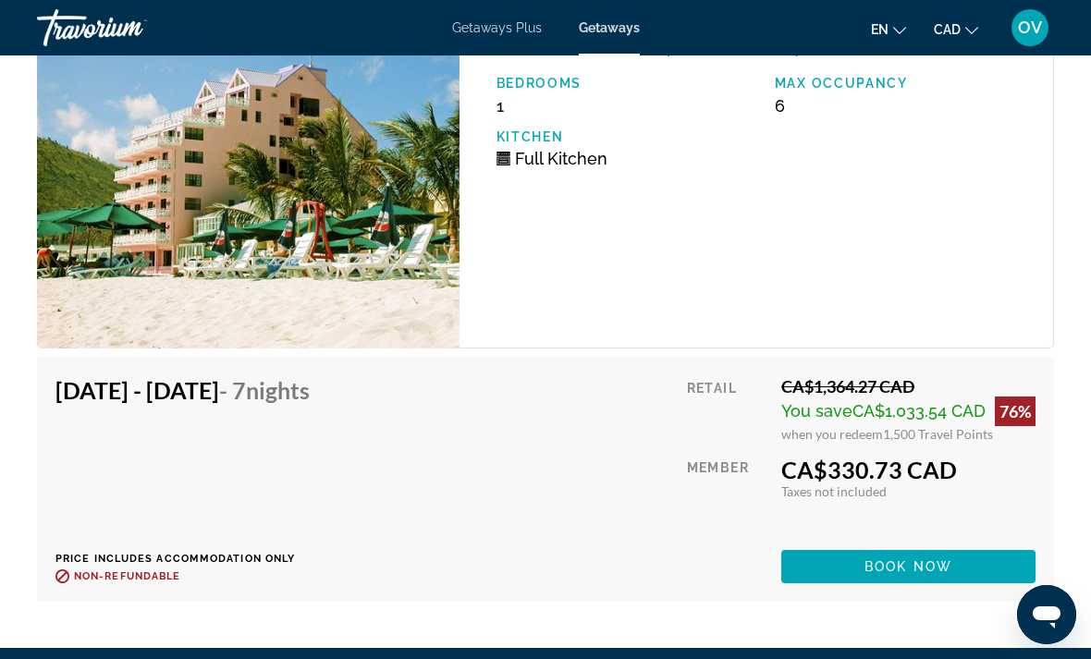
scroll to position [4480, 0]
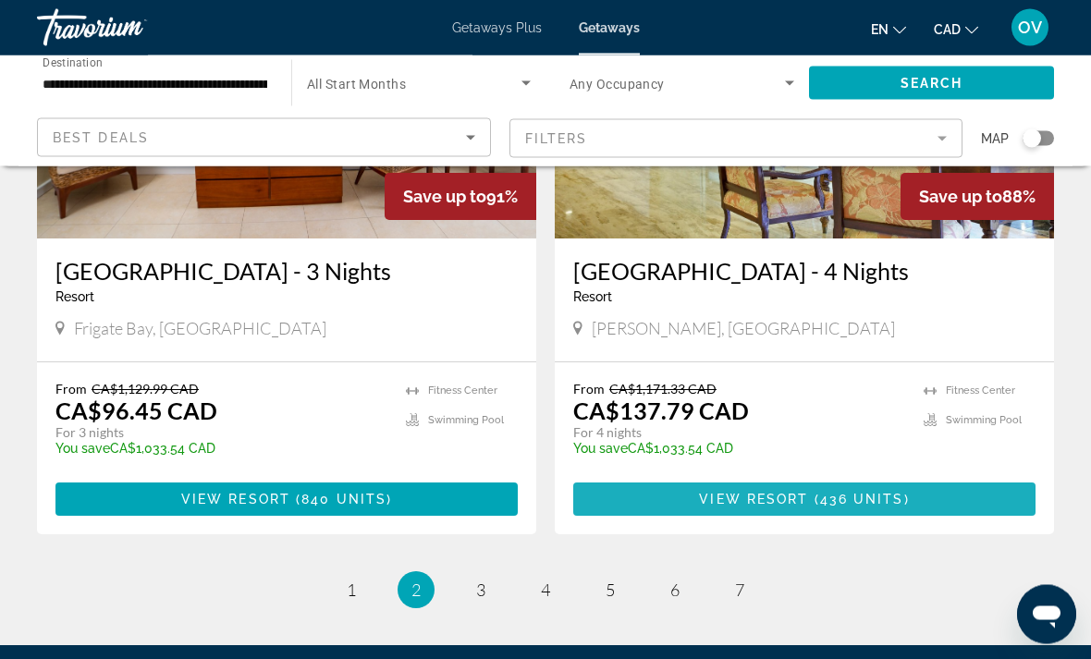
scroll to position [3450, 0]
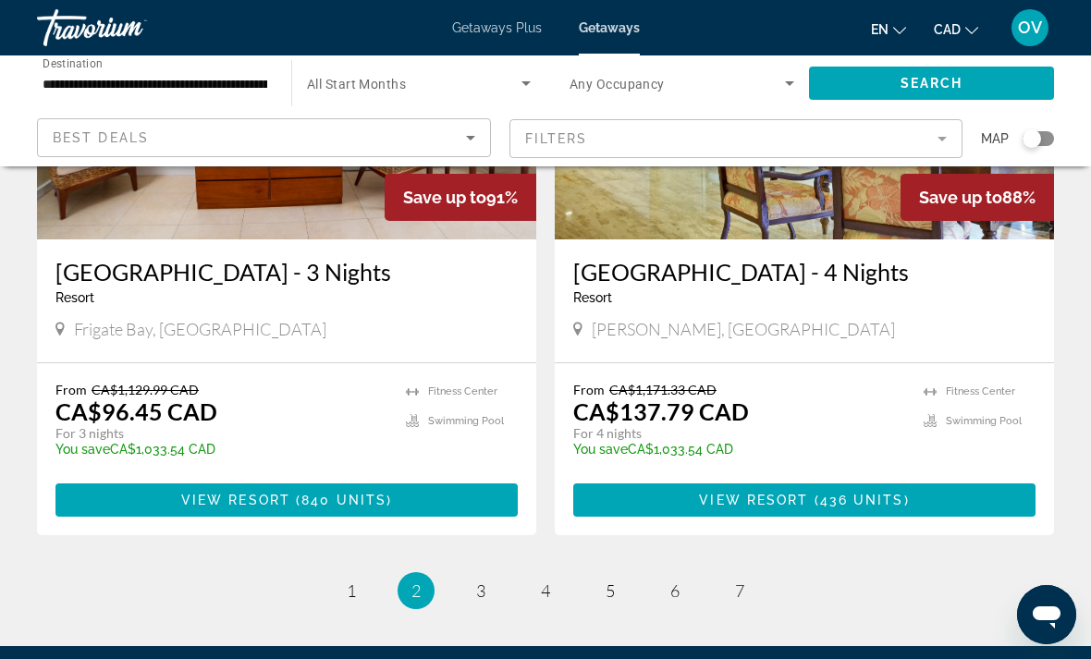
click at [426, 588] on ul "2 / 7 page 1 You're on page 2 page 3 page 4 page 5 page 6 page 7" at bounding box center [545, 590] width 1017 height 37
click at [482, 580] on span "3" at bounding box center [480, 590] width 9 height 20
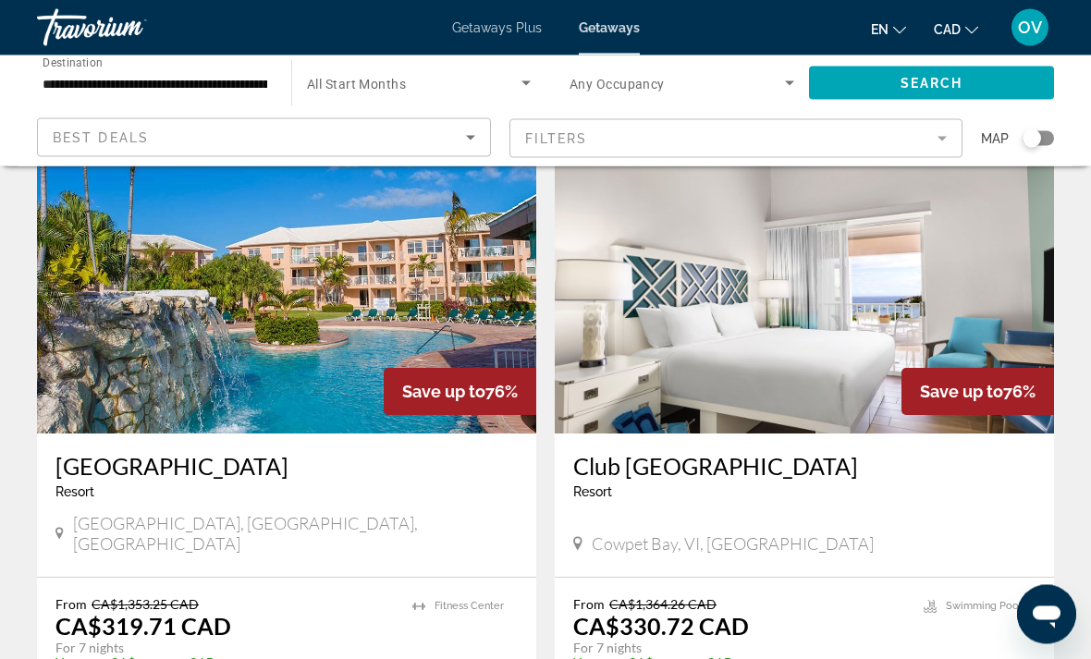
scroll to position [3346, 0]
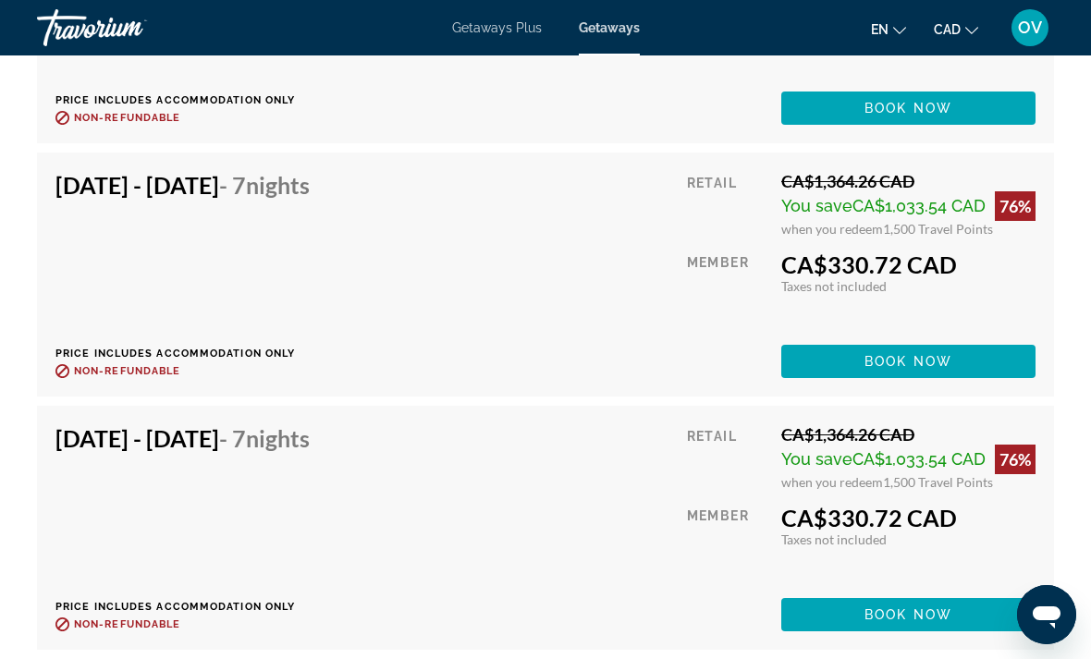
scroll to position [4386, 0]
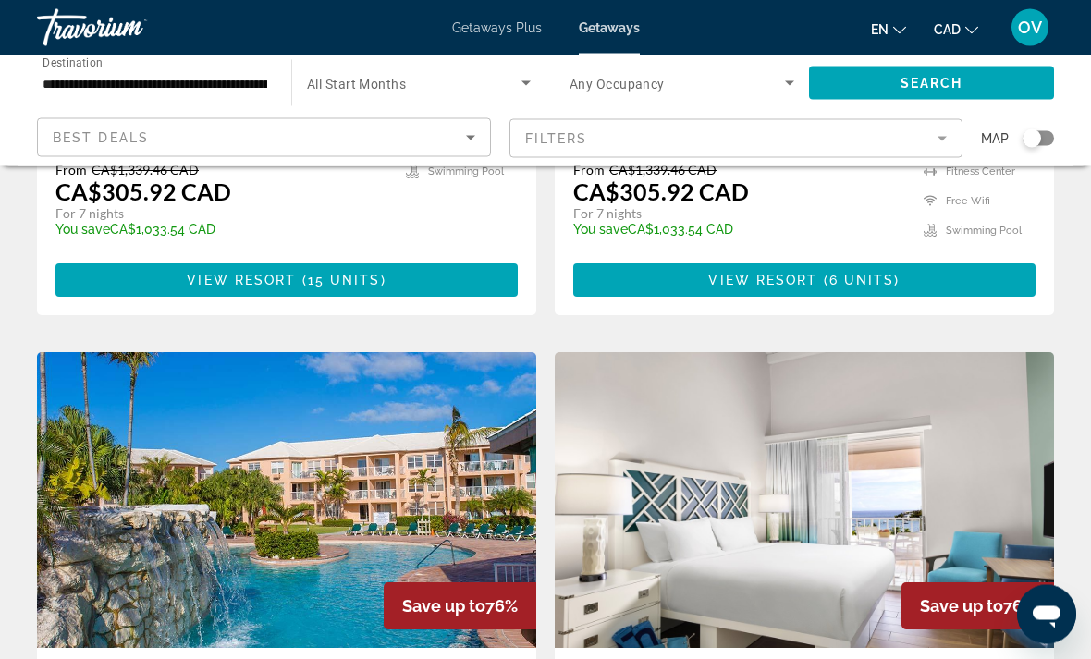
scroll to position [3614, 0]
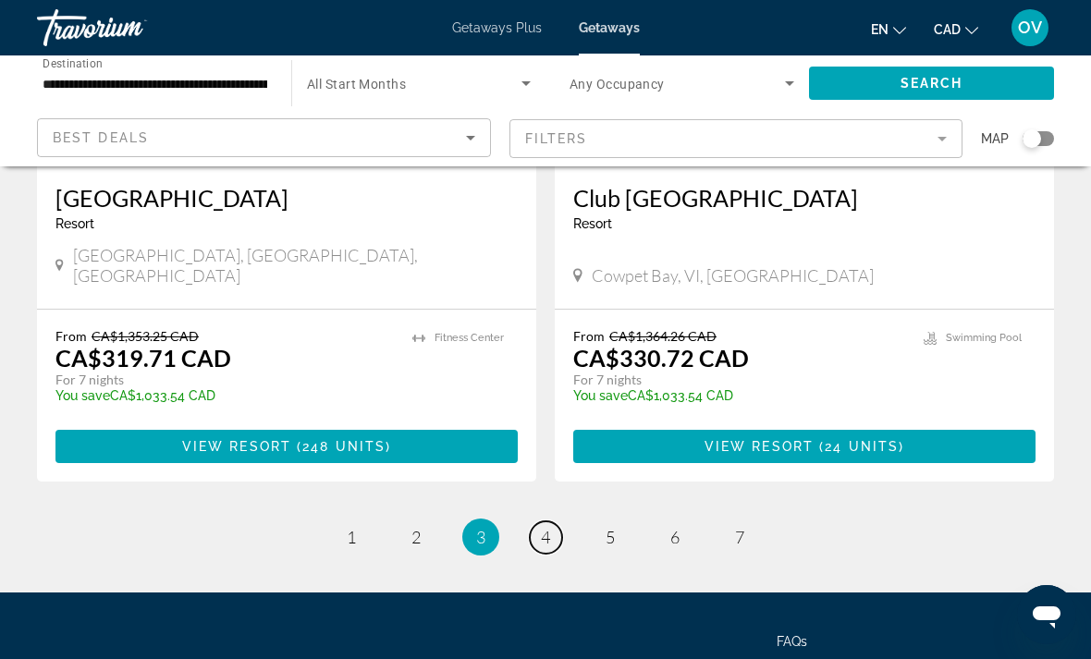
click at [553, 521] on link "page 4" at bounding box center [546, 537] width 32 height 32
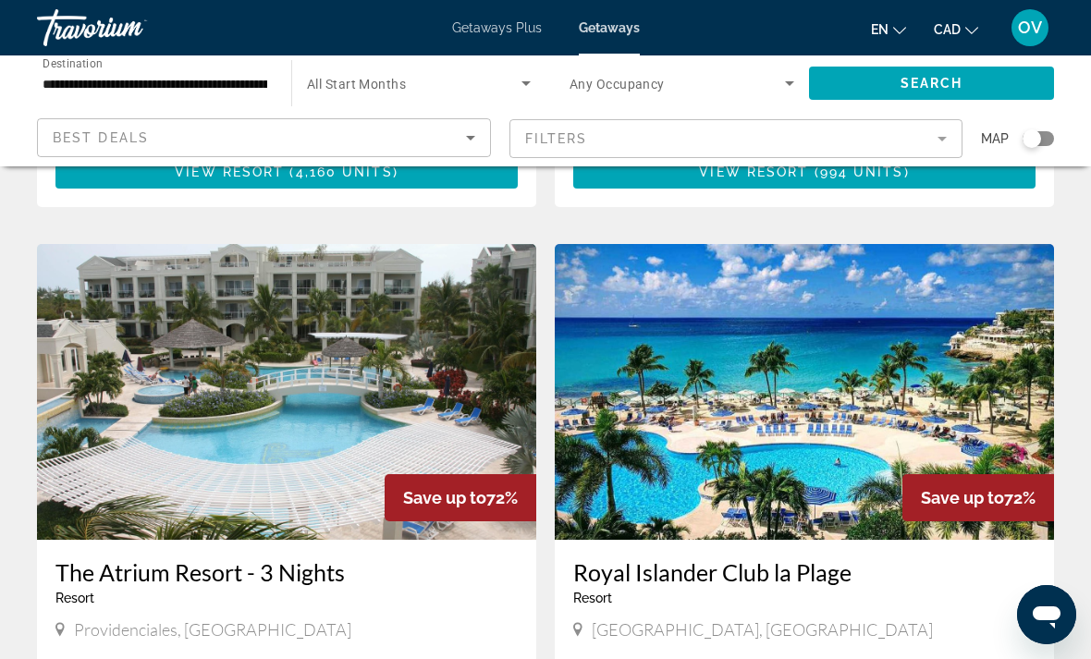
scroll to position [663, 0]
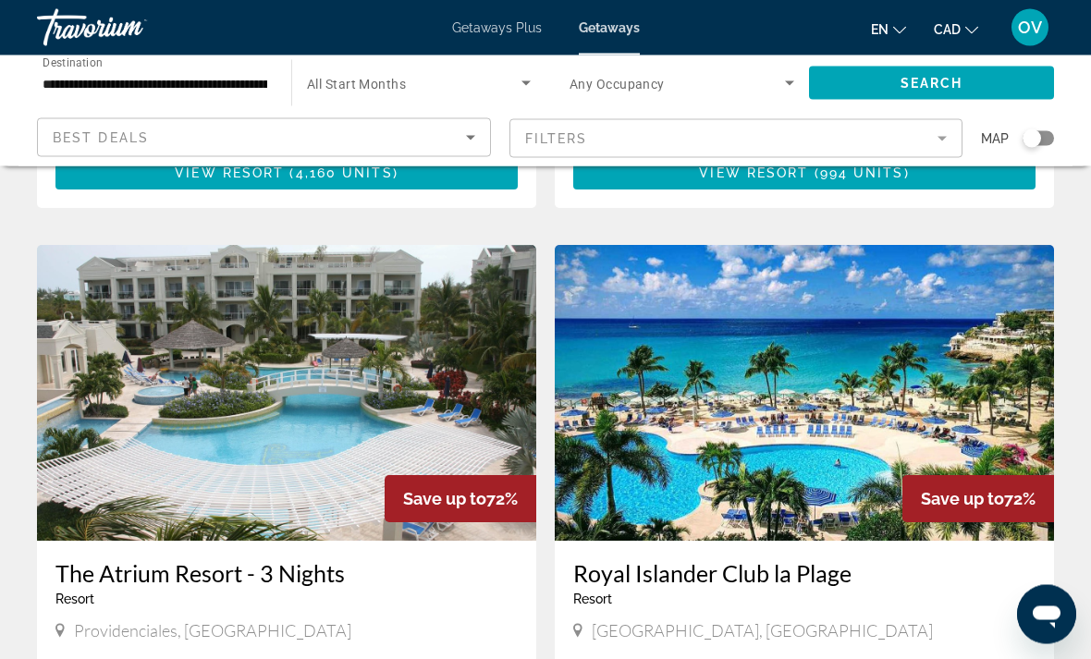
click at [1015, 391] on img "Main content" at bounding box center [804, 394] width 499 height 296
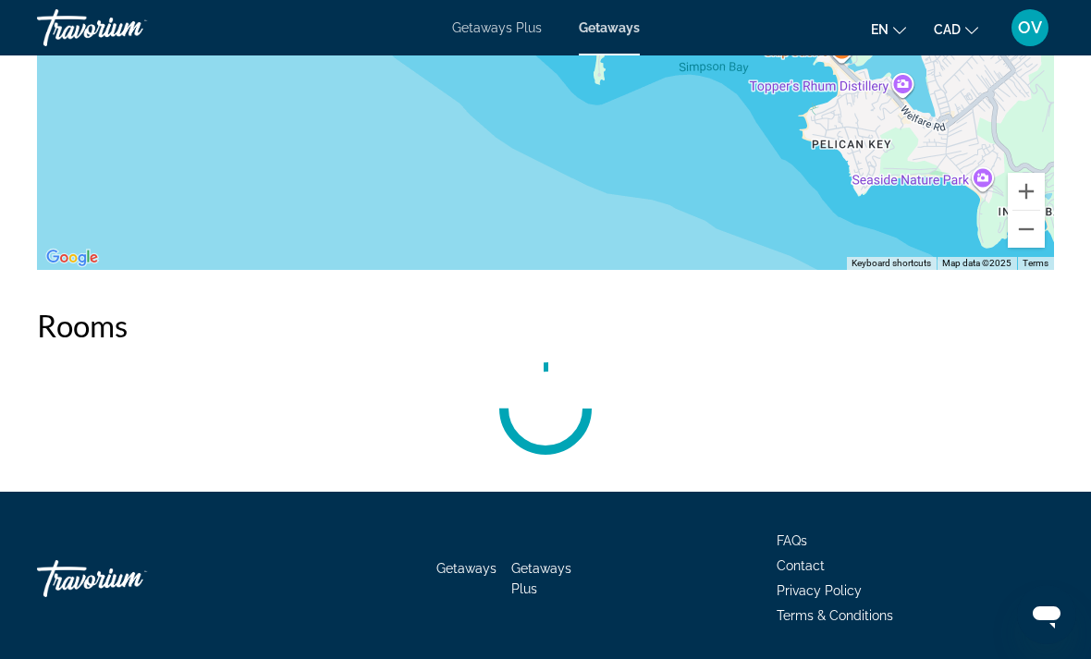
scroll to position [3363, 0]
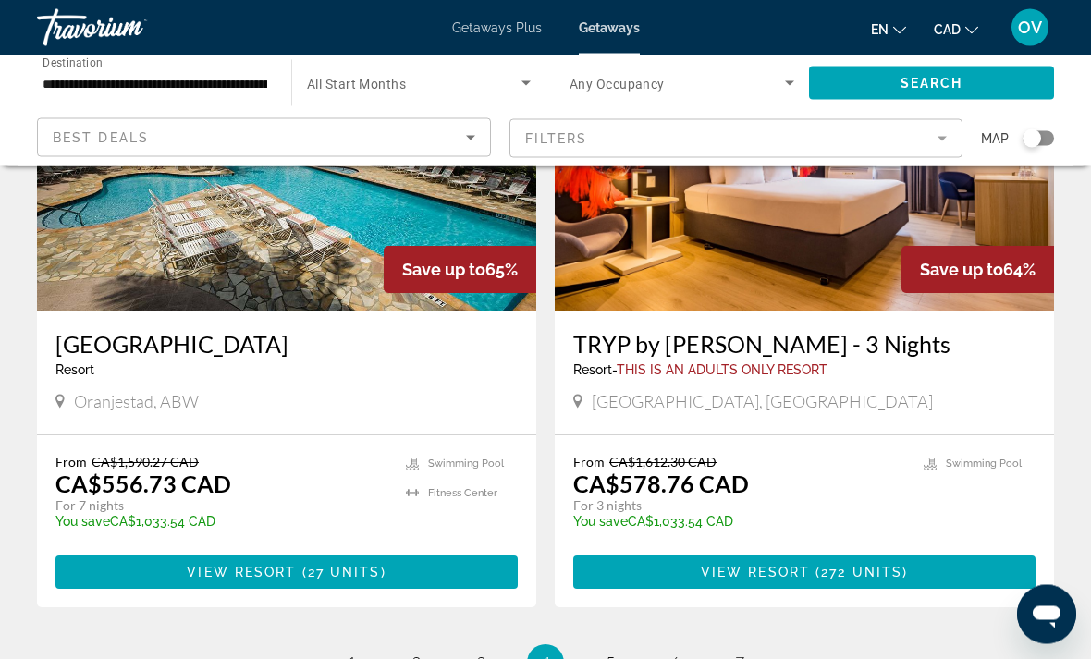
scroll to position [3514, 0]
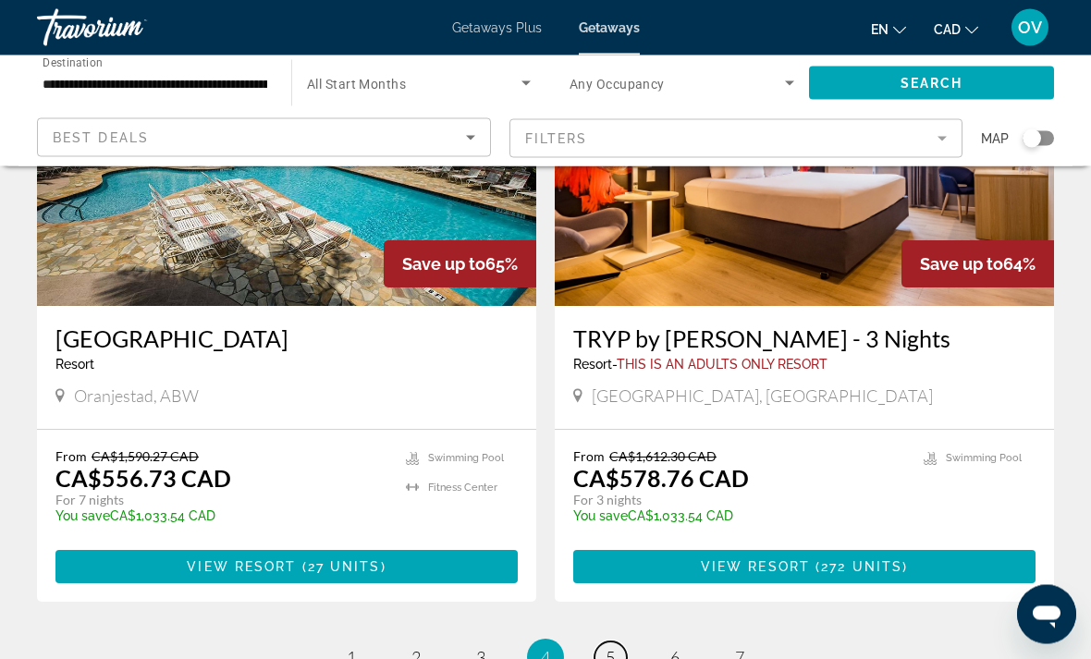
click at [598, 642] on link "page 5" at bounding box center [610, 658] width 32 height 32
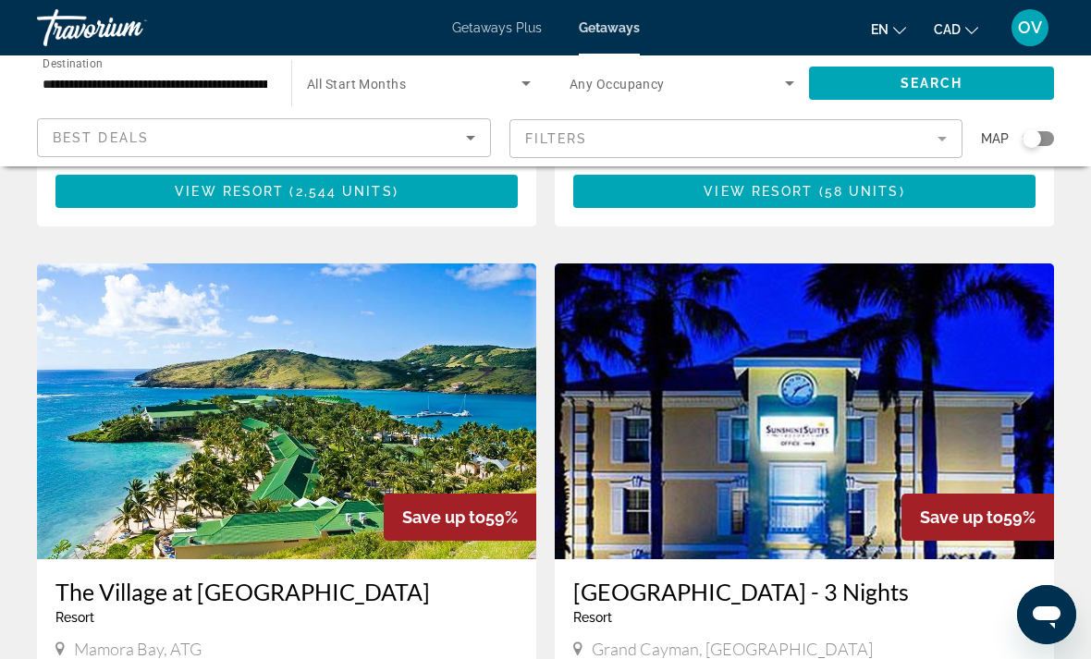
scroll to position [665, 0]
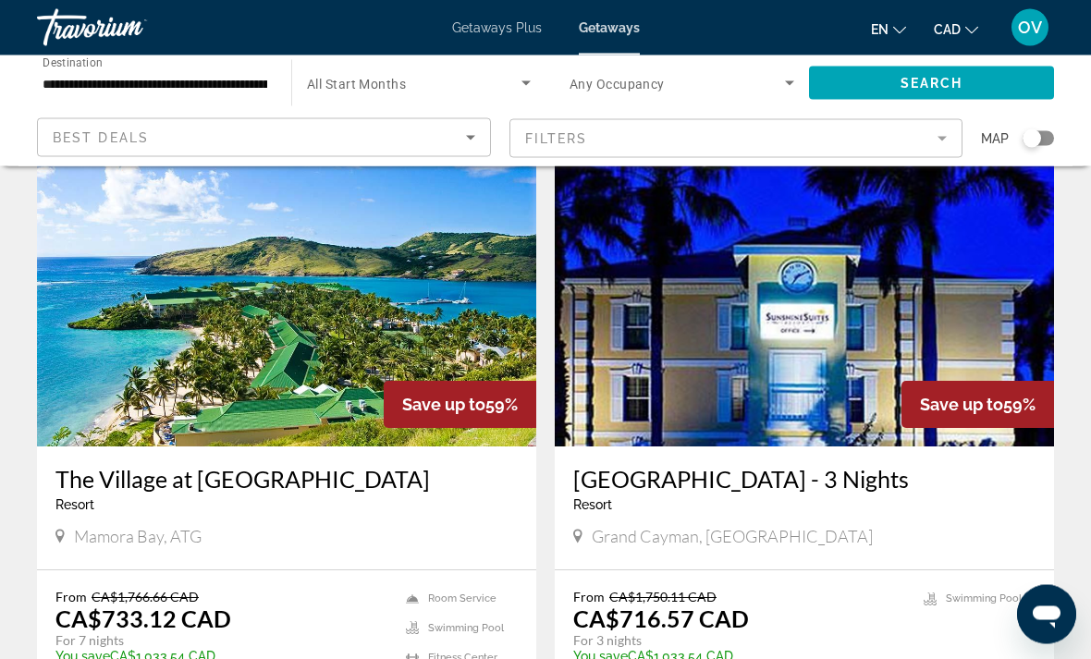
click at [454, 311] on img "Main content" at bounding box center [286, 300] width 499 height 296
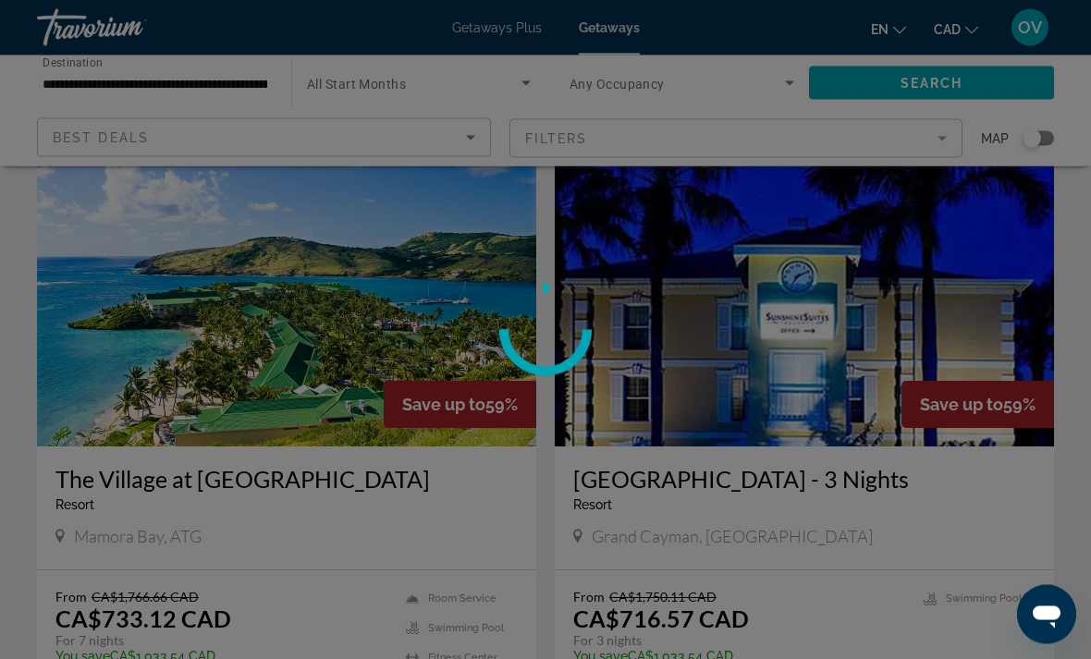
scroll to position [757, 0]
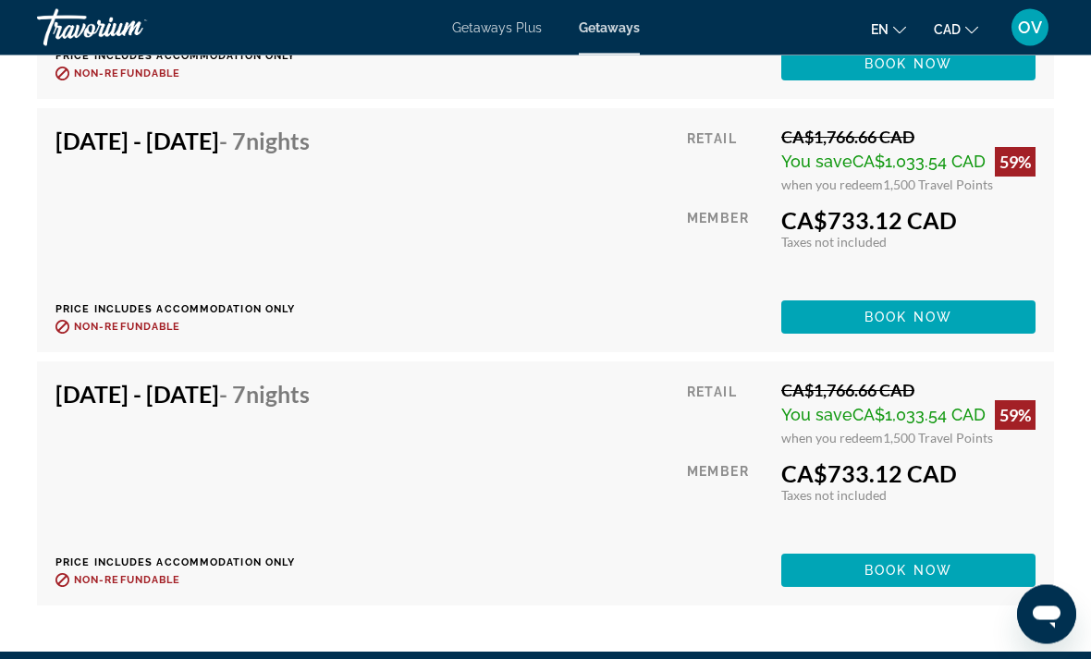
scroll to position [4068, 0]
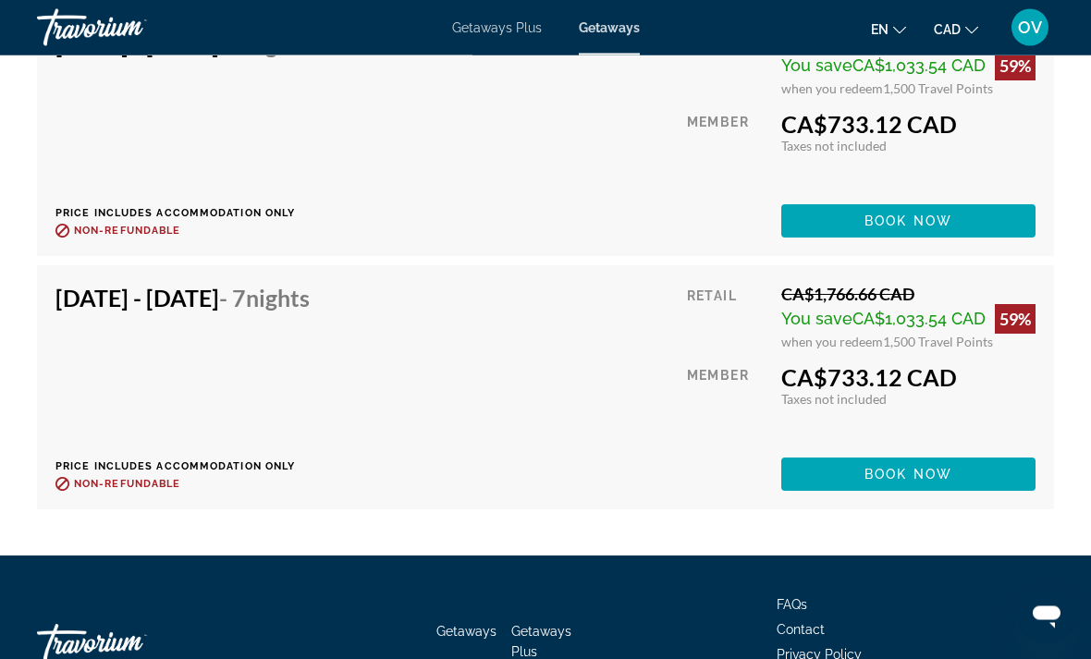
click at [964, 454] on span "Main content" at bounding box center [908, 475] width 254 height 44
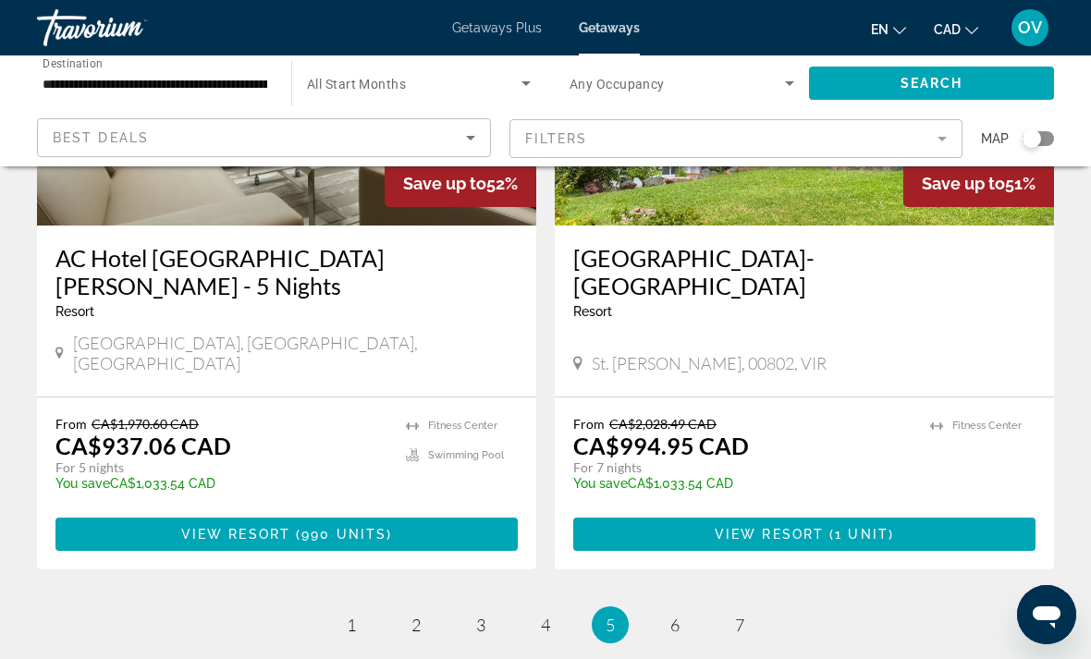
scroll to position [3613, 0]
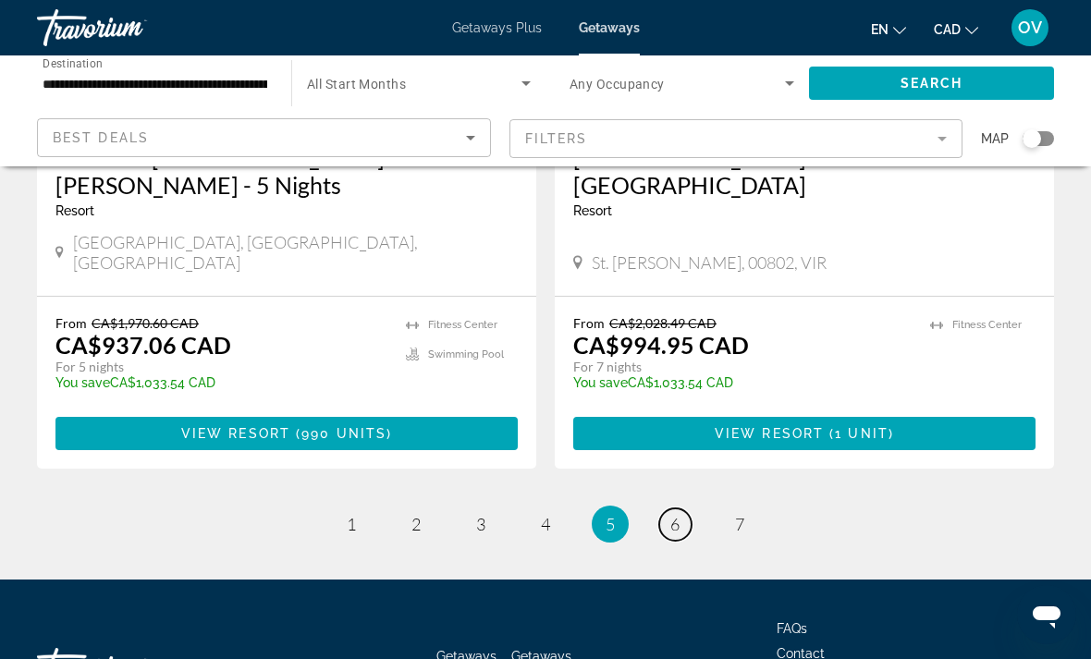
click at [677, 514] on span "6" at bounding box center [674, 524] width 9 height 20
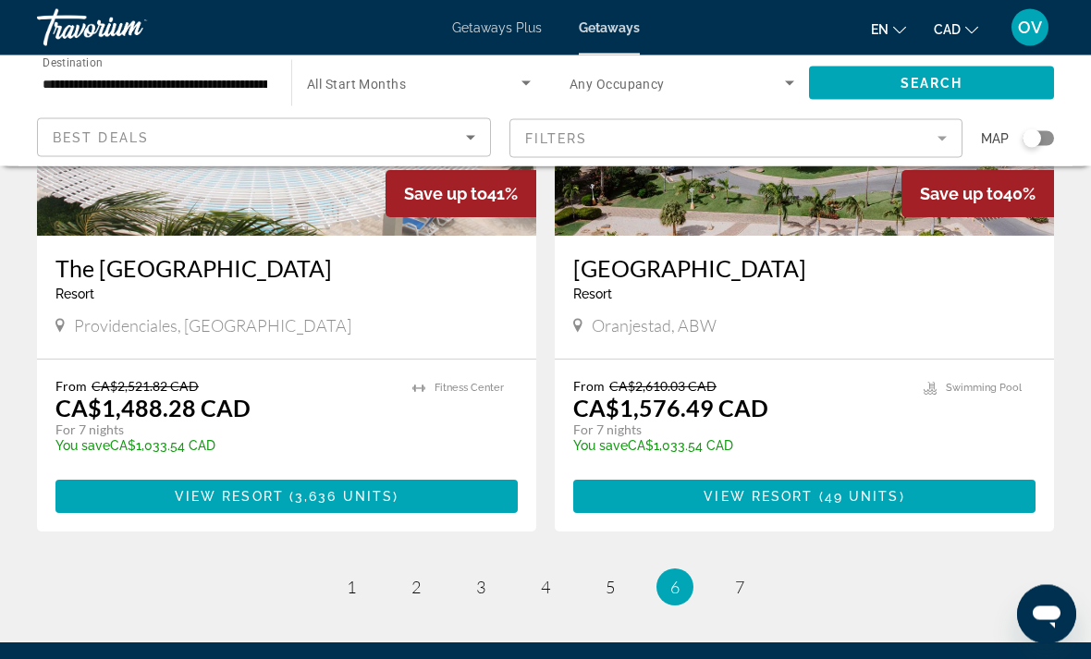
scroll to position [3613, 0]
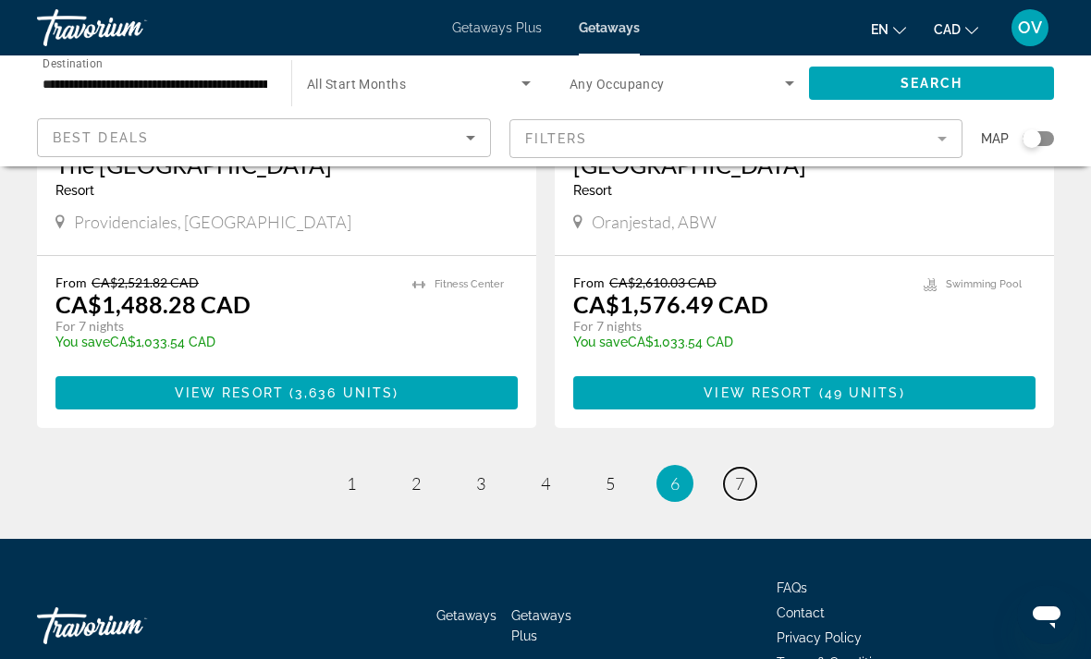
click at [736, 473] on span "7" at bounding box center [739, 483] width 9 height 20
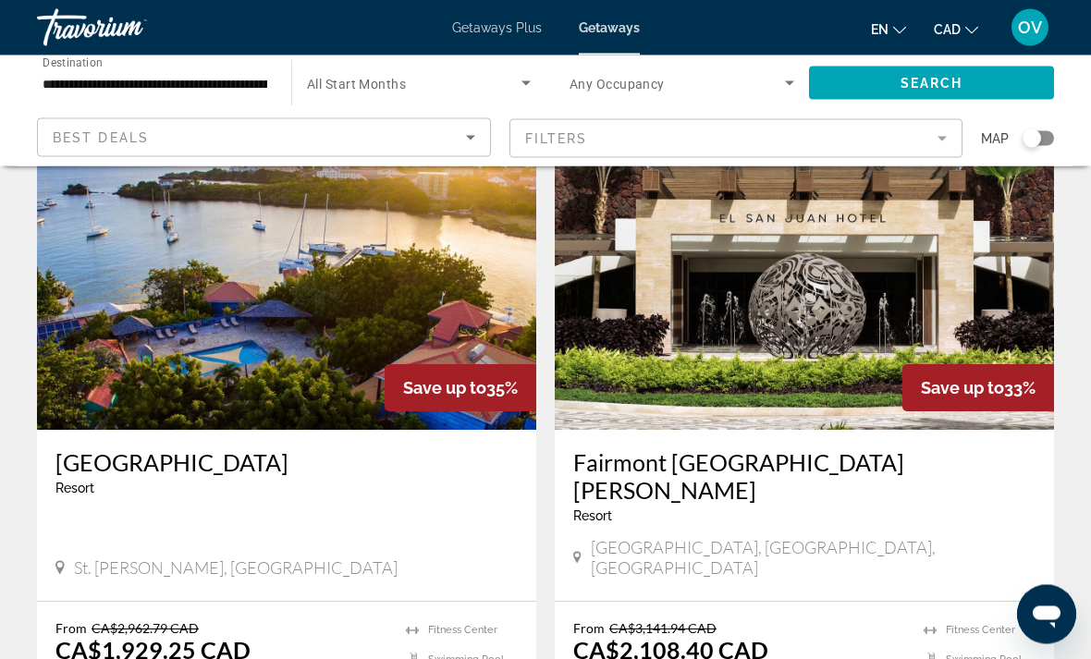
scroll to position [1406, 0]
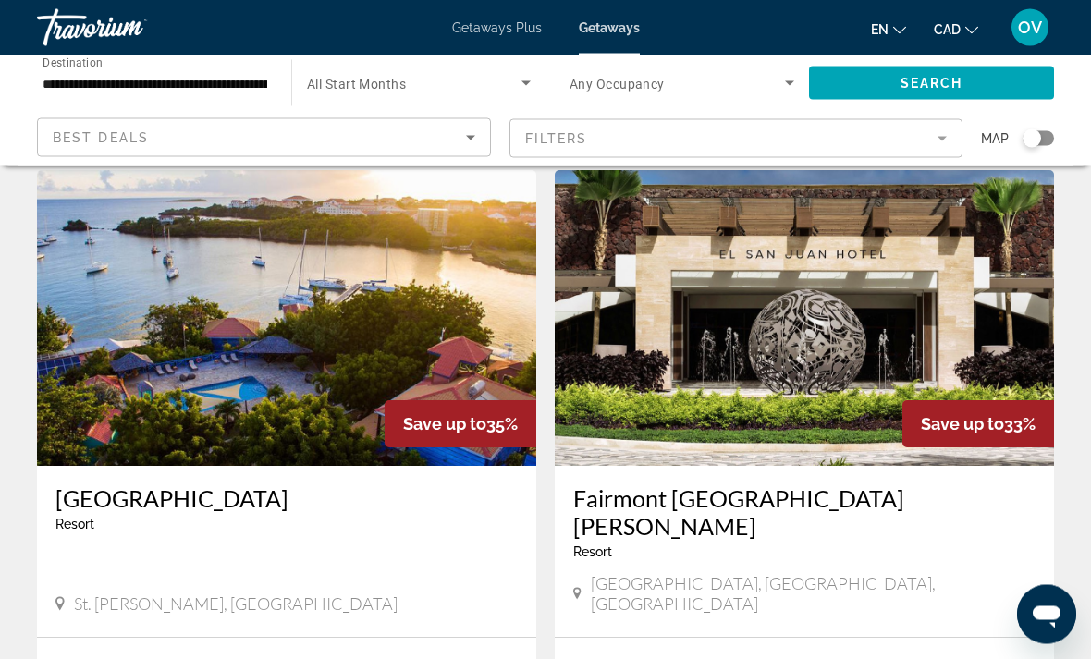
click at [418, 297] on img "Main content" at bounding box center [286, 319] width 499 height 296
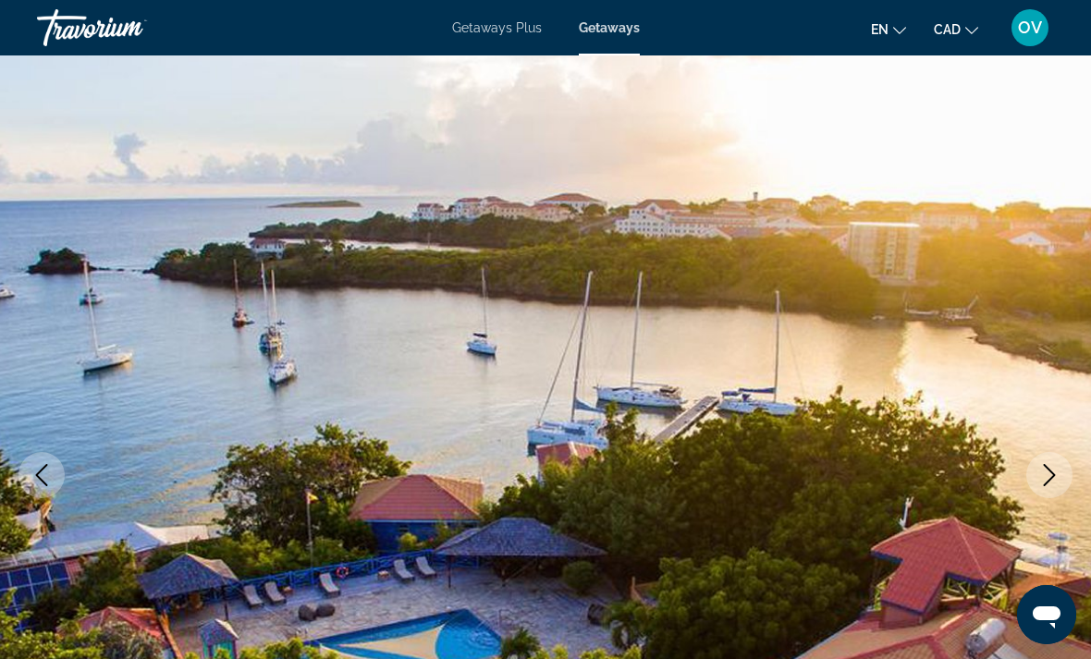
scroll to position [124, 0]
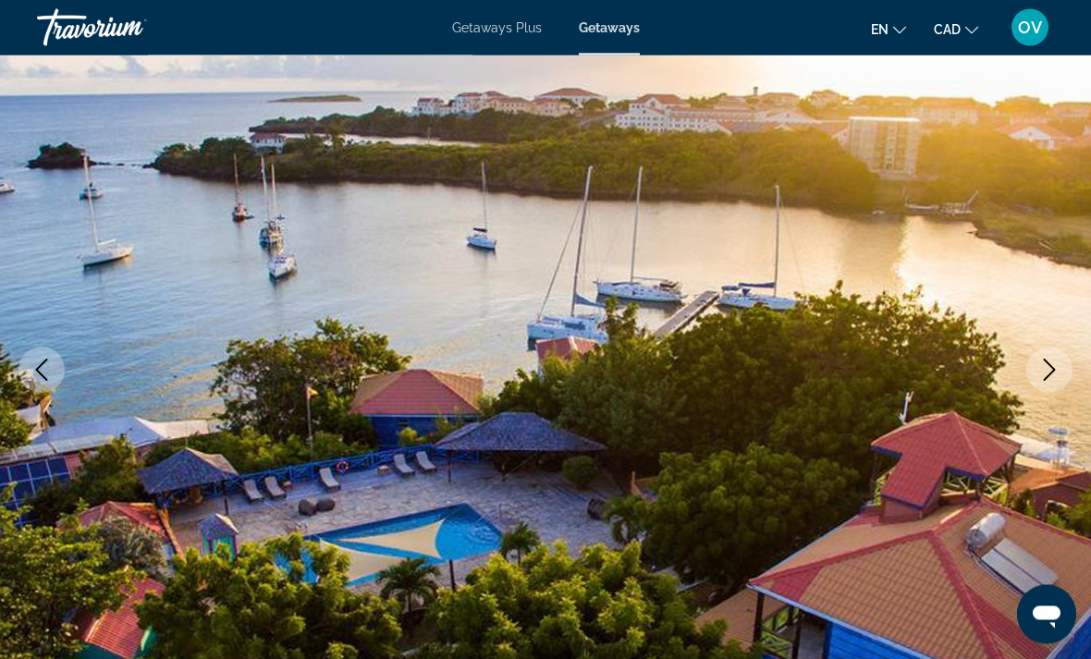
click at [1031, 396] on img "Main content" at bounding box center [545, 371] width 1091 height 878
click at [1043, 377] on icon "Next image" at bounding box center [1049, 371] width 22 height 22
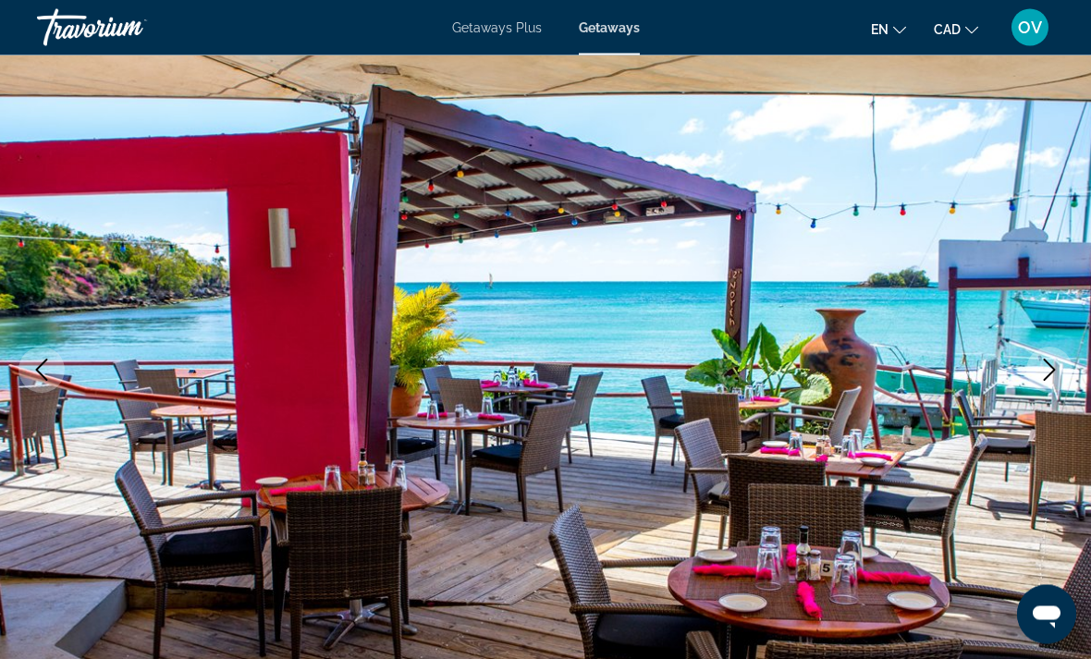
click at [1043, 372] on icon "Next image" at bounding box center [1049, 371] width 22 height 22
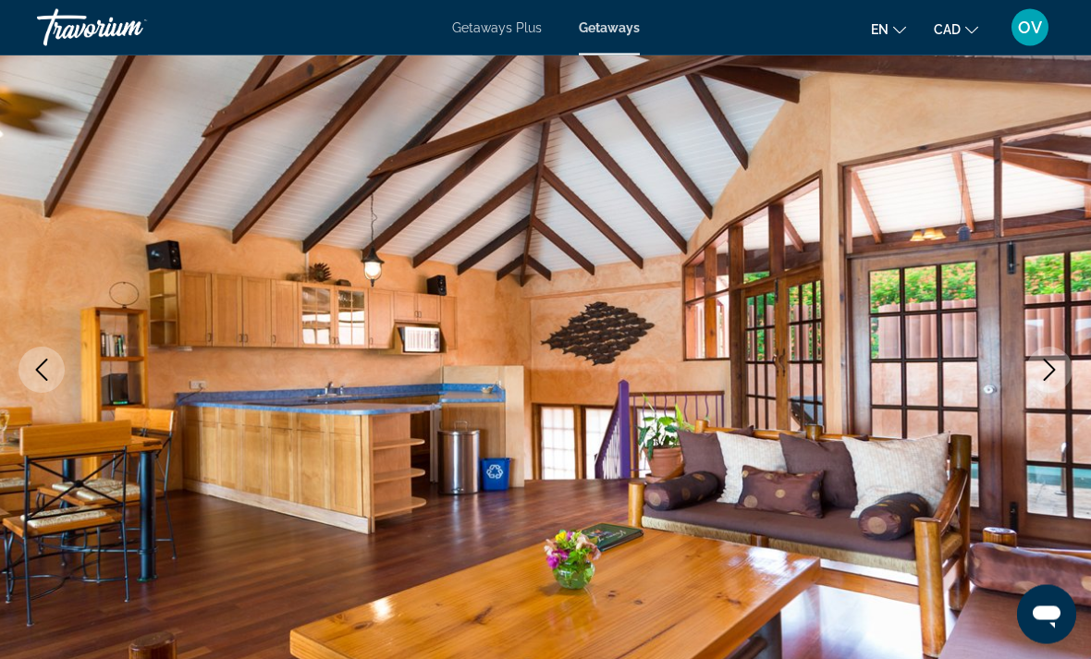
click at [1055, 357] on button "Next image" at bounding box center [1049, 371] width 46 height 46
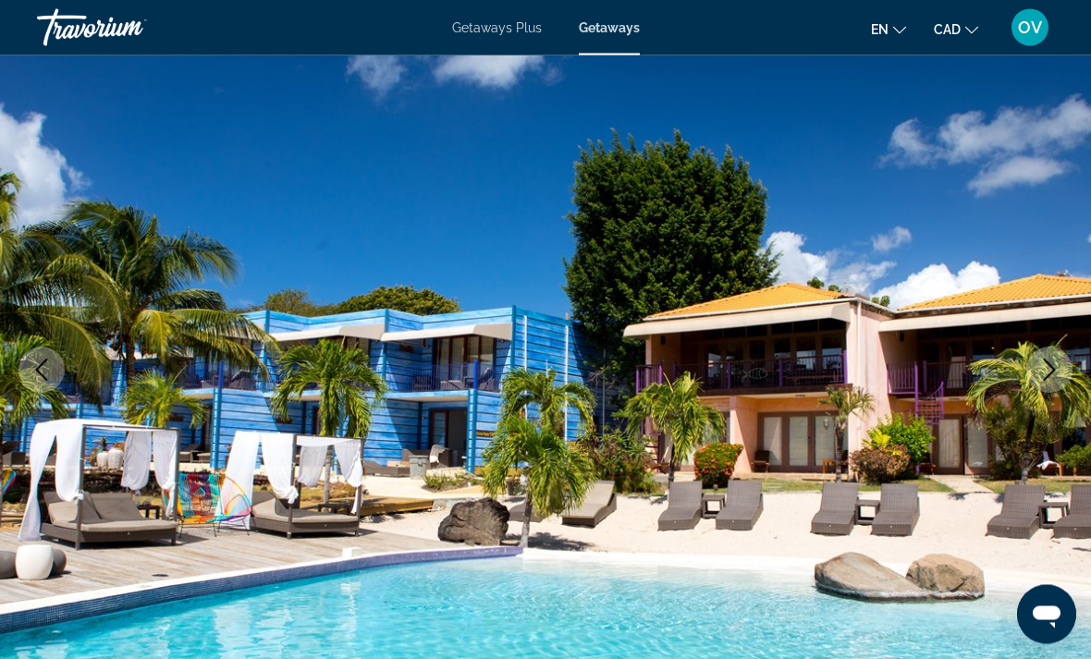
click at [1049, 366] on icon "Next image" at bounding box center [1049, 371] width 22 height 22
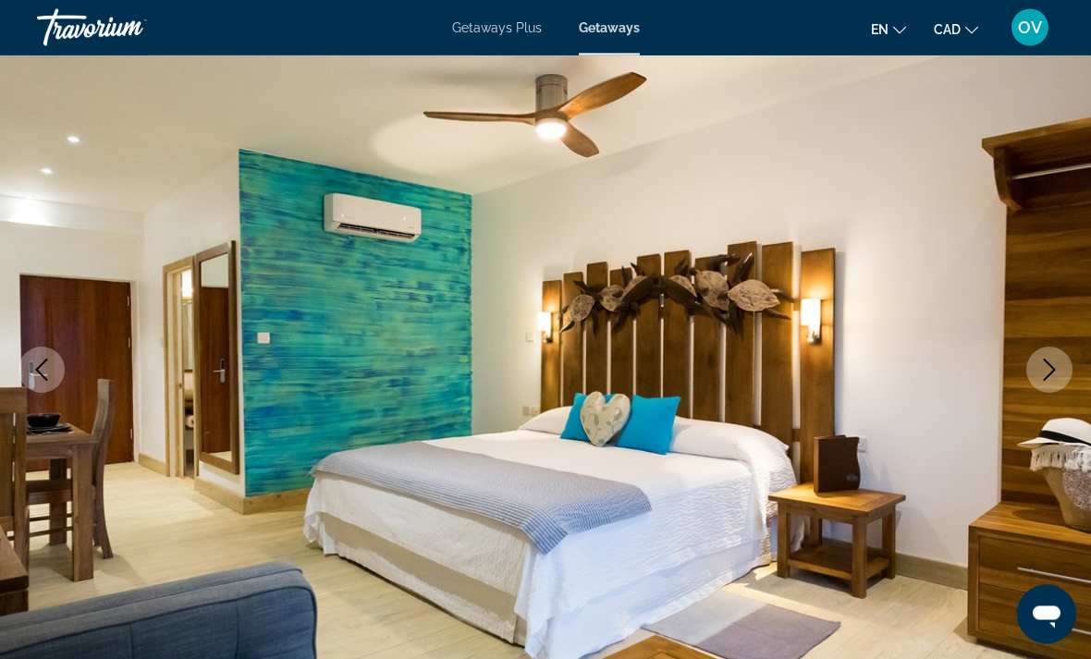
click at [1055, 364] on icon "Next image" at bounding box center [1049, 371] width 22 height 22
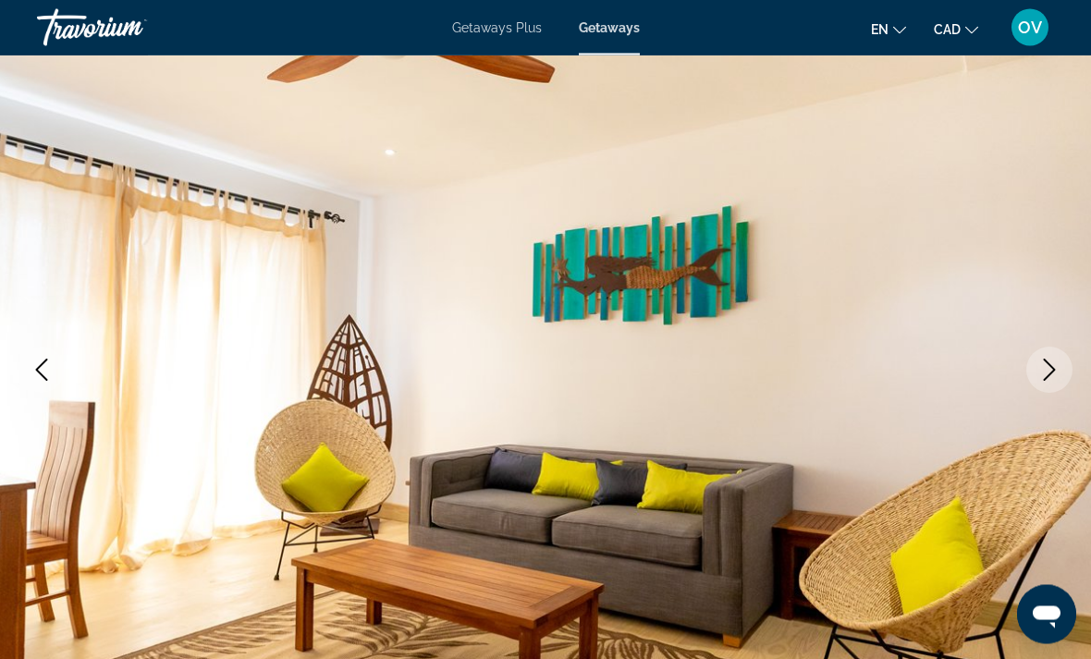
click at [1057, 372] on icon "Next image" at bounding box center [1049, 371] width 22 height 22
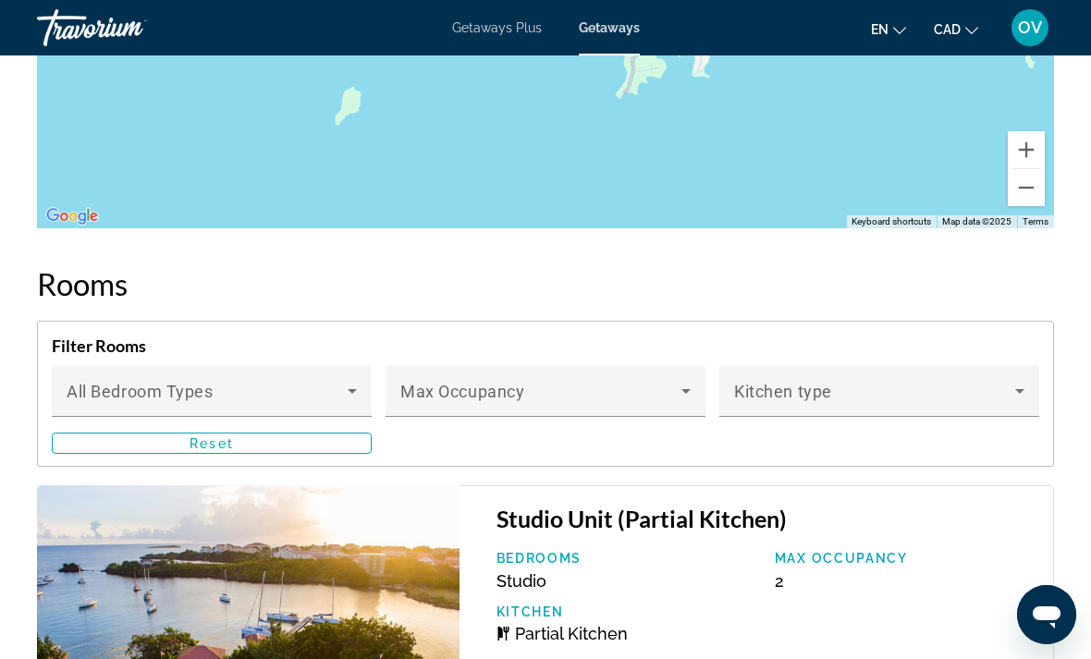
scroll to position [2982, 0]
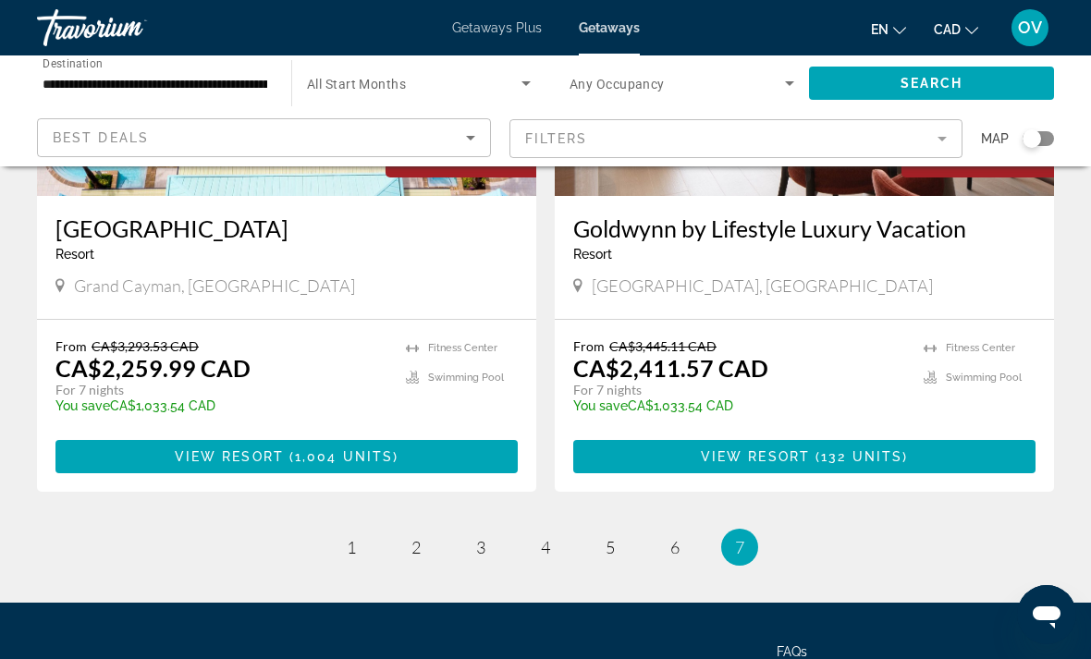
scroll to position [2356, 0]
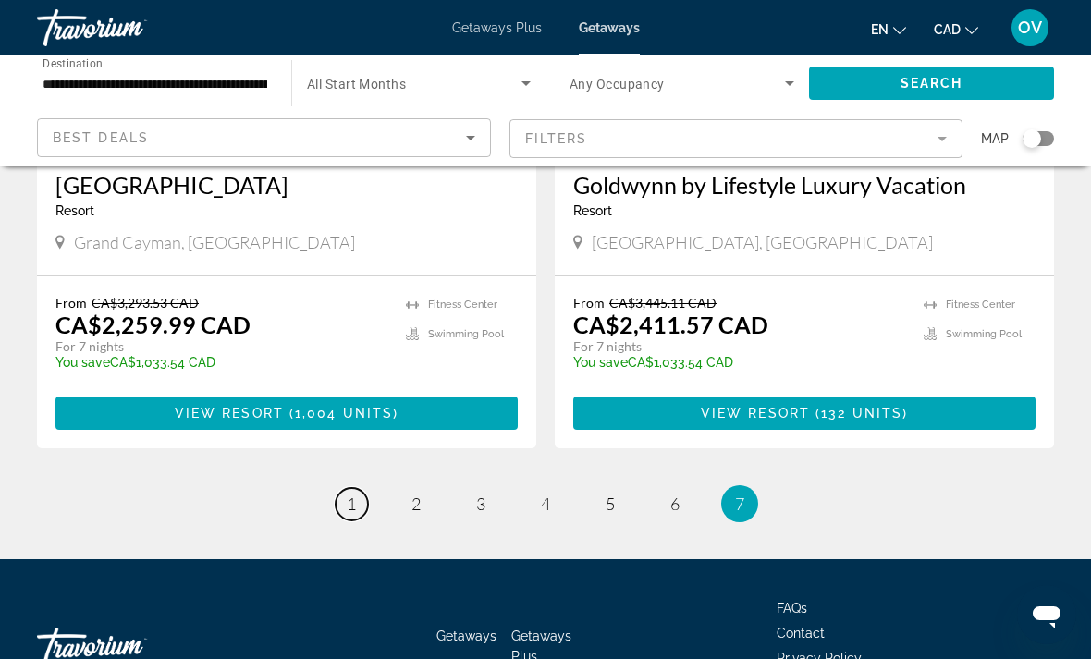
click at [348, 494] on span "1" at bounding box center [351, 504] width 9 height 20
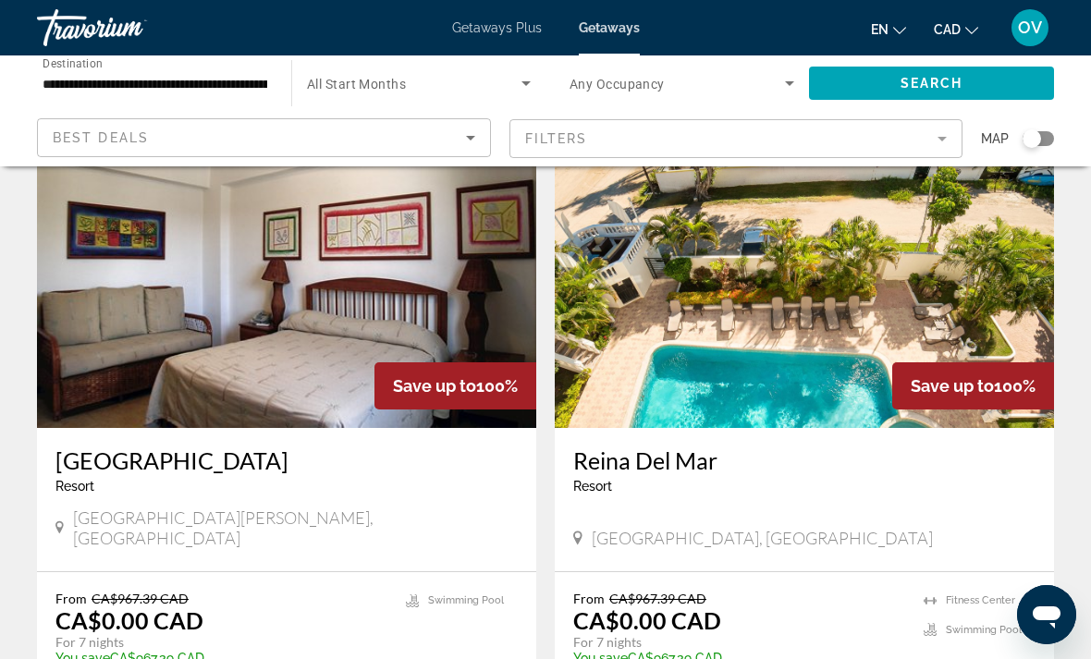
scroll to position [2064, 0]
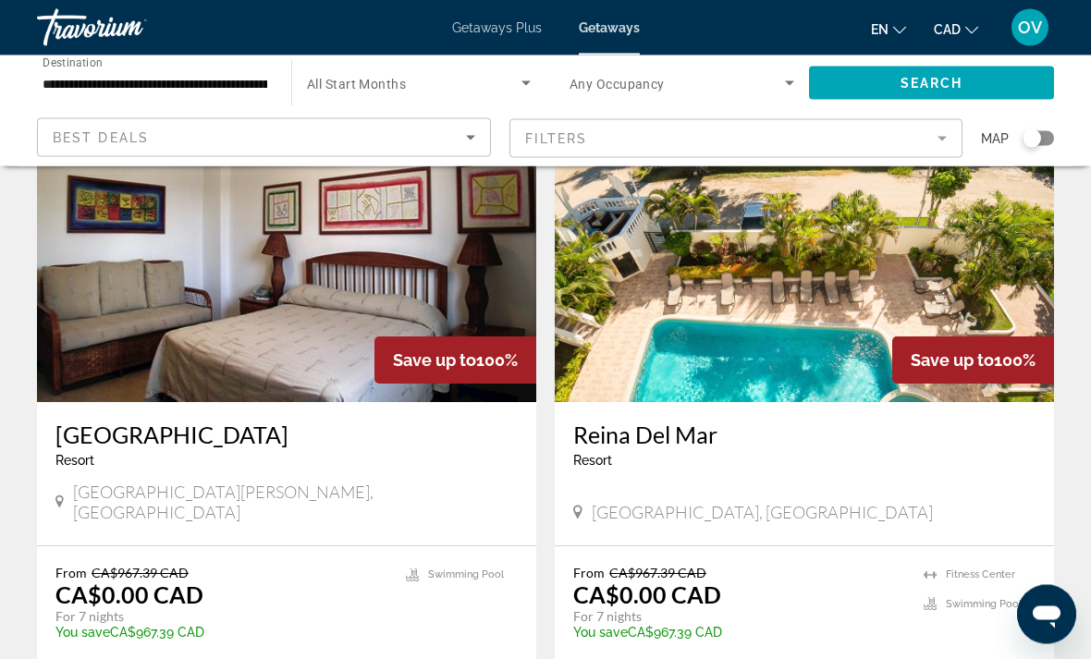
click at [412, 290] on img "Main content" at bounding box center [286, 255] width 499 height 296
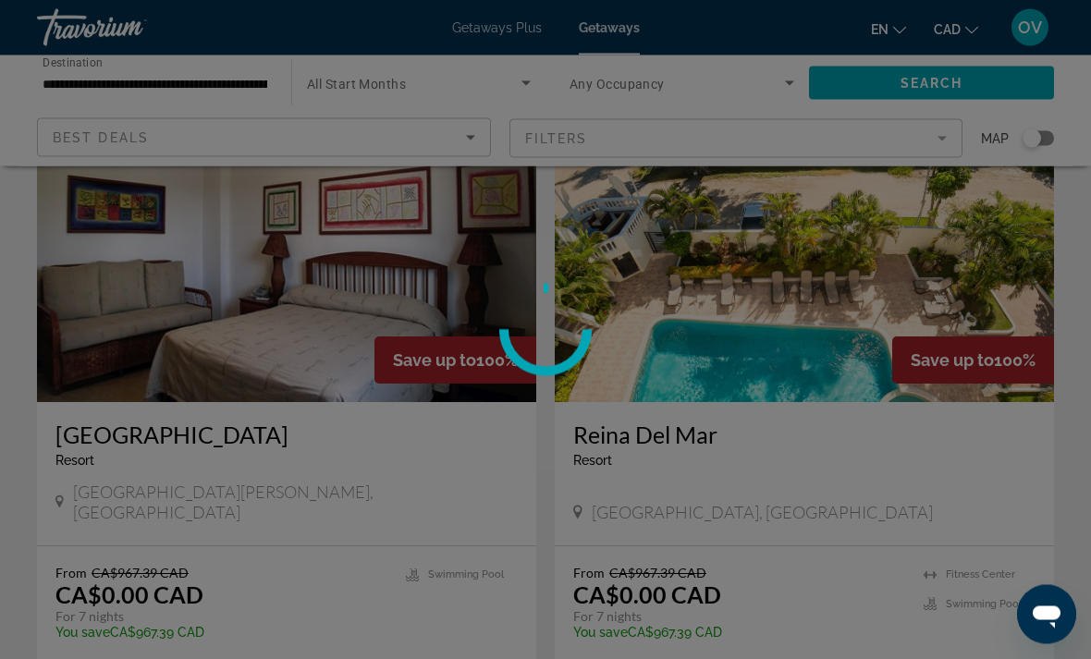
scroll to position [2038, 0]
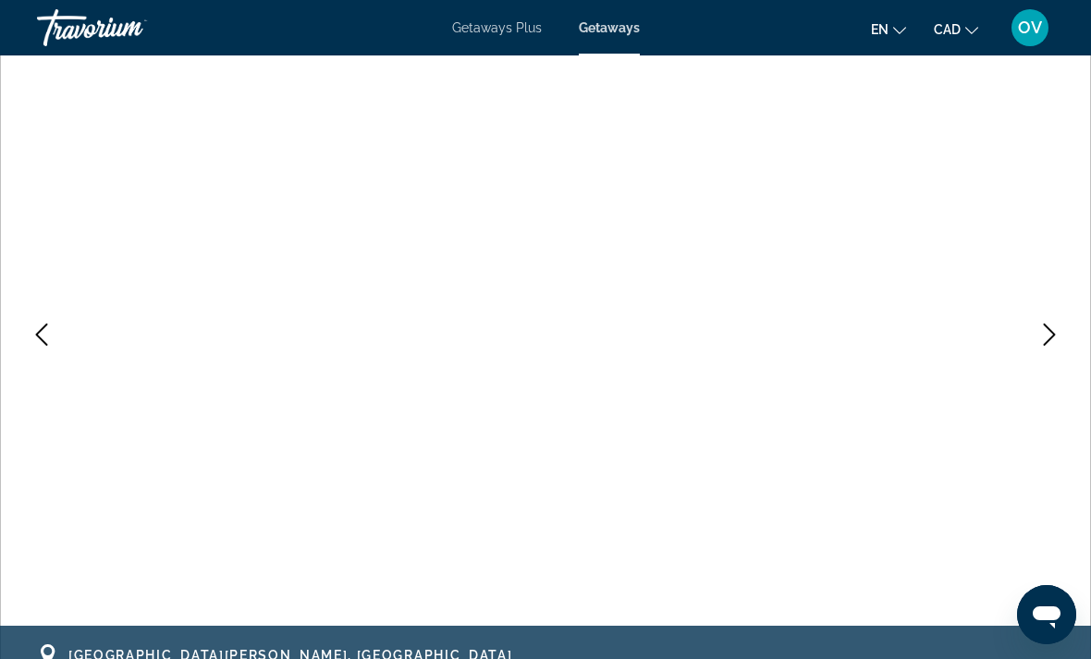
scroll to position [128, 0]
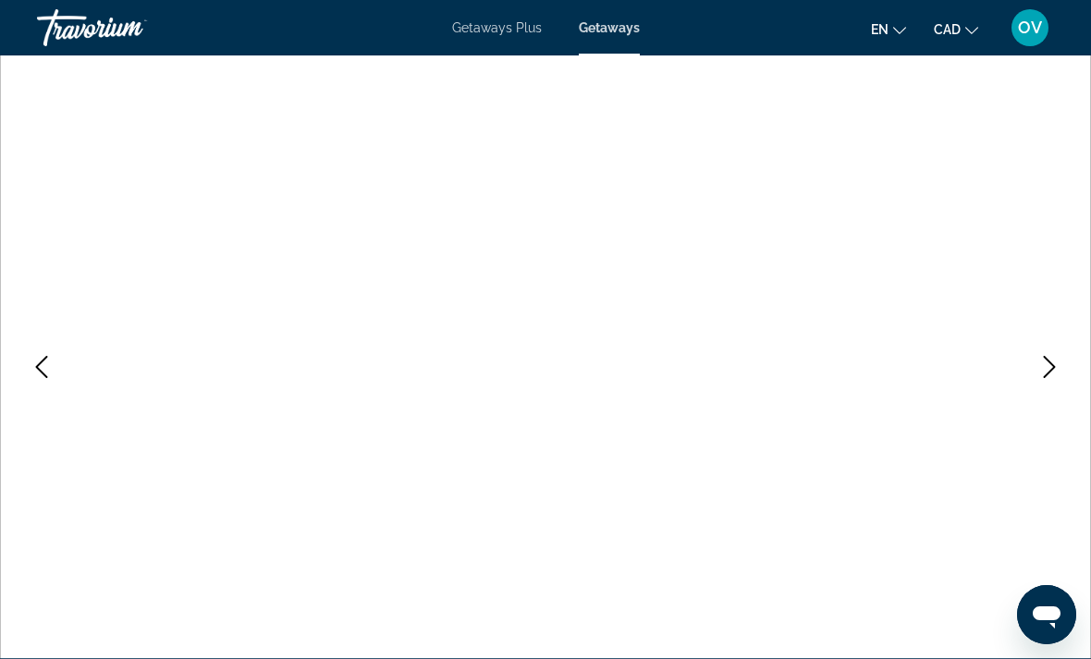
click at [1049, 375] on icon "Next image" at bounding box center [1049, 367] width 22 height 22
click at [1035, 376] on button "Next image" at bounding box center [1049, 367] width 46 height 46
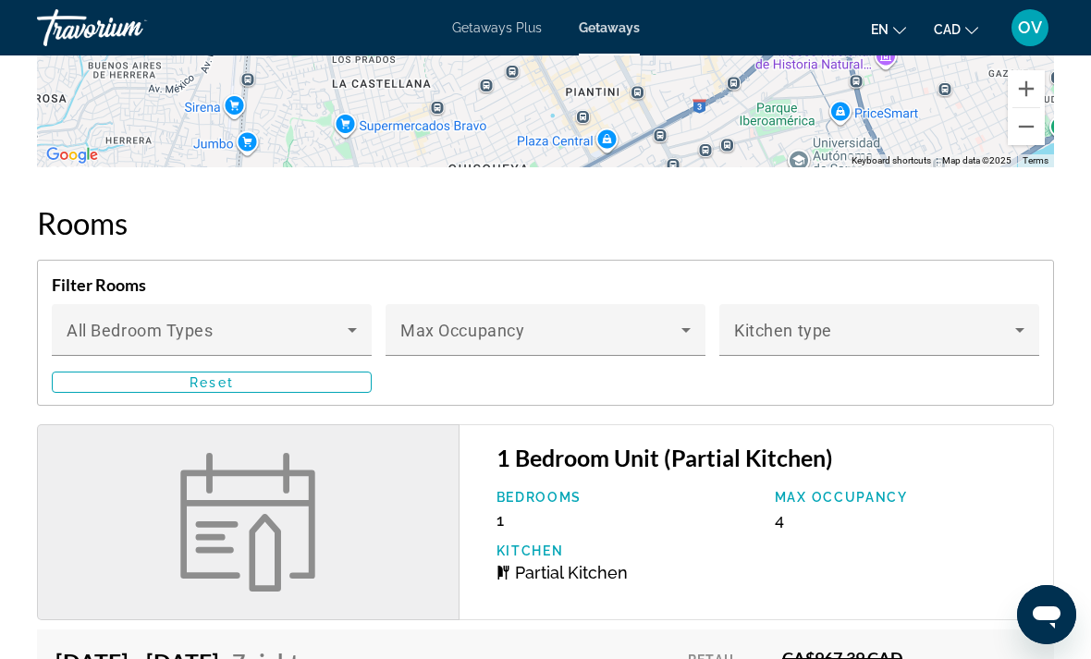
scroll to position [3130, 0]
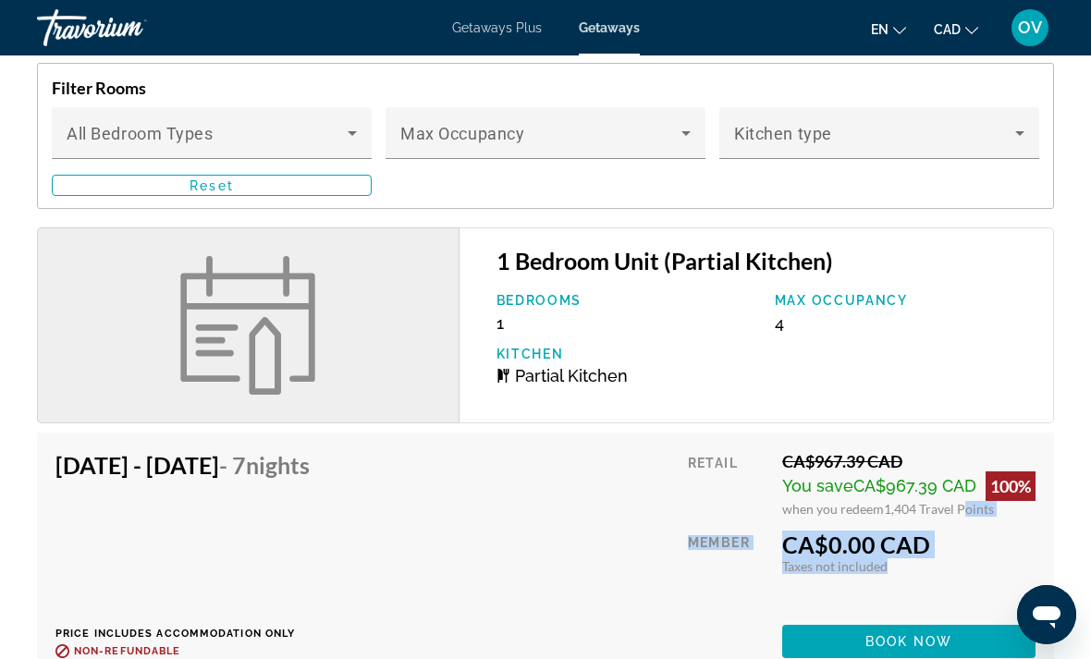
click at [981, 601] on div "Retail CA$967.39 CAD You save CA$967.39 CAD 100% when you redeem 1,404 Travel P…" at bounding box center [862, 554] width 348 height 207
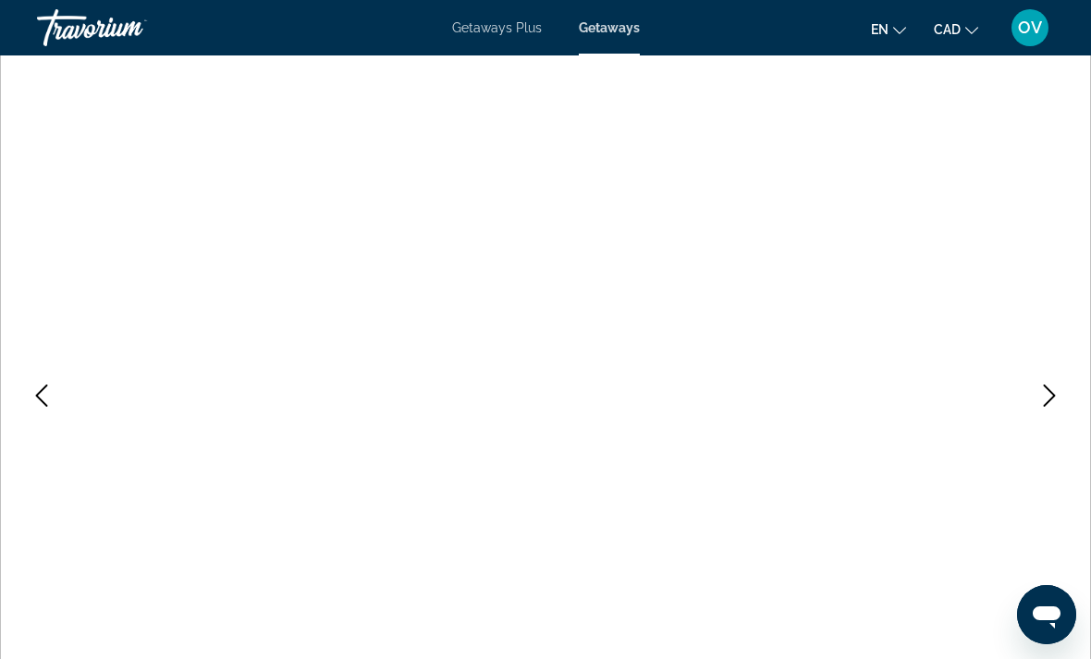
scroll to position [121, 0]
click at [1046, 379] on icon "Next image" at bounding box center [1049, 373] width 22 height 22
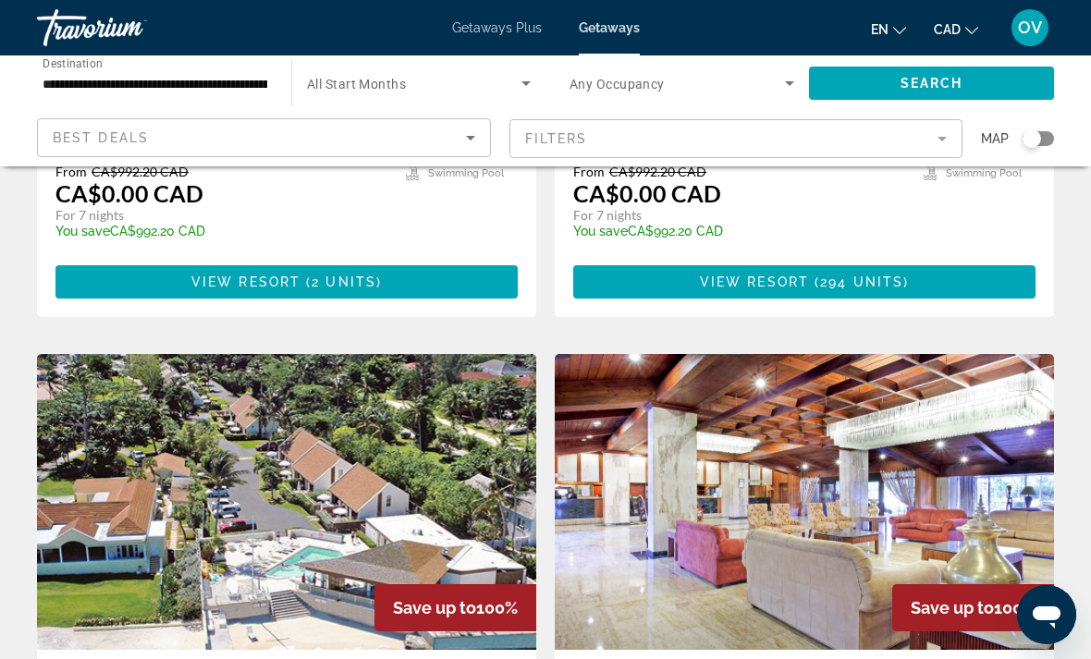
scroll to position [3585, 0]
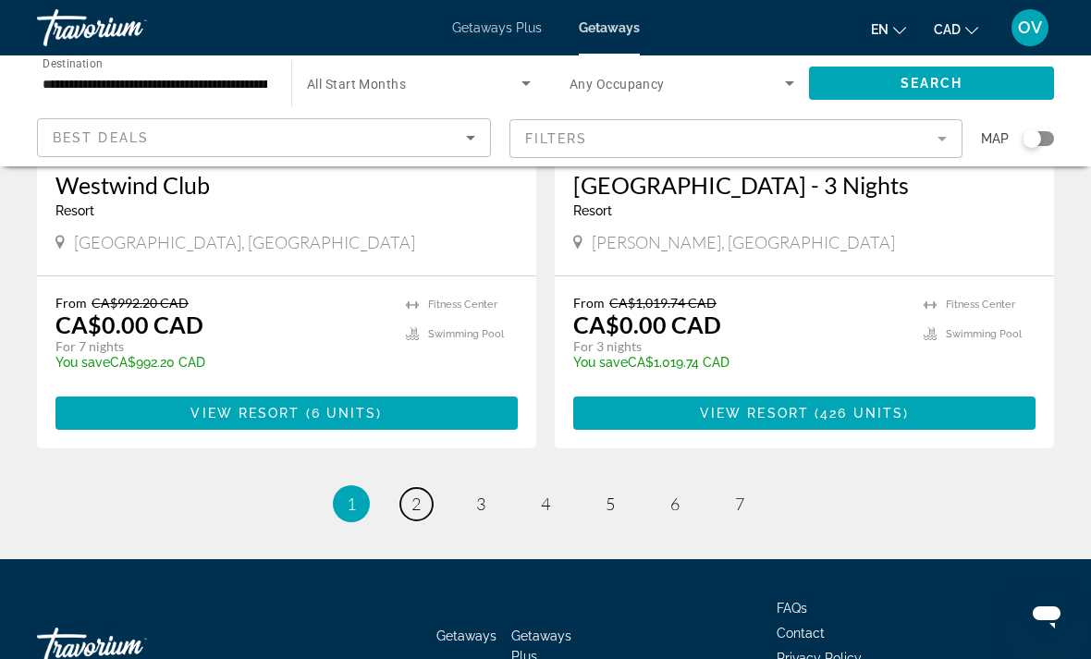
click at [417, 494] on span "2" at bounding box center [415, 504] width 9 height 20
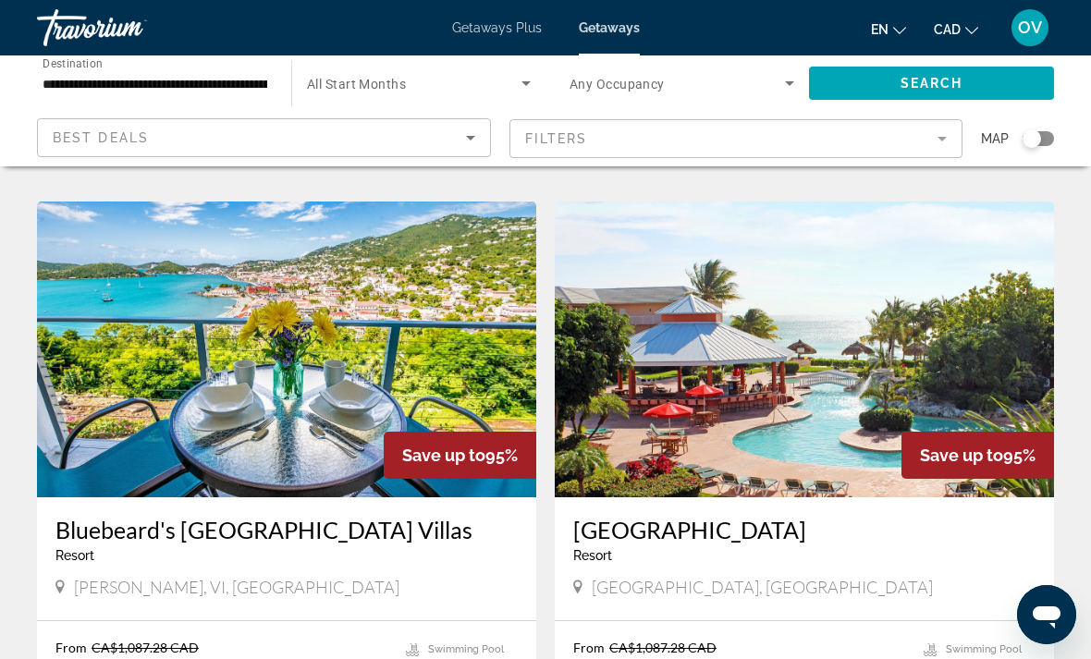
scroll to position [1286, 0]
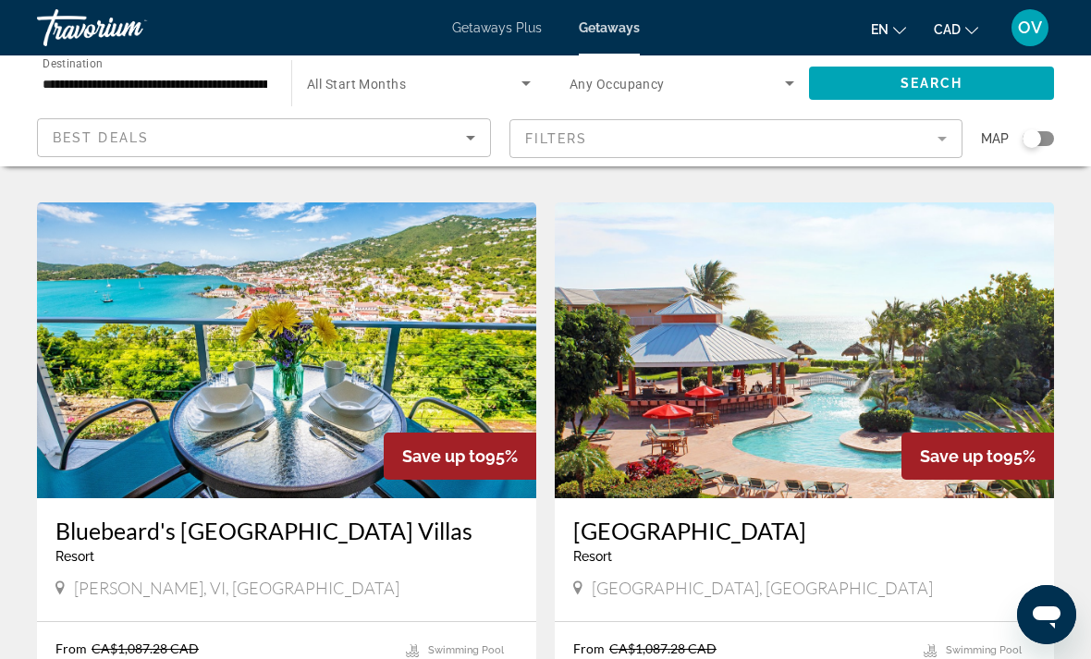
click at [800, 454] on img "Main content" at bounding box center [804, 350] width 499 height 296
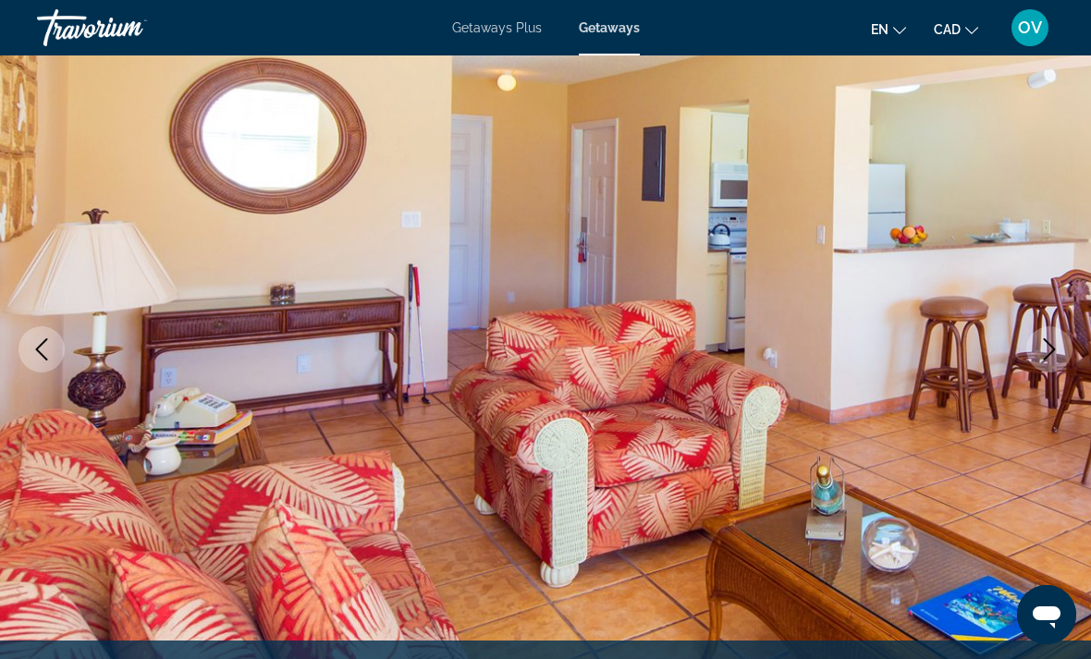
scroll to position [158, 0]
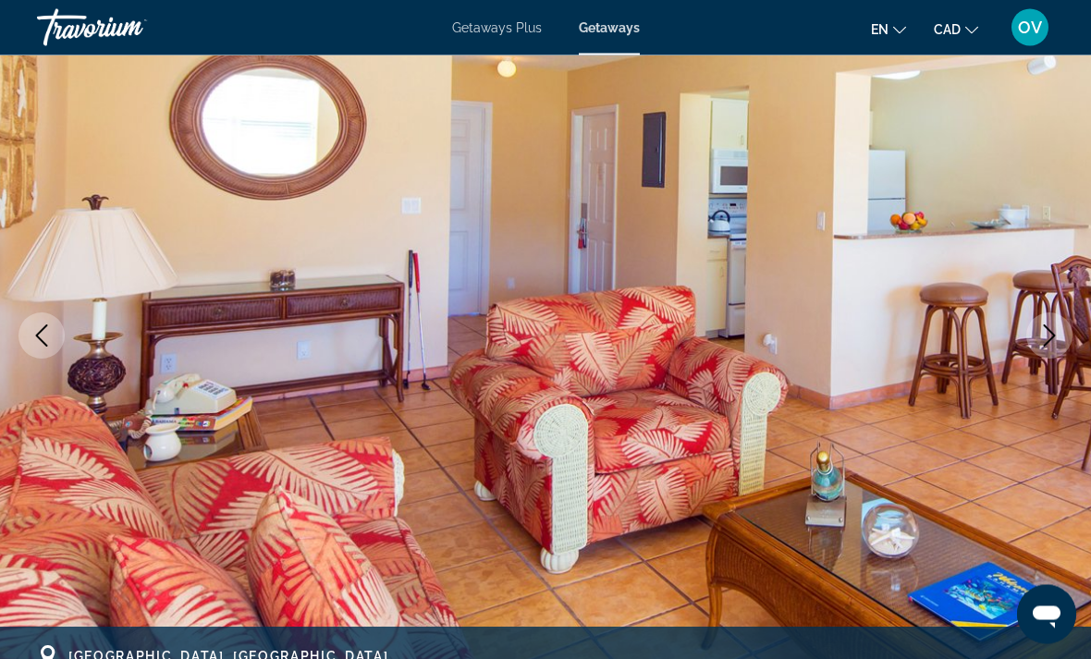
click at [1054, 336] on icon "Next image" at bounding box center [1050, 336] width 12 height 22
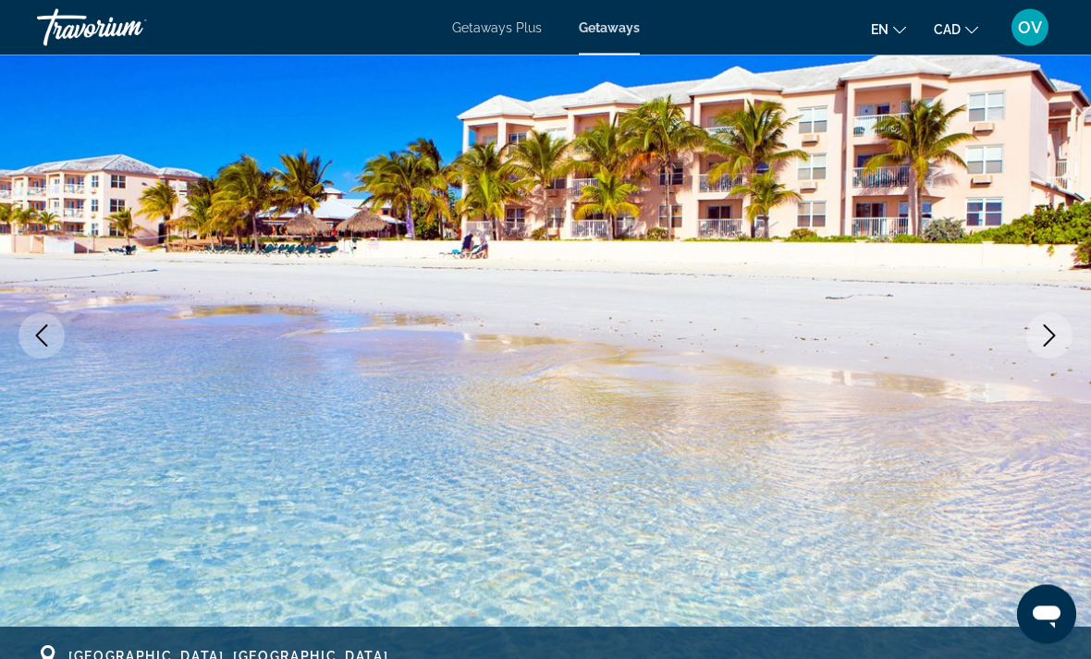
click at [1054, 331] on icon "Next image" at bounding box center [1049, 336] width 22 height 22
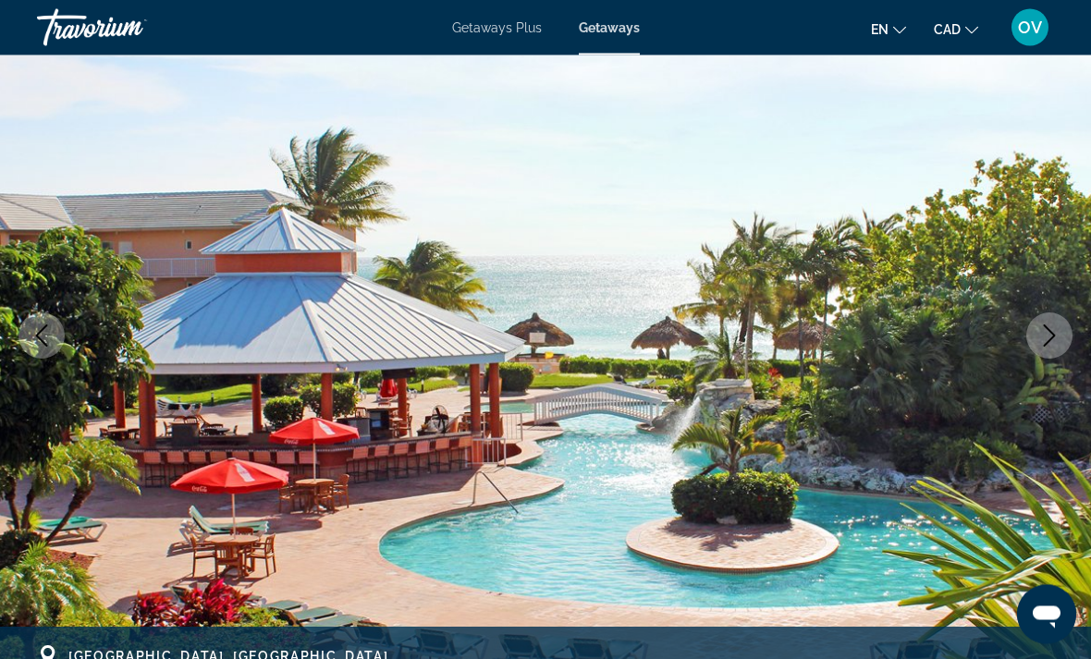
click at [1047, 340] on icon "Next image" at bounding box center [1049, 336] width 22 height 22
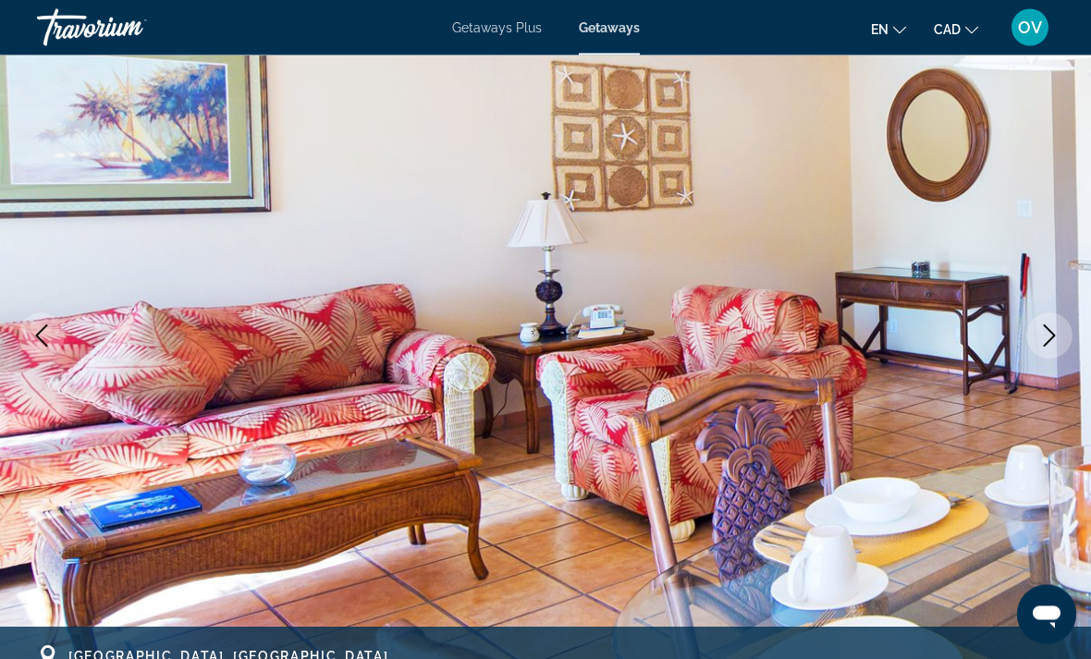
click at [1044, 346] on icon "Next image" at bounding box center [1050, 336] width 12 height 22
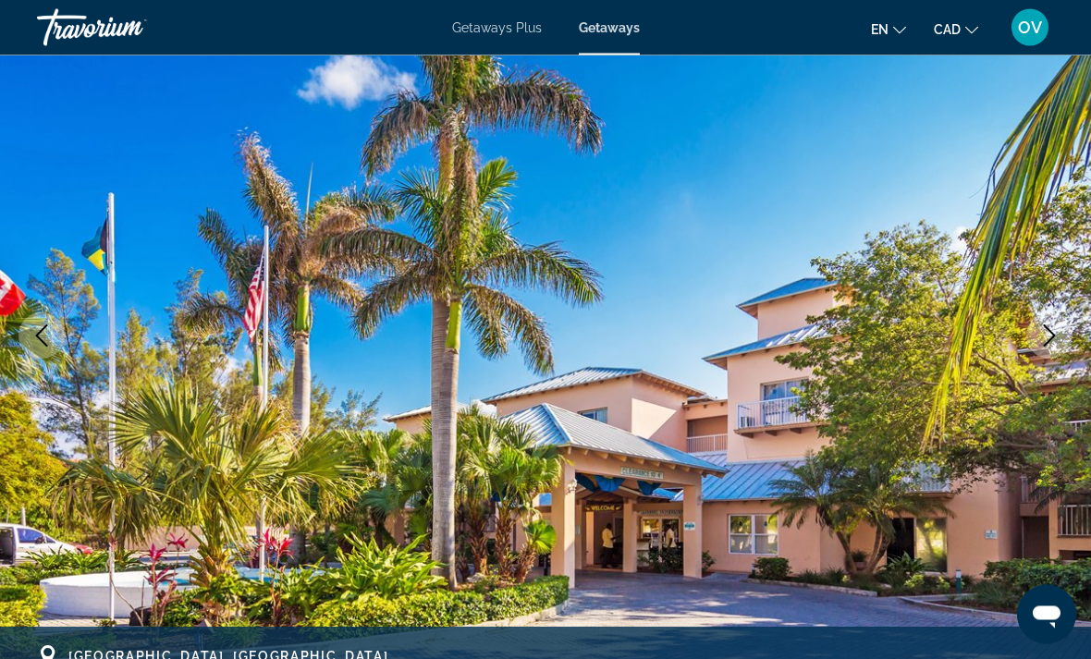
click at [1052, 341] on icon "Next image" at bounding box center [1049, 336] width 22 height 22
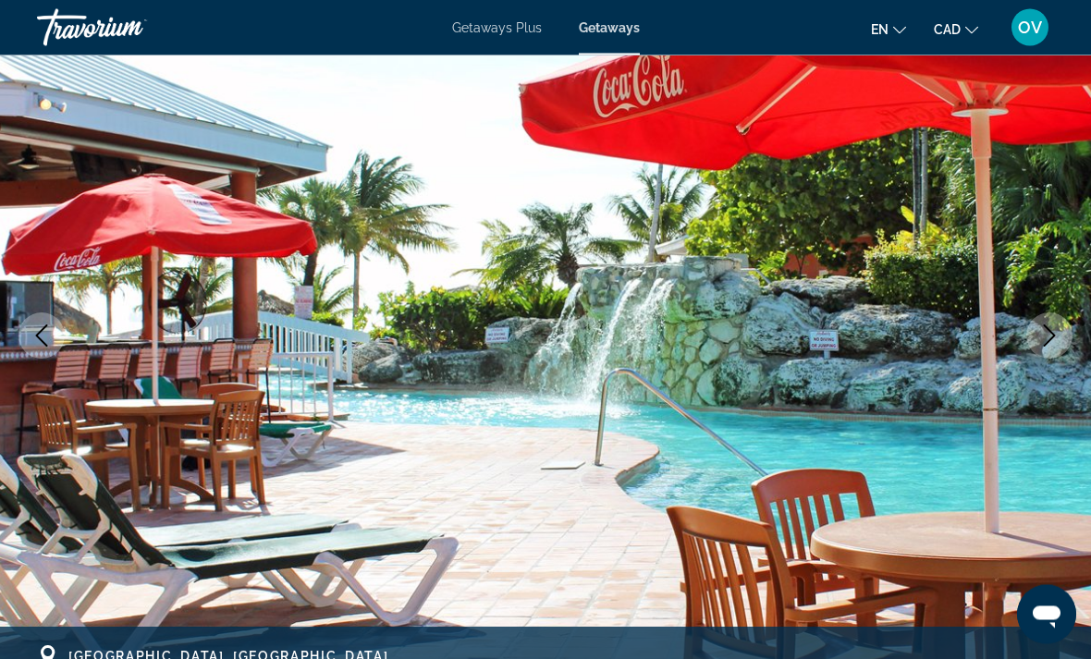
click at [1049, 343] on icon "Next image" at bounding box center [1049, 336] width 22 height 22
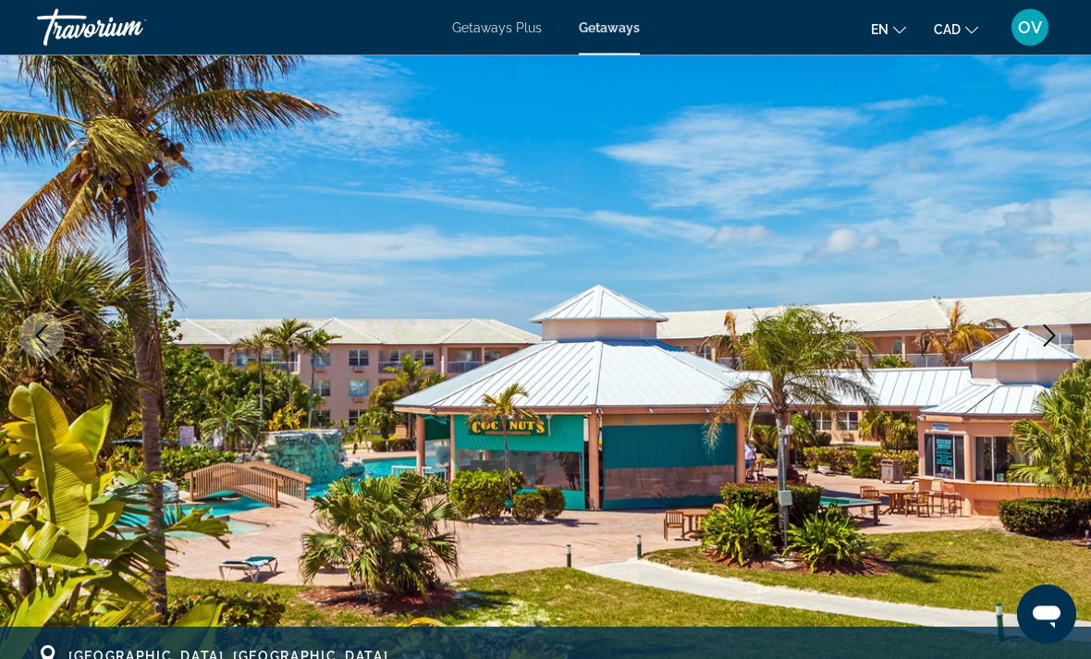
click at [1056, 332] on icon "Next image" at bounding box center [1049, 336] width 22 height 22
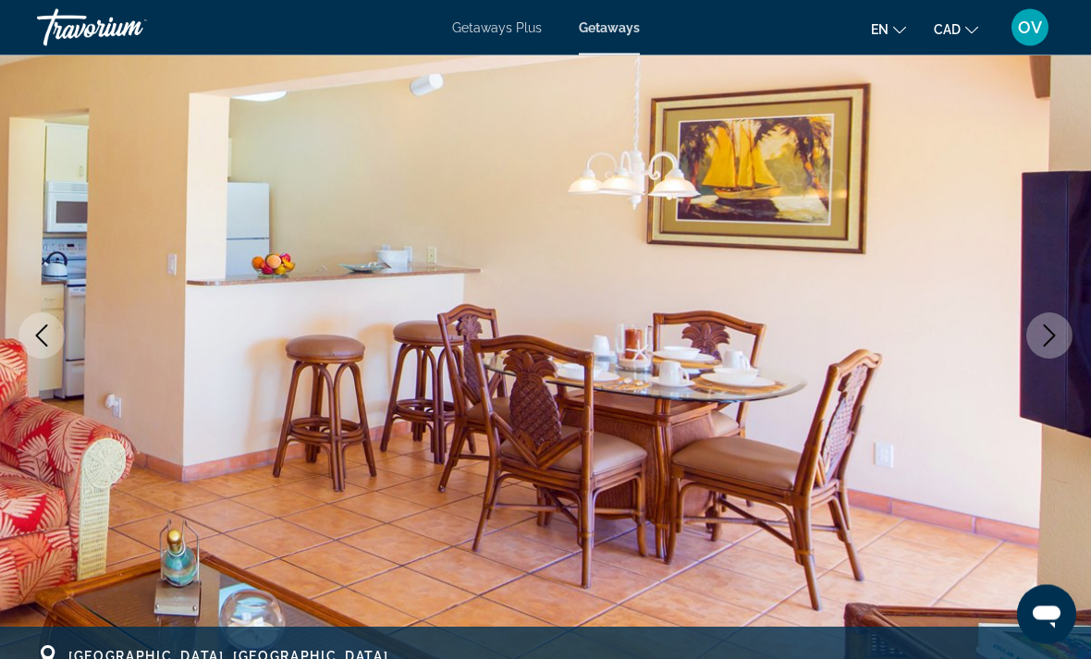
click at [1056, 339] on icon "Next image" at bounding box center [1049, 336] width 22 height 22
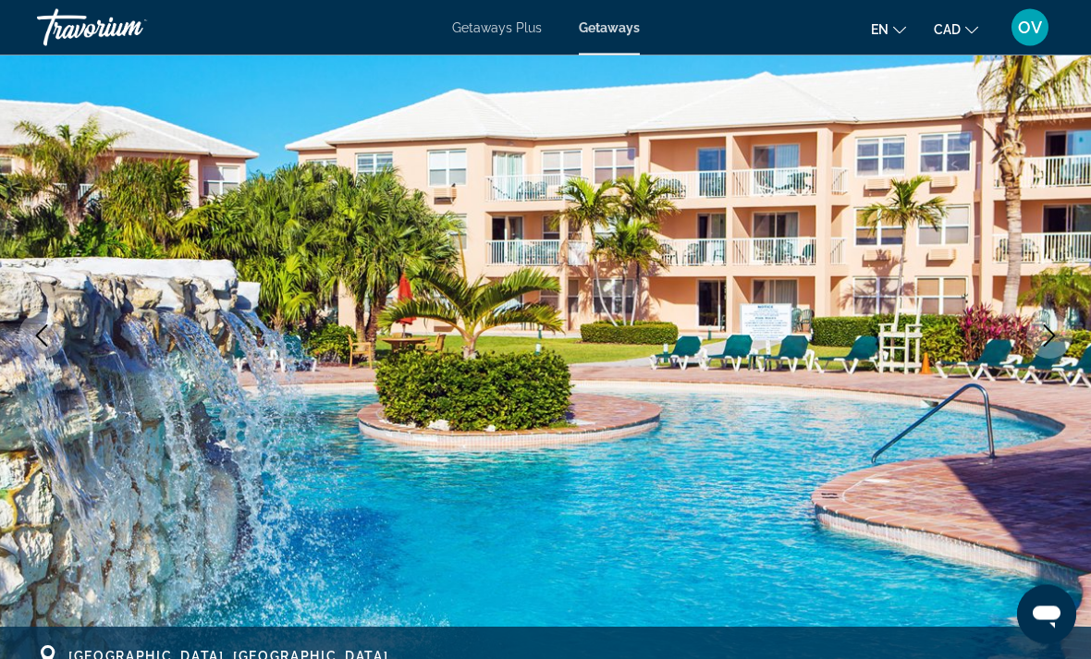
click at [1055, 340] on icon "Next image" at bounding box center [1049, 336] width 22 height 22
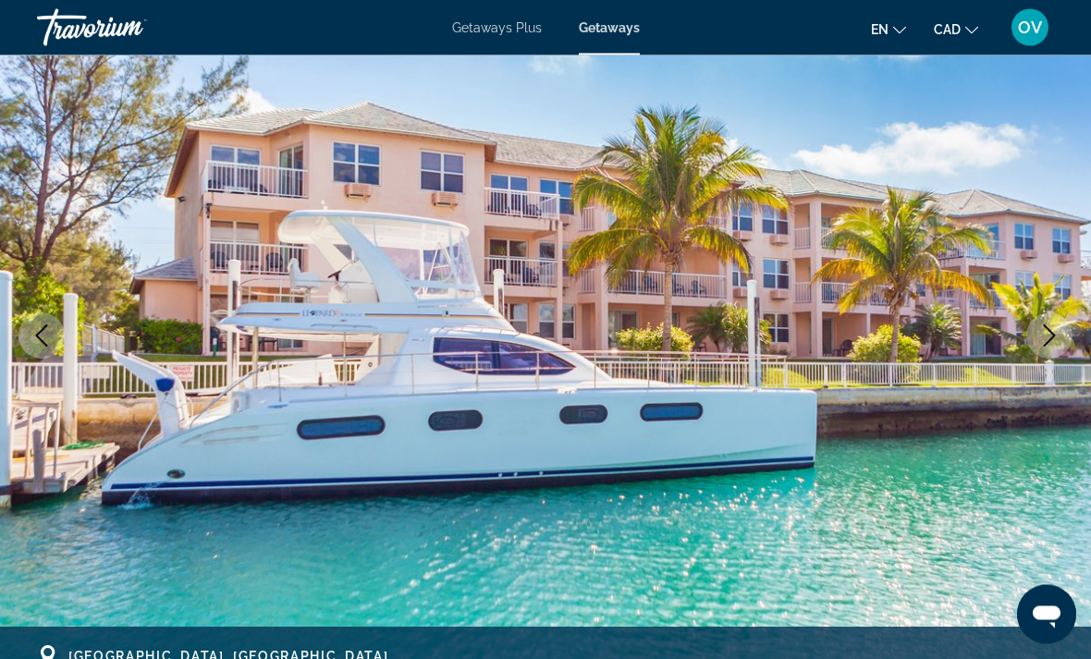
scroll to position [159, 0]
click at [1049, 350] on button "Next image" at bounding box center [1049, 335] width 46 height 46
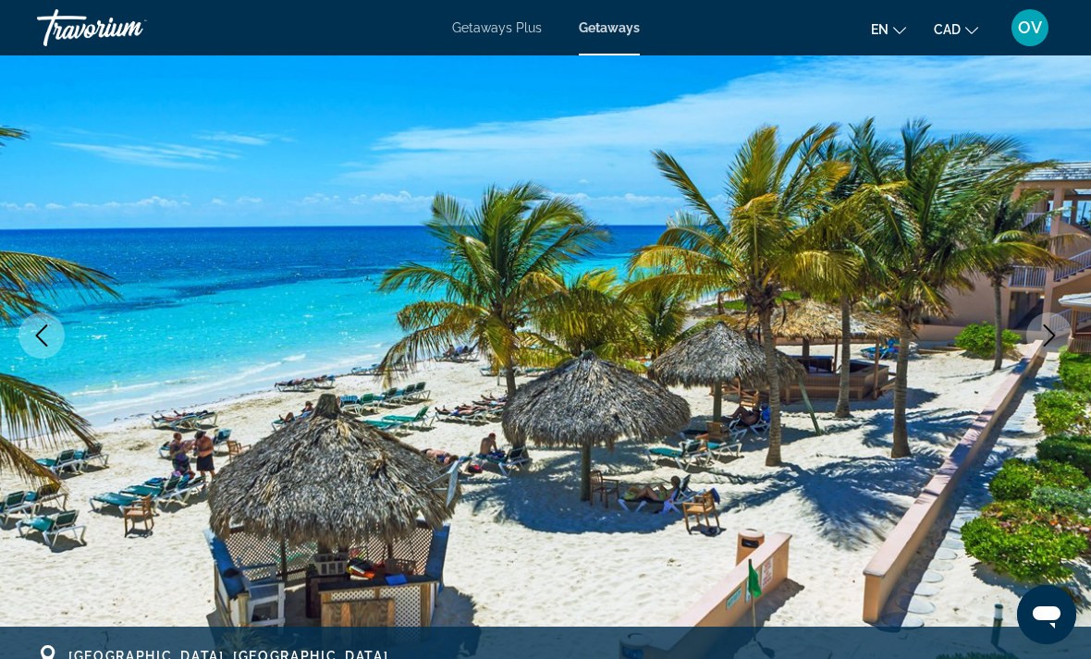
click at [1054, 346] on icon "Next image" at bounding box center [1049, 335] width 22 height 22
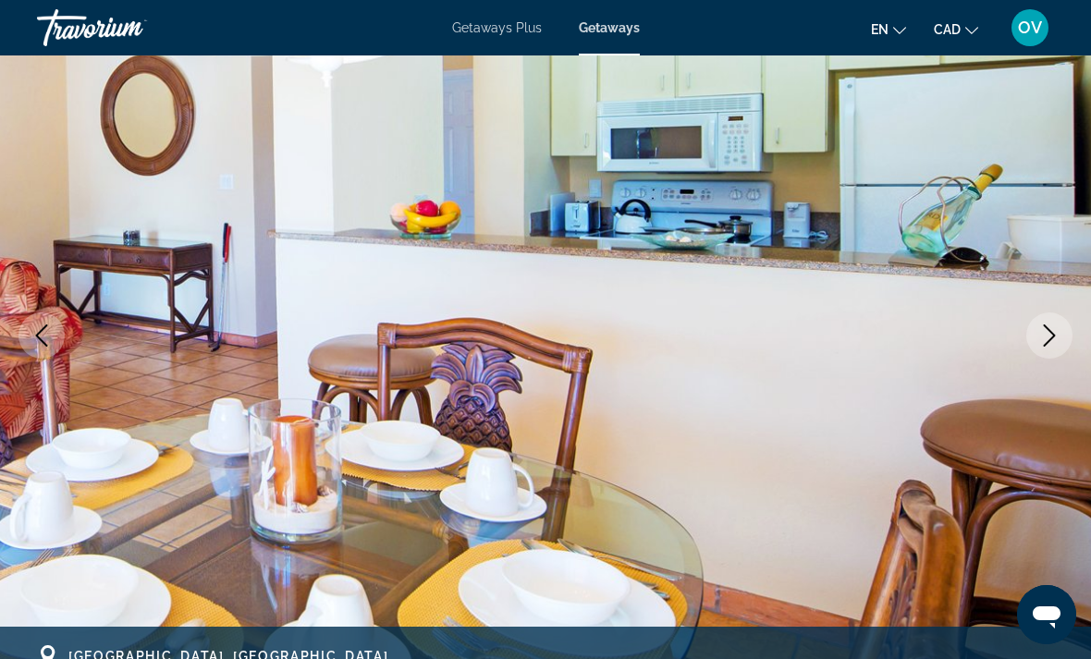
click at [1056, 342] on icon "Next image" at bounding box center [1049, 335] width 22 height 22
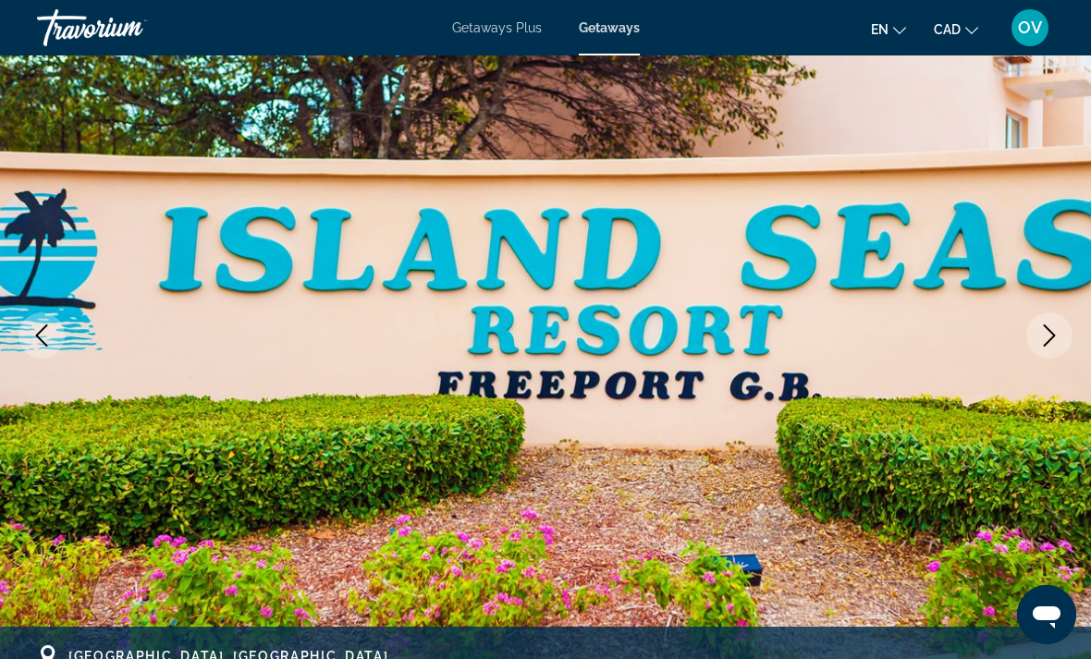
click at [1056, 337] on icon "Next image" at bounding box center [1049, 335] width 22 height 22
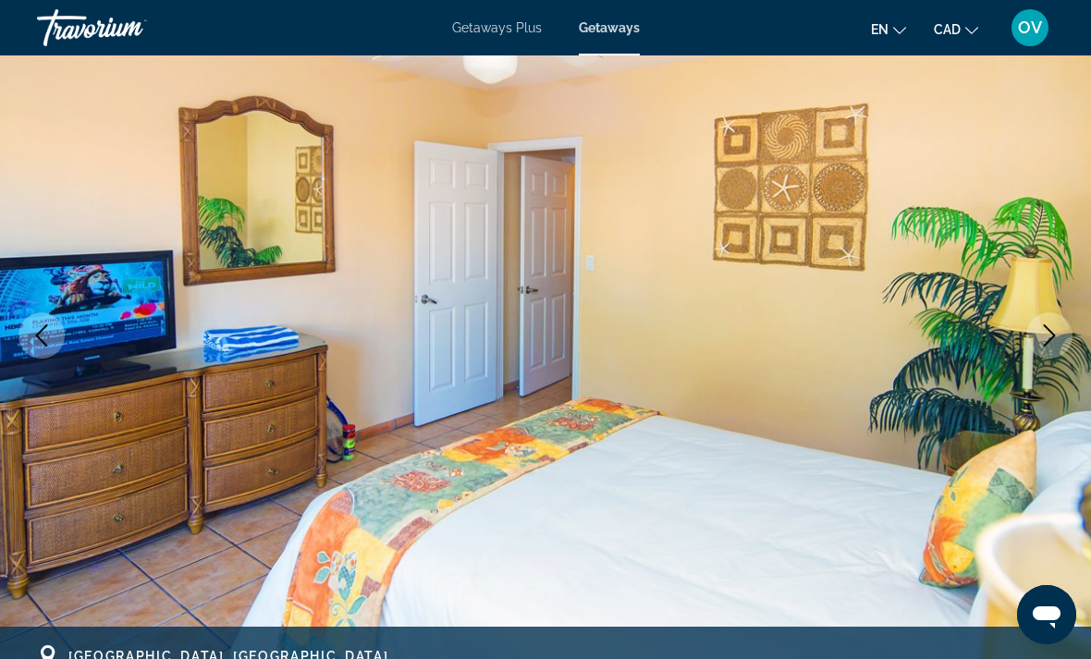
click at [1046, 345] on icon "Next image" at bounding box center [1049, 335] width 22 height 22
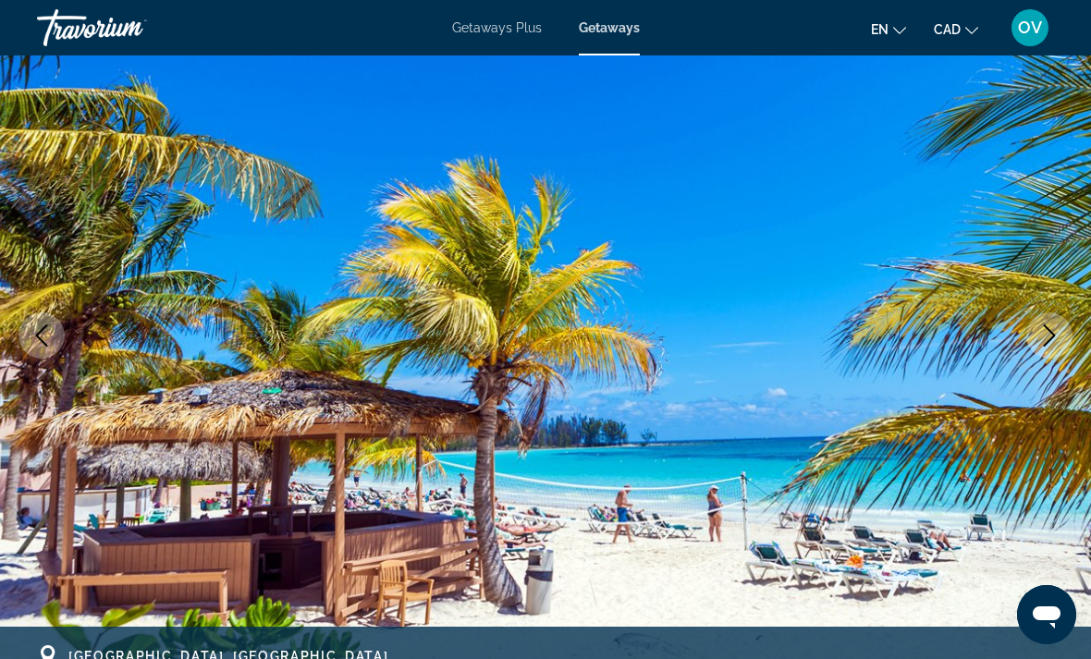
click at [1052, 343] on icon "Next image" at bounding box center [1049, 335] width 22 height 22
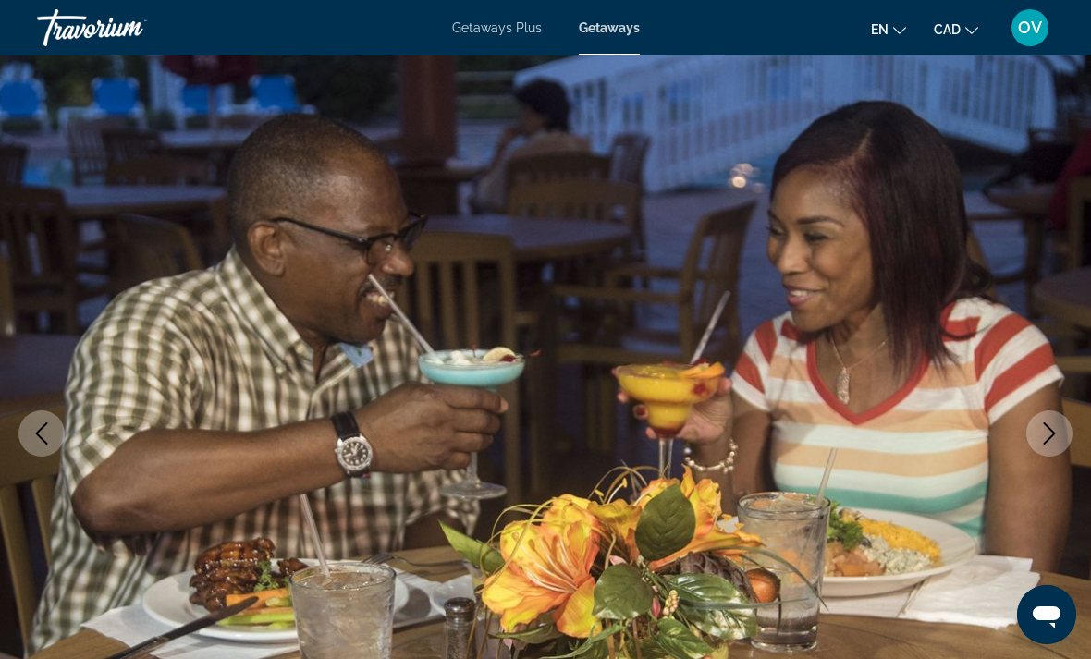
scroll to position [0, 0]
